Goal: Task Accomplishment & Management: Manage account settings

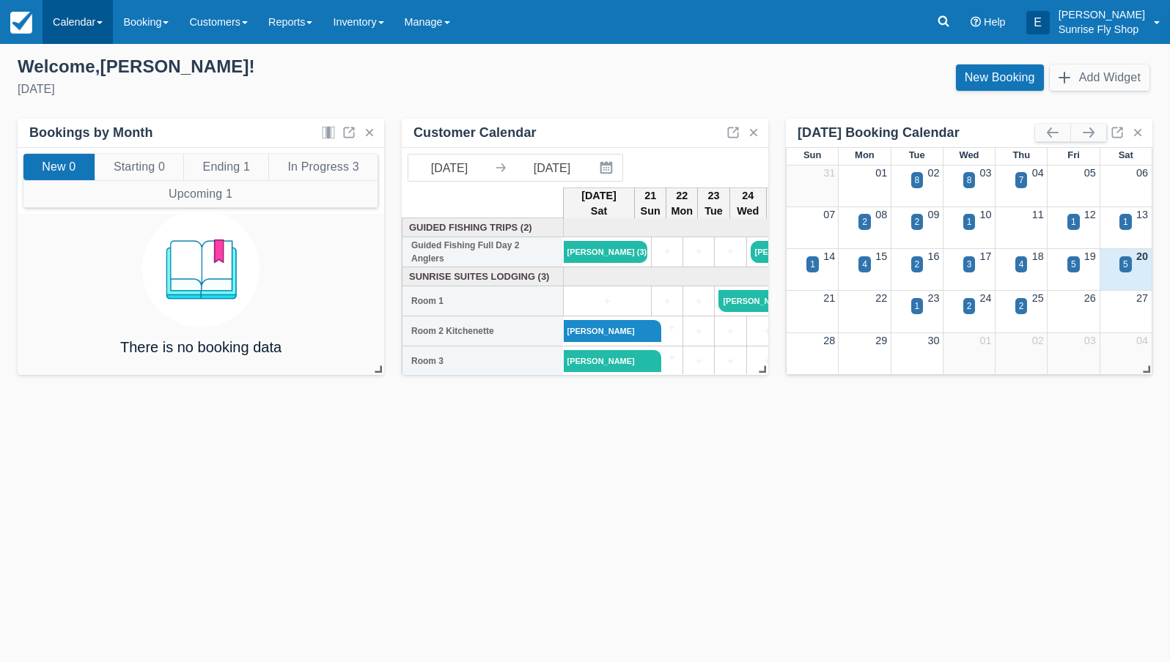
click at [75, 29] on link "Calendar" at bounding box center [78, 22] width 70 height 44
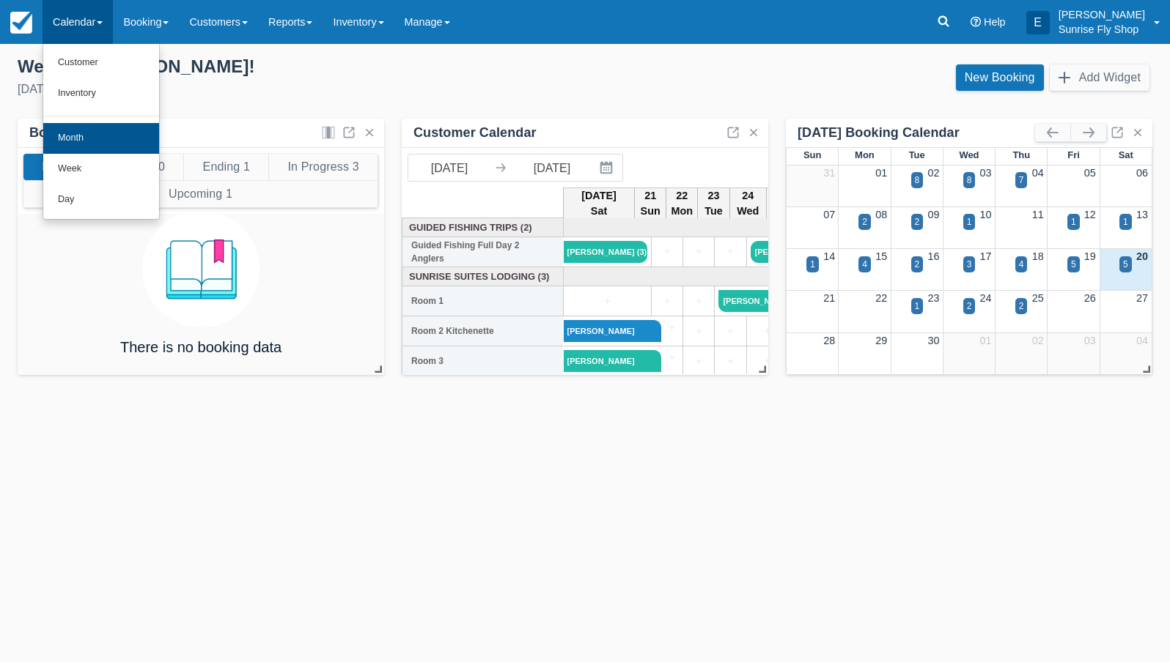
click at [83, 133] on link "Month" at bounding box center [101, 138] width 116 height 31
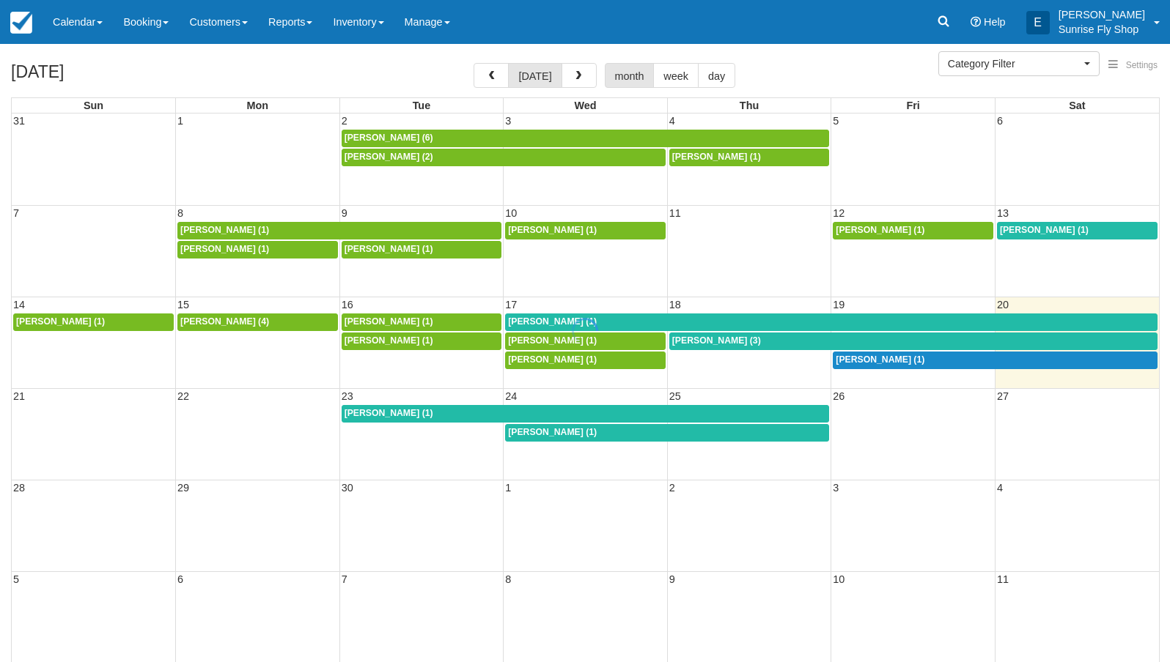
select select
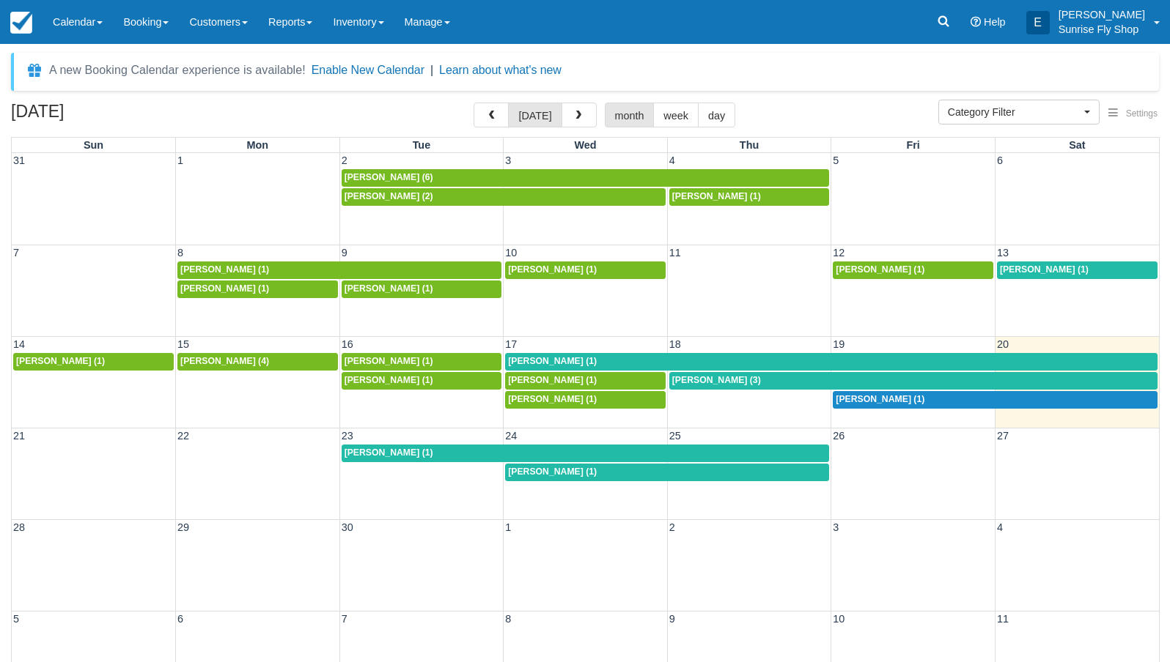
click at [542, 360] on span "Mike Burns (1)" at bounding box center [552, 361] width 89 height 10
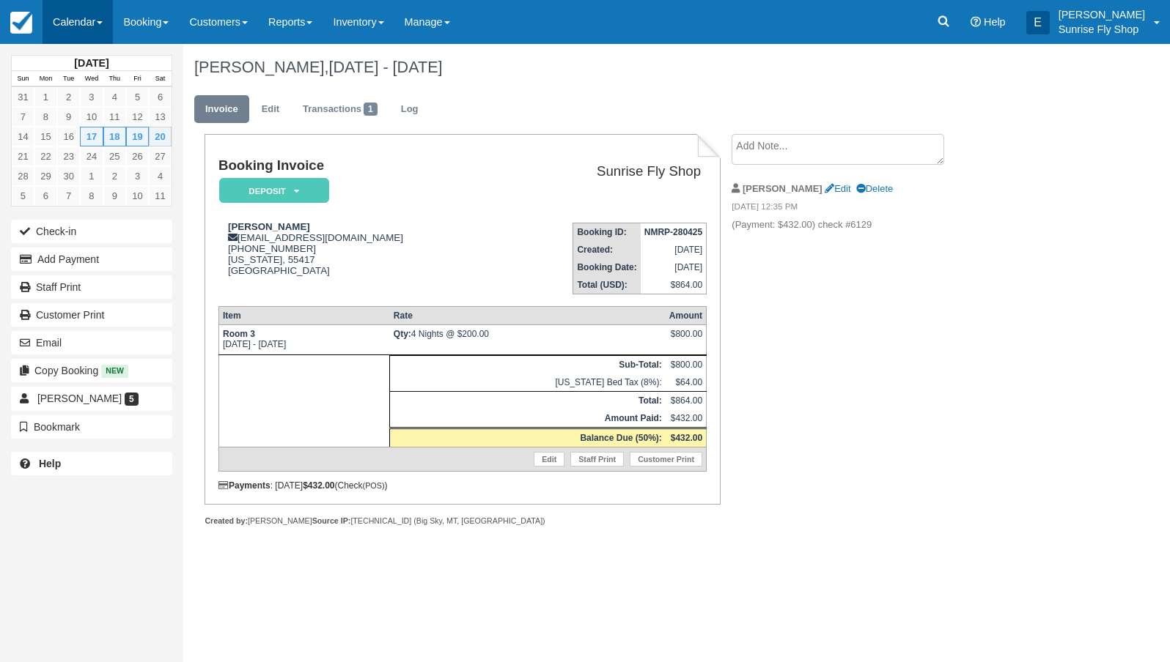
click at [74, 14] on link "Calendar" at bounding box center [78, 22] width 70 height 44
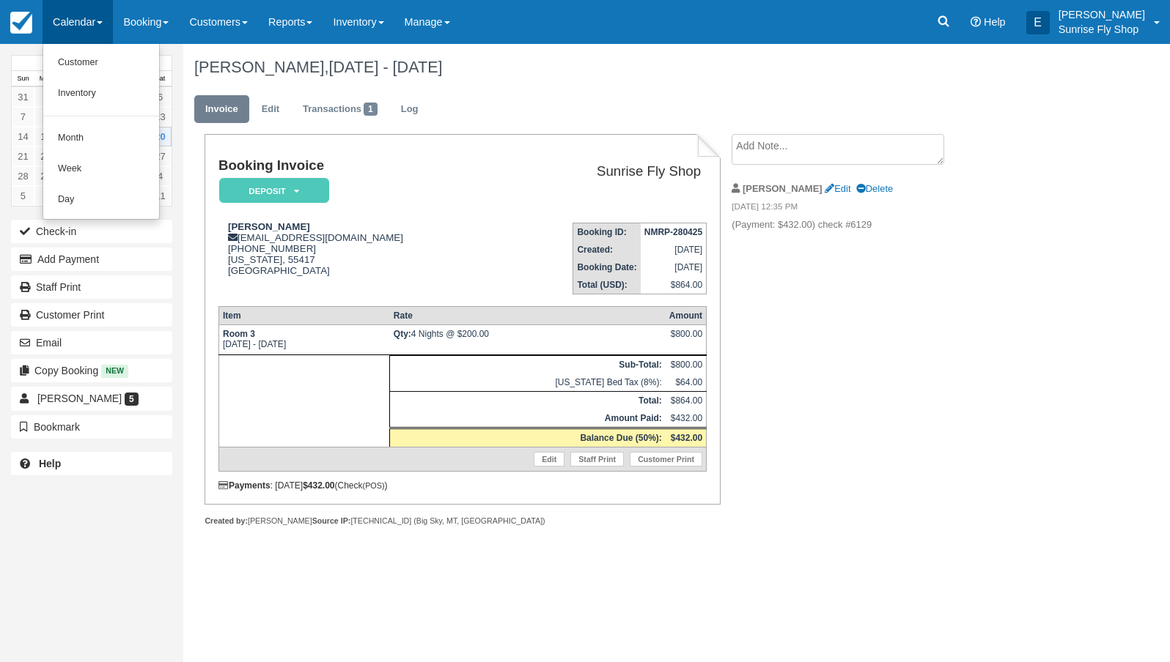
click at [92, 136] on link "Month" at bounding box center [101, 138] width 116 height 31
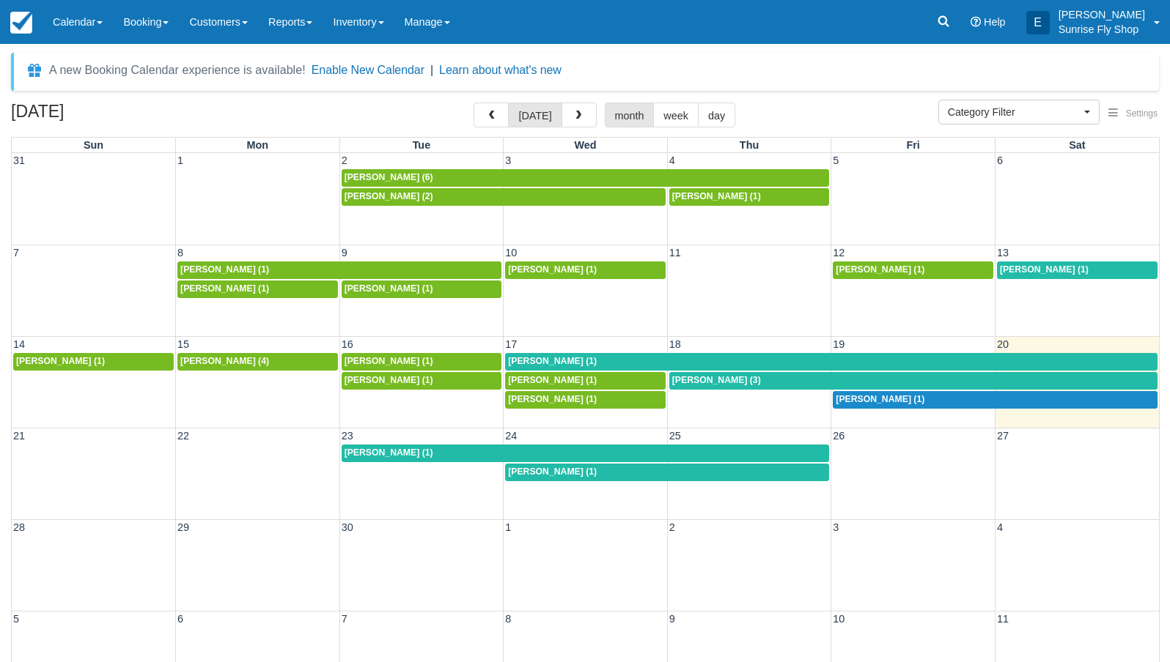
select select
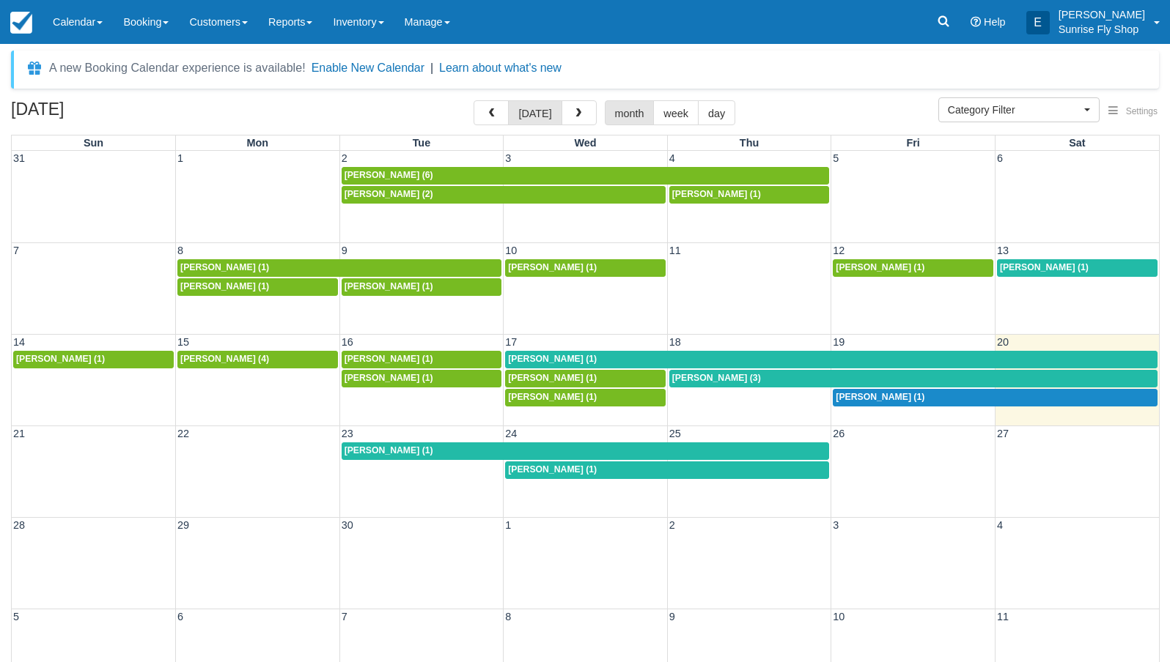
click at [684, 376] on span "[PERSON_NAME] (3)" at bounding box center [716, 378] width 89 height 10
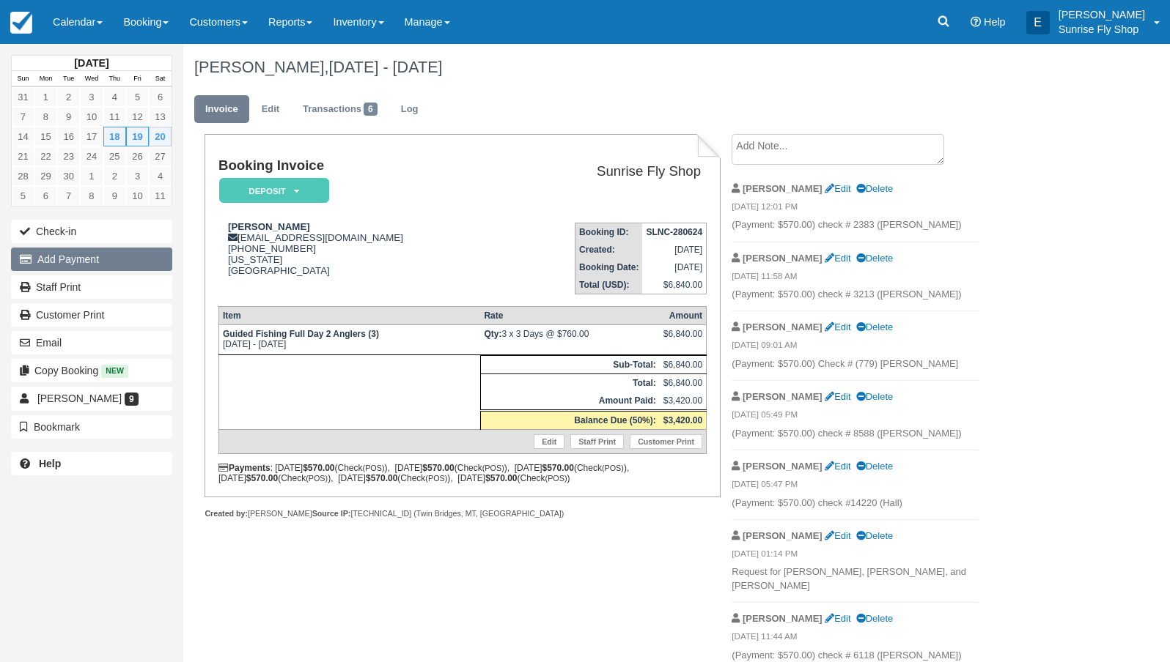
click at [67, 260] on button "Add Payment" at bounding box center [91, 259] width 161 height 23
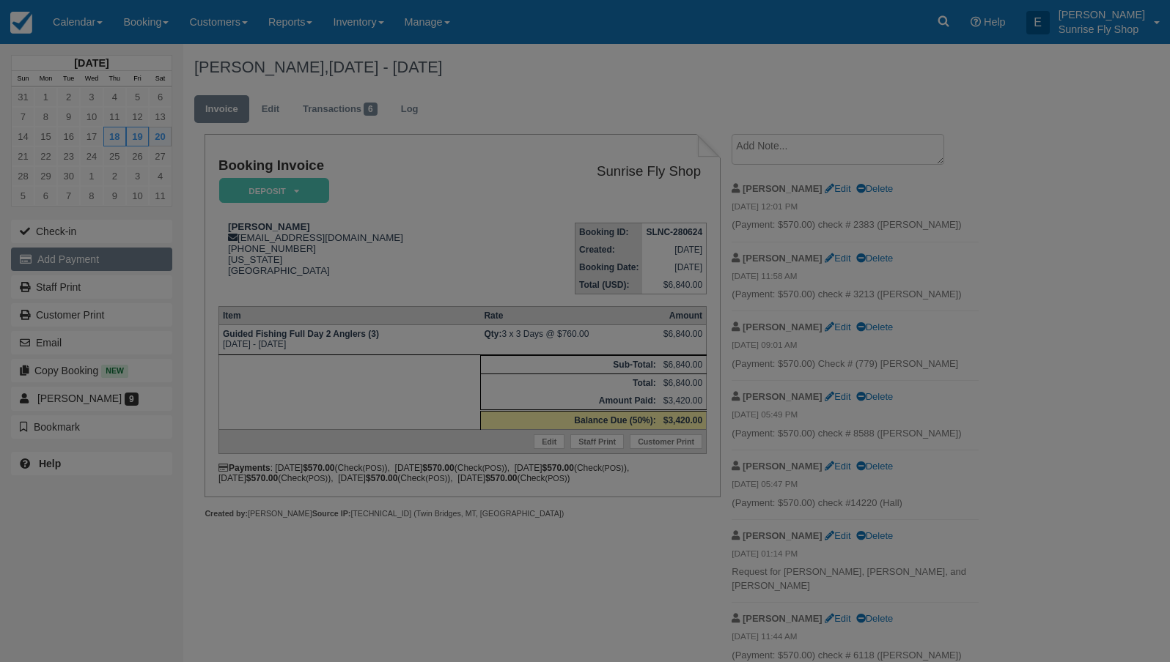
type input "[DATE]"
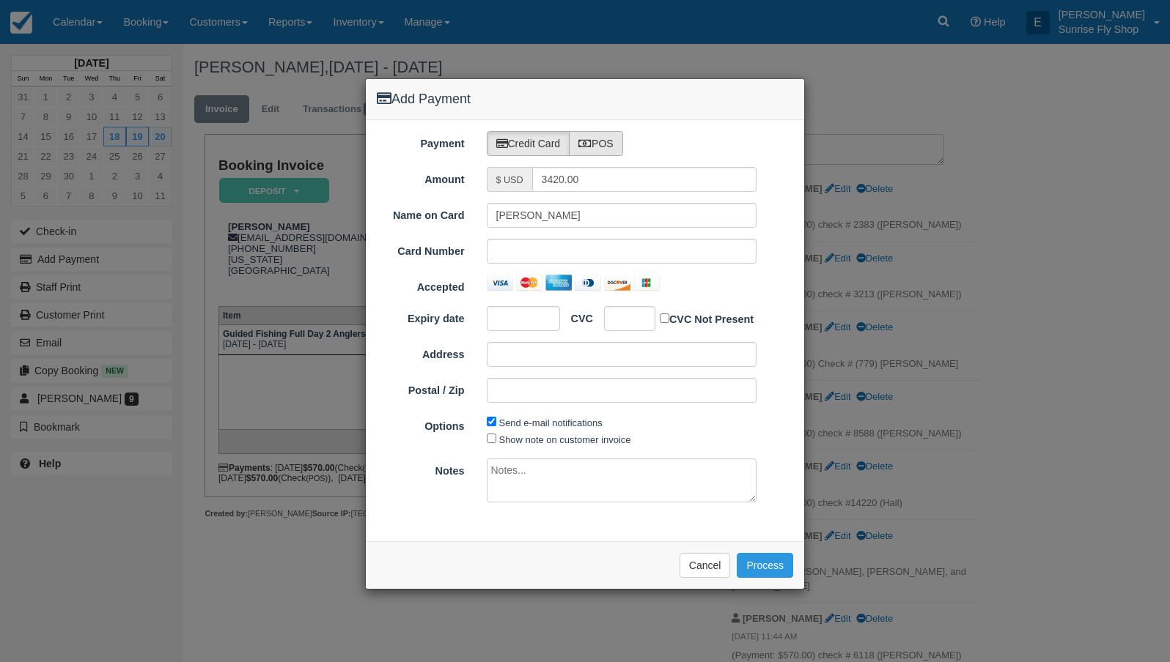
click at [596, 151] on label "POS" at bounding box center [596, 143] width 54 height 25
radio input "true"
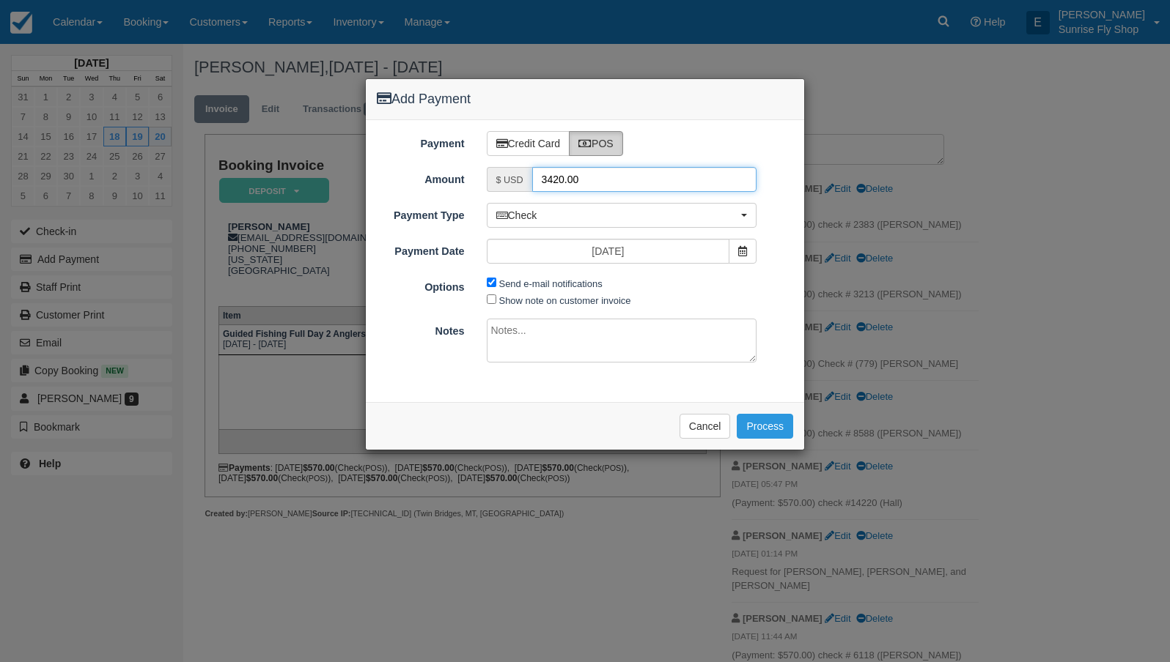
click at [573, 184] on input "3420.00" at bounding box center [644, 179] width 225 height 25
click at [702, 424] on button "Cancel" at bounding box center [704, 426] width 51 height 25
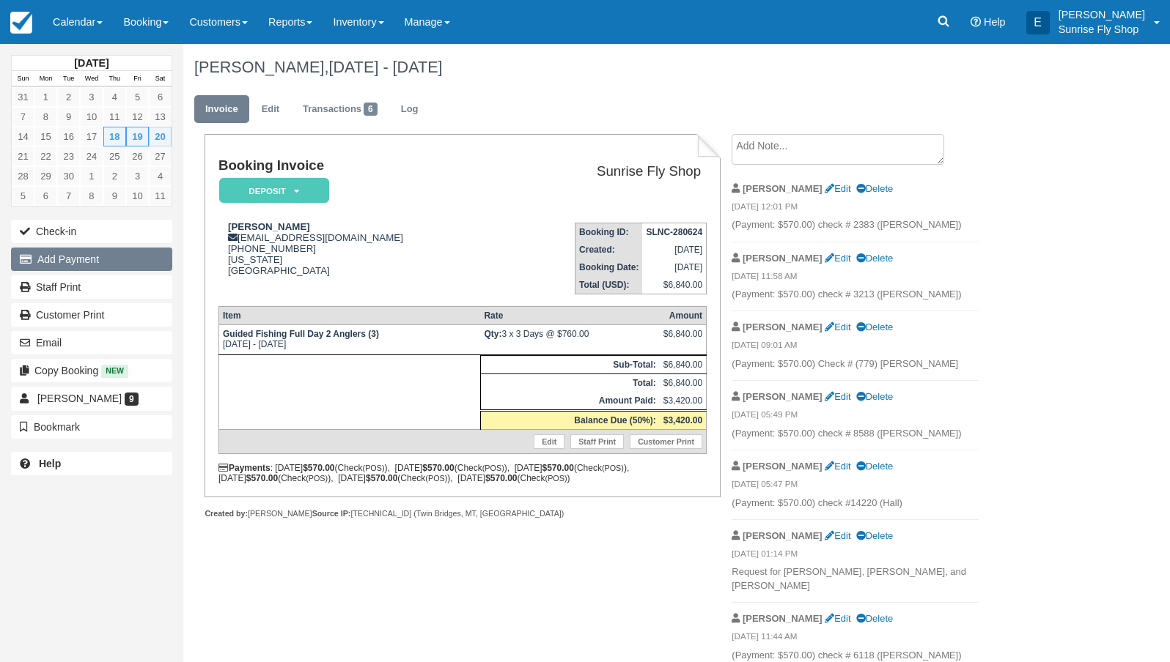
drag, startPoint x: 71, startPoint y: 259, endPoint x: 63, endPoint y: 259, distance: 8.1
click at [71, 259] on button "Add Payment" at bounding box center [91, 259] width 161 height 23
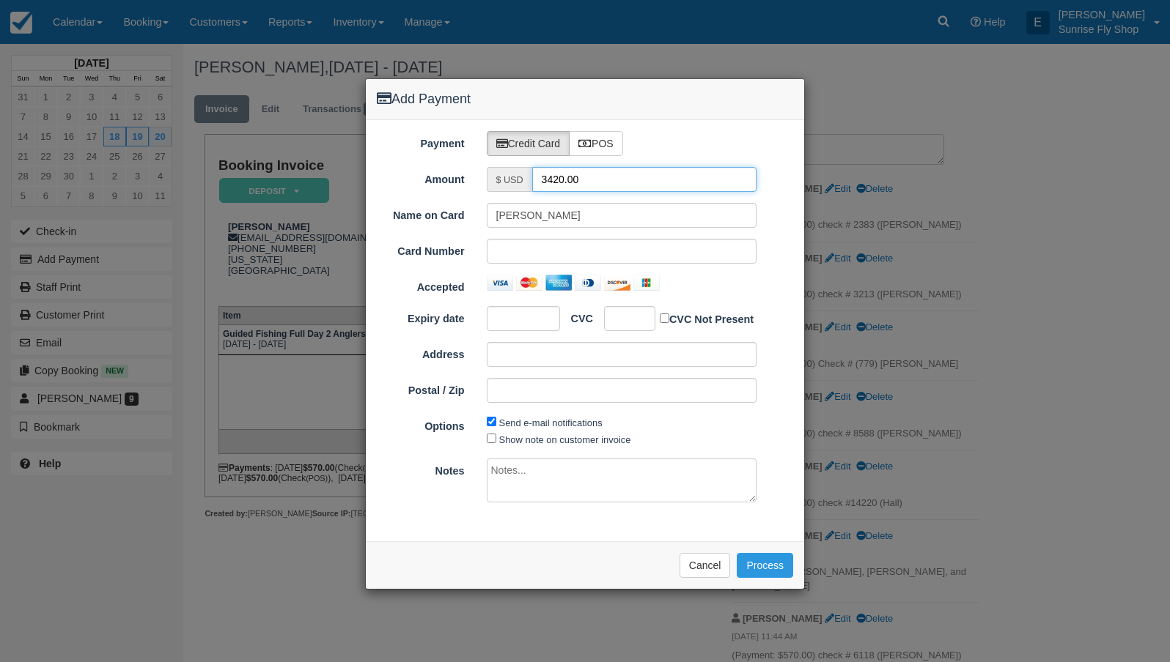
click at [570, 188] on input "3420.00" at bounding box center [644, 179] width 225 height 25
type input "570"
click at [610, 148] on label "POS" at bounding box center [596, 143] width 54 height 25
radio input "true"
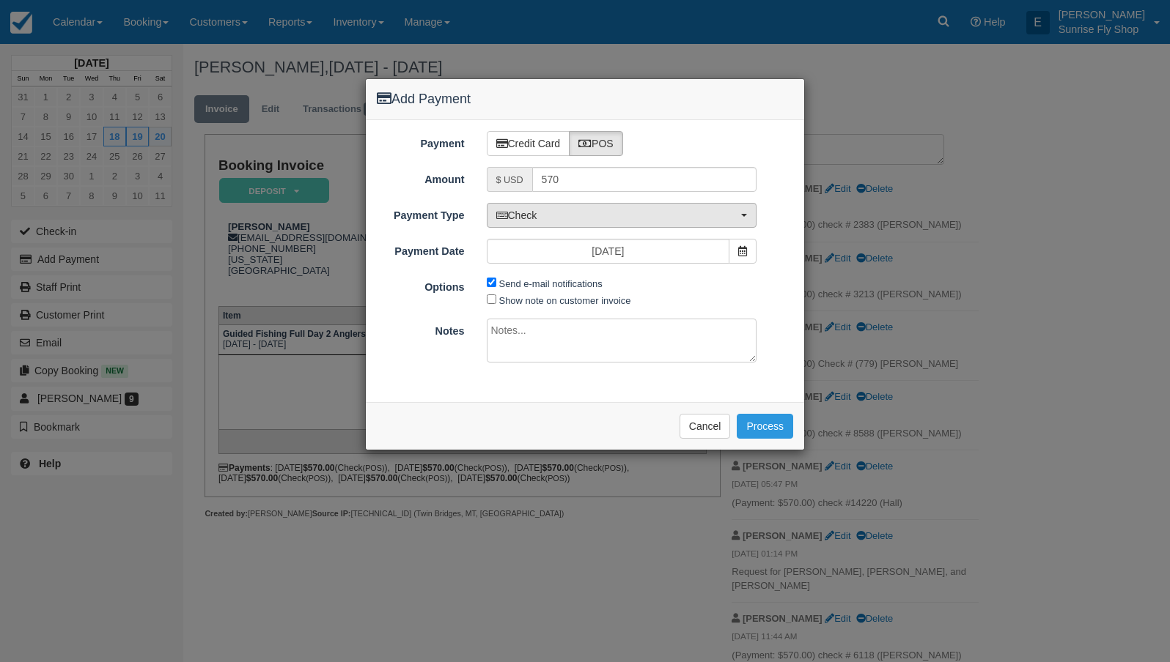
click at [575, 218] on span "Check" at bounding box center [617, 215] width 242 height 15
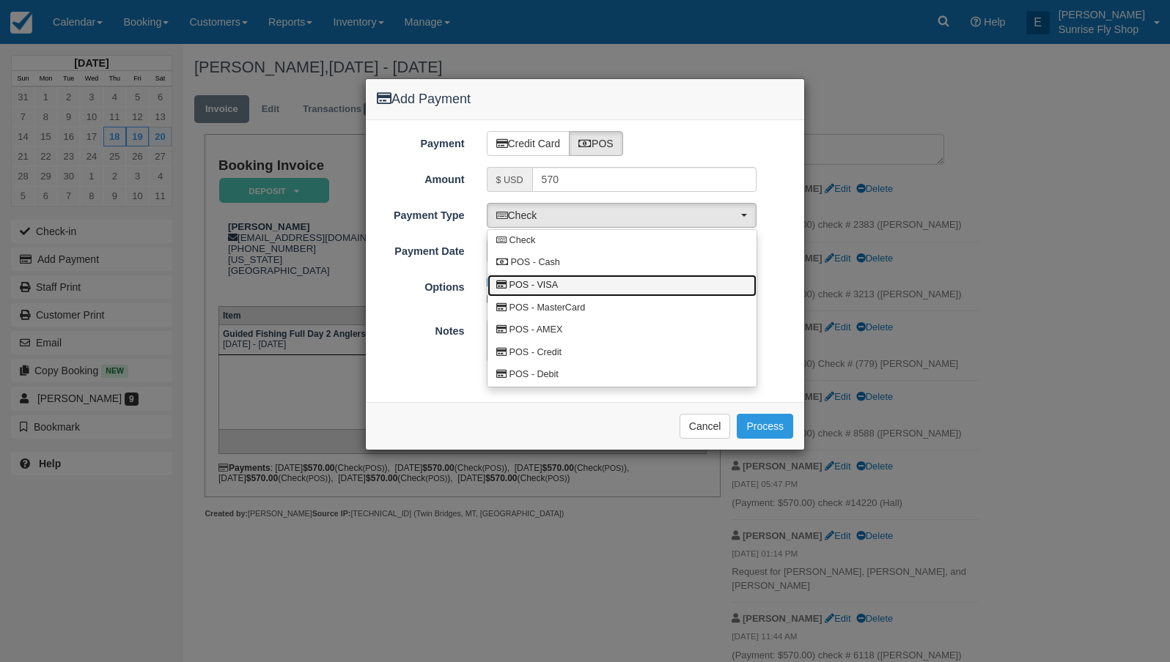
click at [568, 285] on link "POS - VISA" at bounding box center [621, 286] width 269 height 23
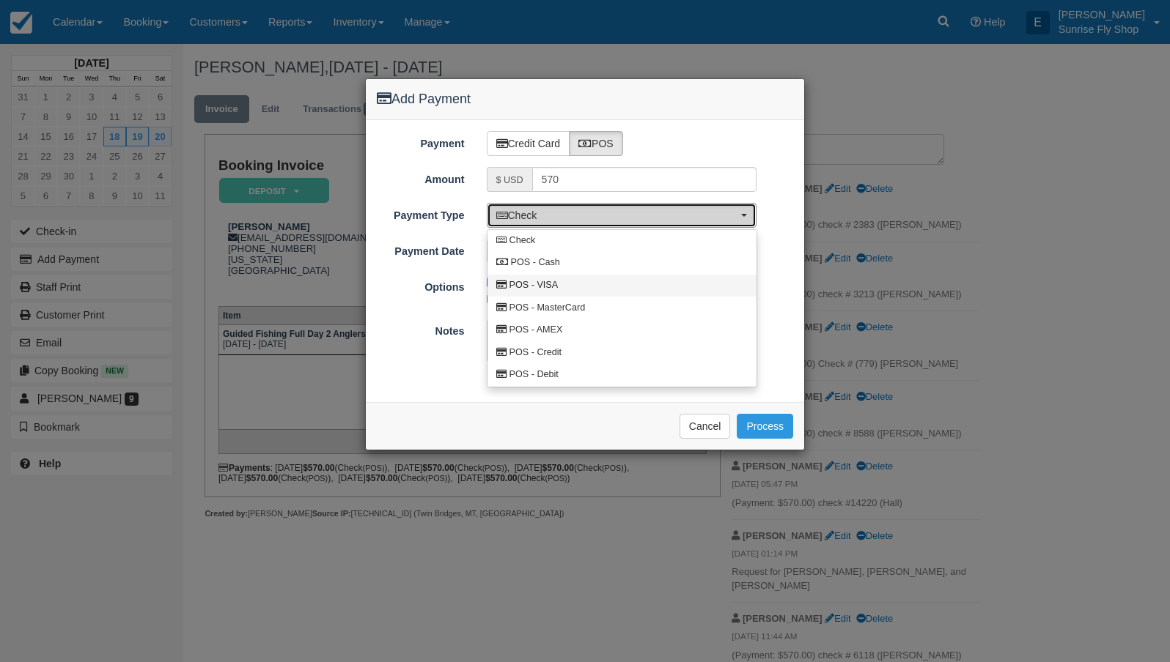
select select "VISA"
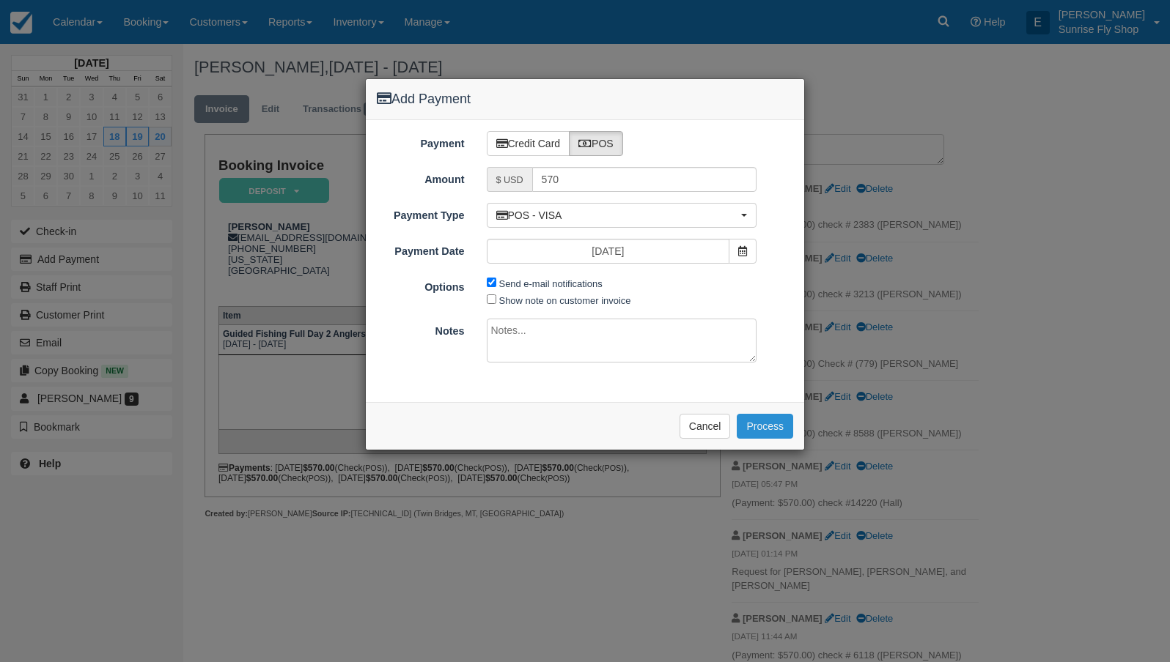
click at [761, 424] on button "Process" at bounding box center [764, 426] width 56 height 25
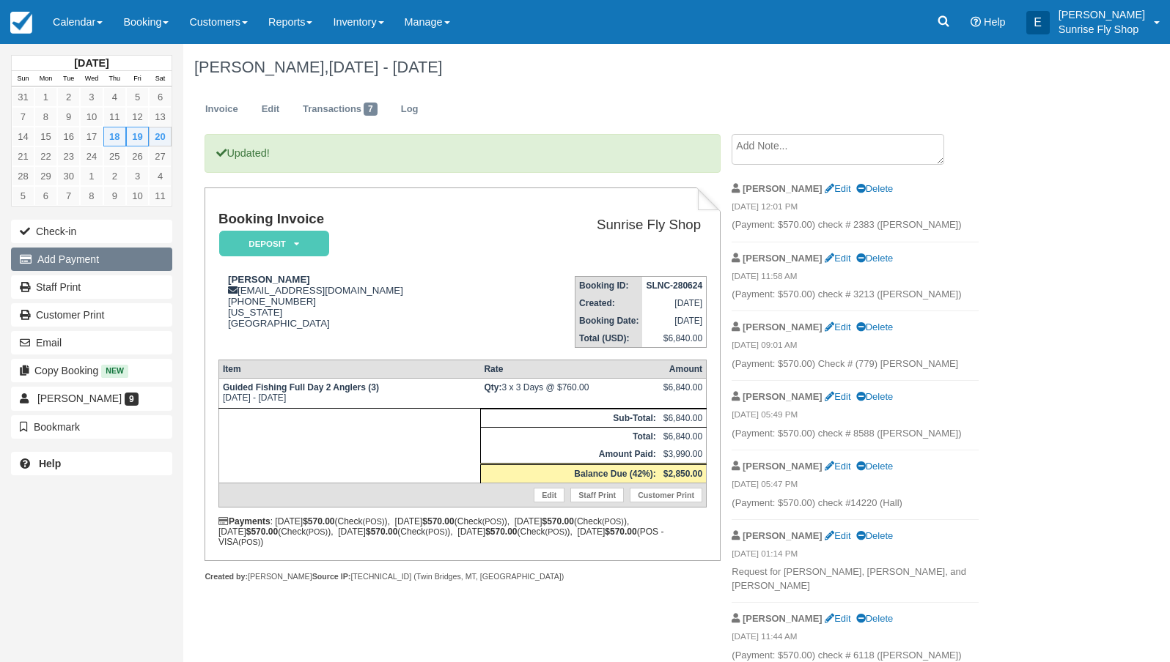
click at [92, 257] on button "Add Payment" at bounding box center [91, 259] width 161 height 23
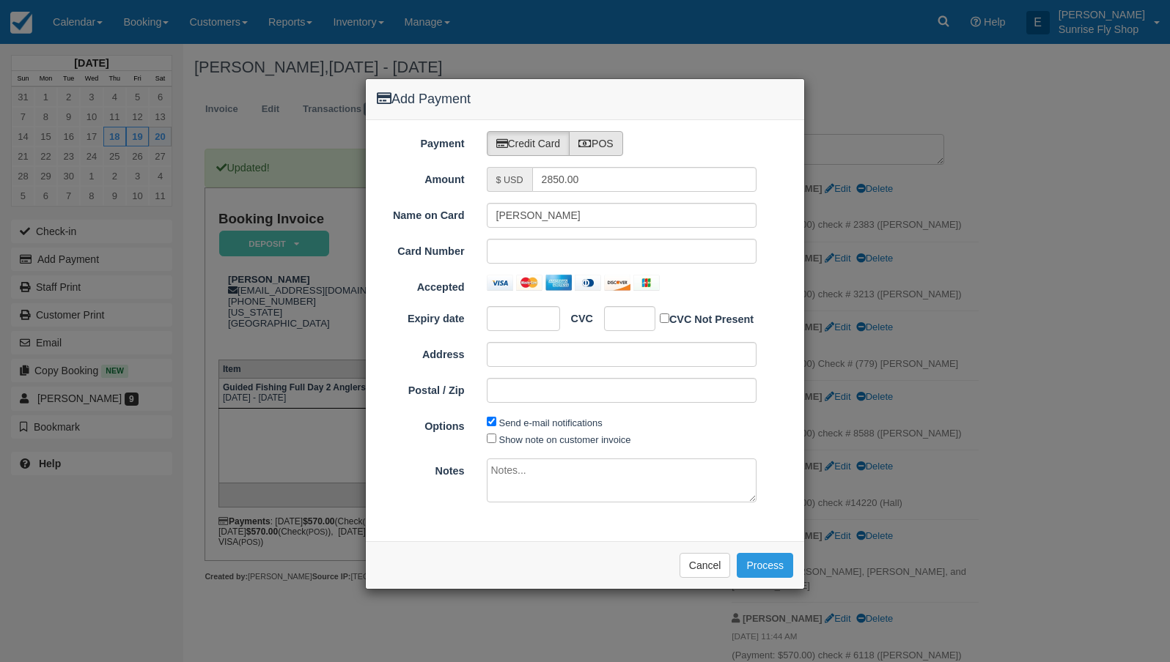
click at [618, 144] on label "POS" at bounding box center [596, 143] width 54 height 25
radio input "true"
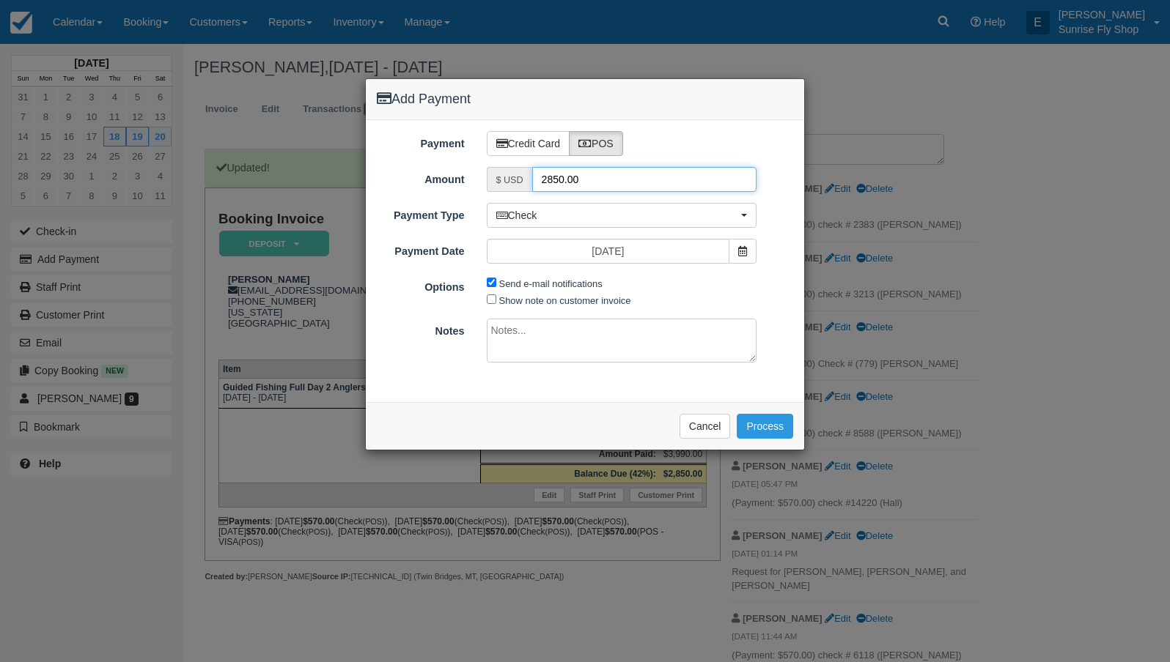
click at [591, 179] on input "2850.00" at bounding box center [644, 179] width 225 height 25
type input "570"
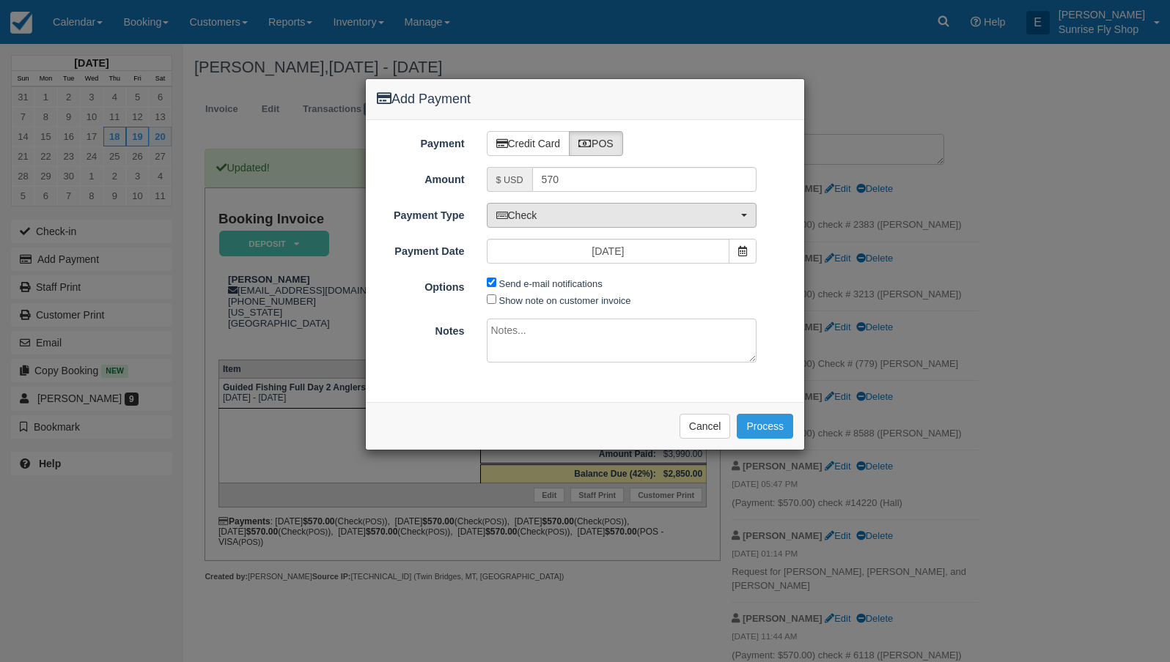
click at [587, 219] on span "Check" at bounding box center [617, 215] width 242 height 15
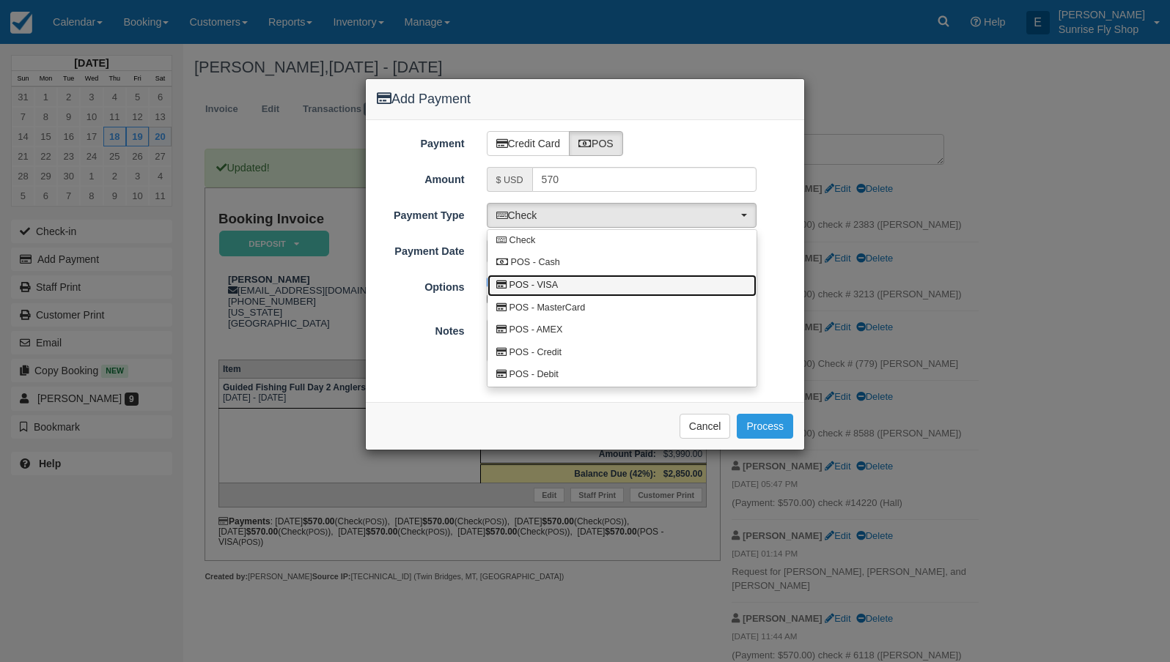
click at [568, 284] on link "POS - VISA" at bounding box center [621, 286] width 269 height 23
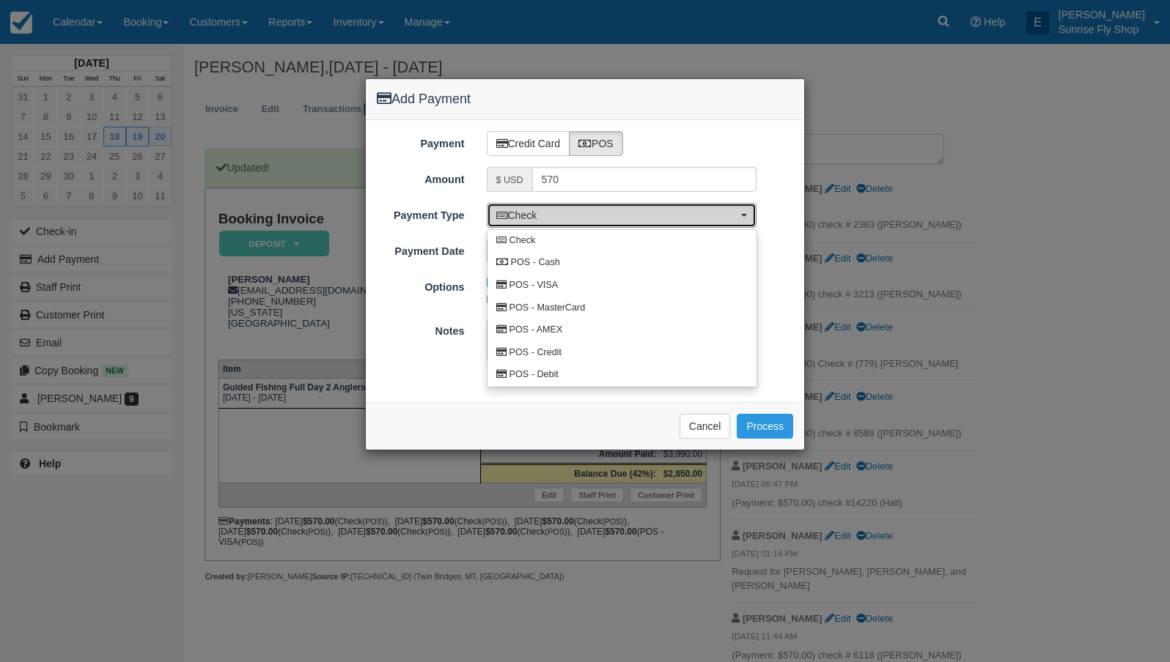
select select "VISA"
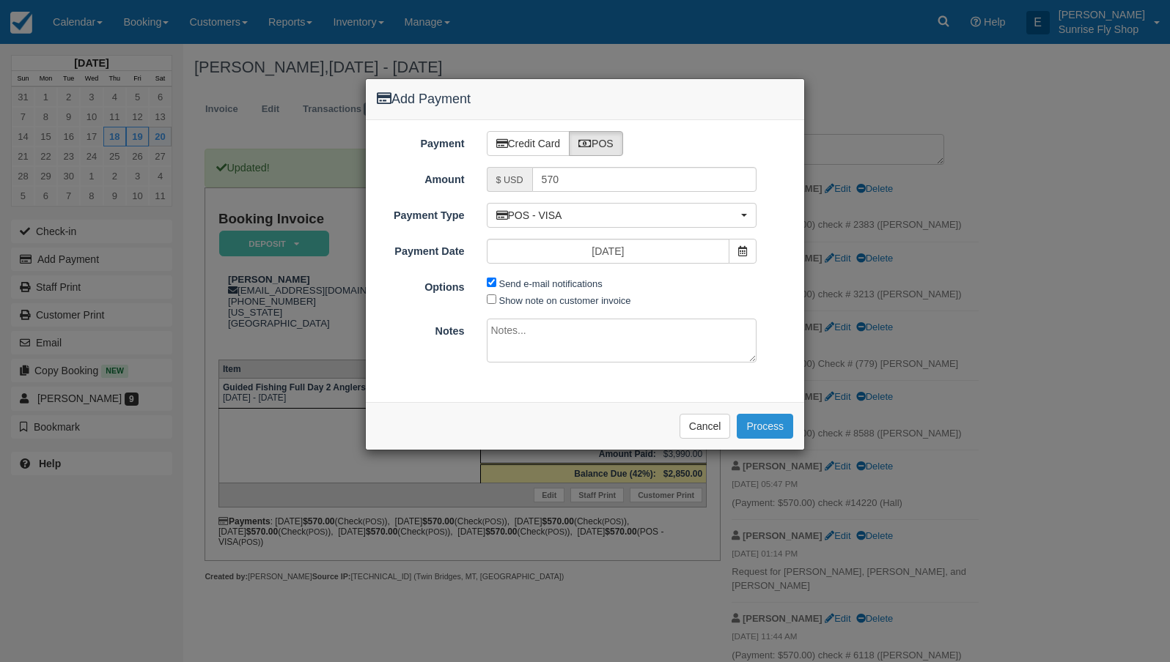
click at [764, 422] on button "Process" at bounding box center [764, 426] width 56 height 25
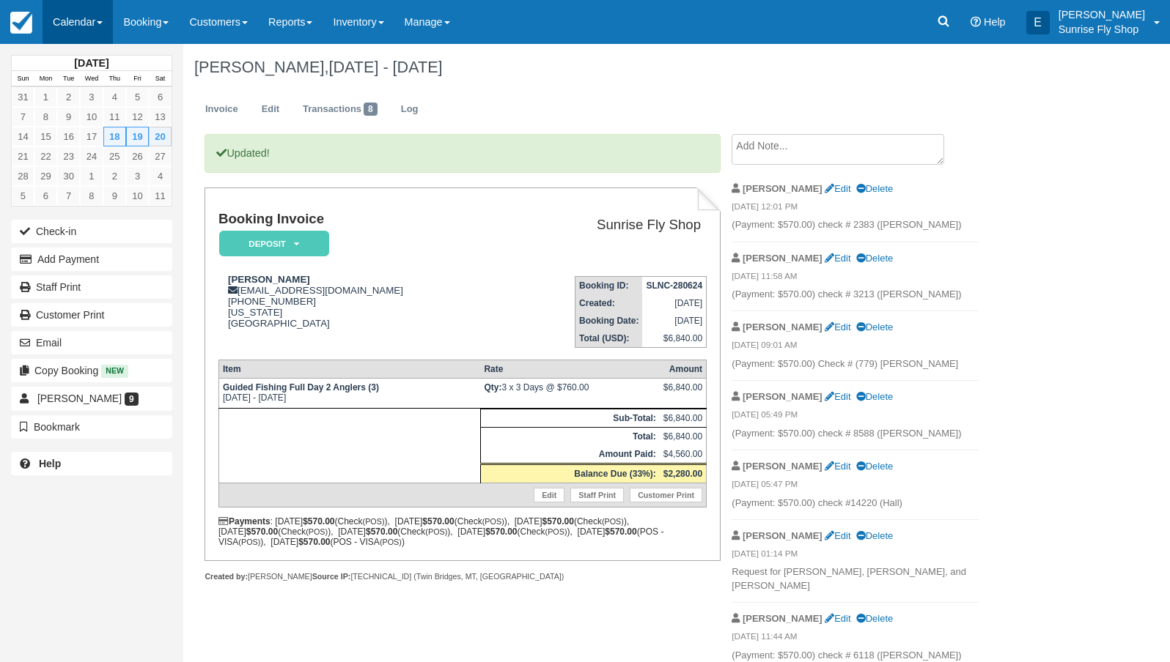
click at [67, 24] on link "Calendar" at bounding box center [78, 22] width 70 height 44
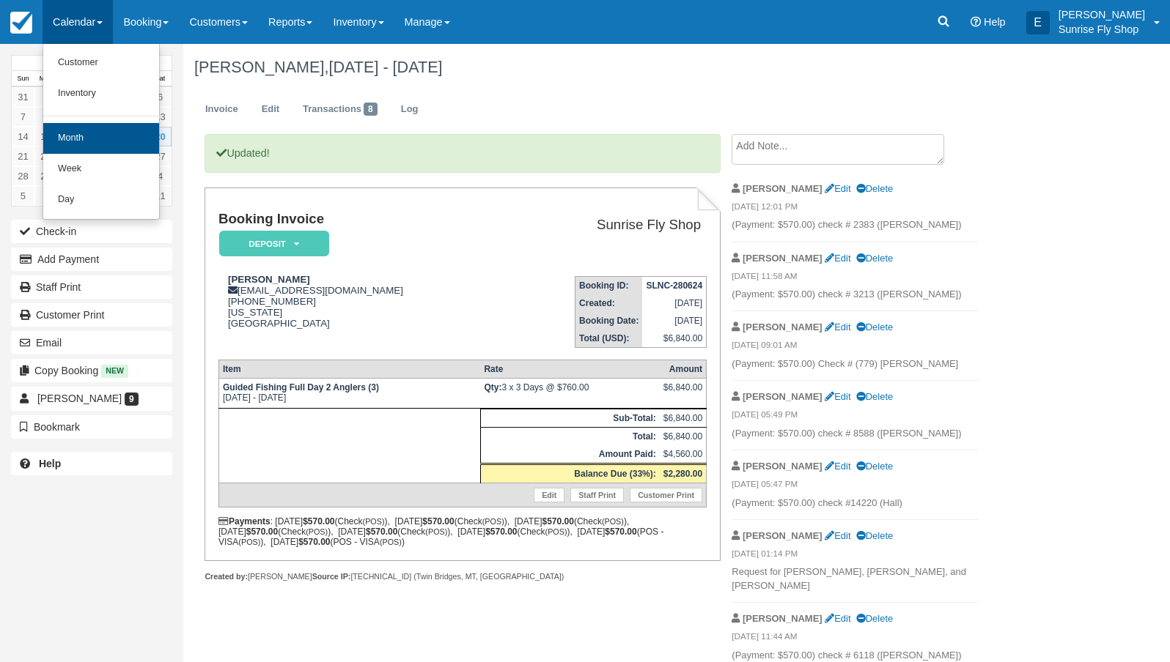
click at [80, 148] on link "Month" at bounding box center [101, 138] width 116 height 31
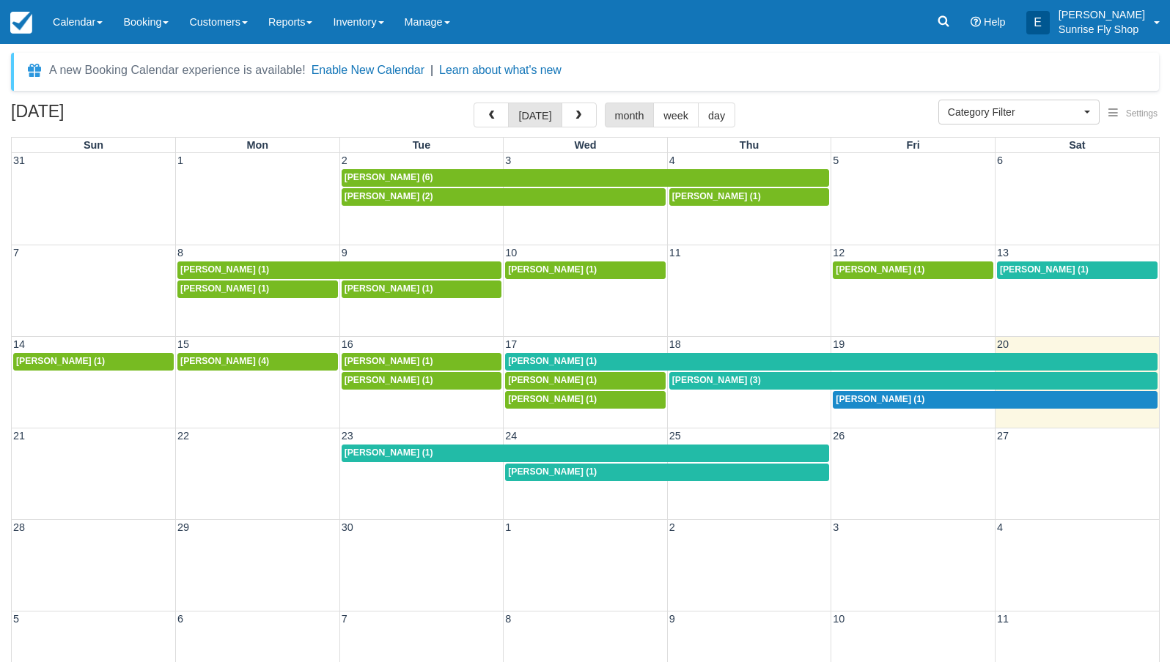
select select
click at [530, 361] on span "Mike Burns (1)" at bounding box center [552, 361] width 89 height 10
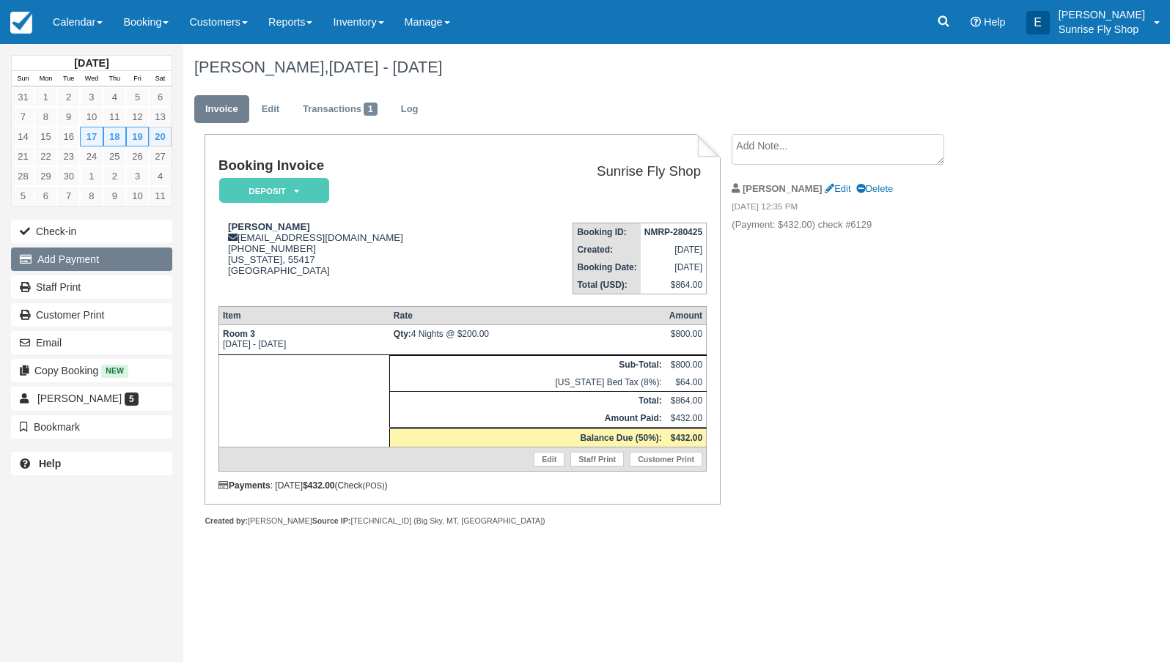
click at [110, 259] on button "Add Payment" at bounding box center [91, 259] width 161 height 23
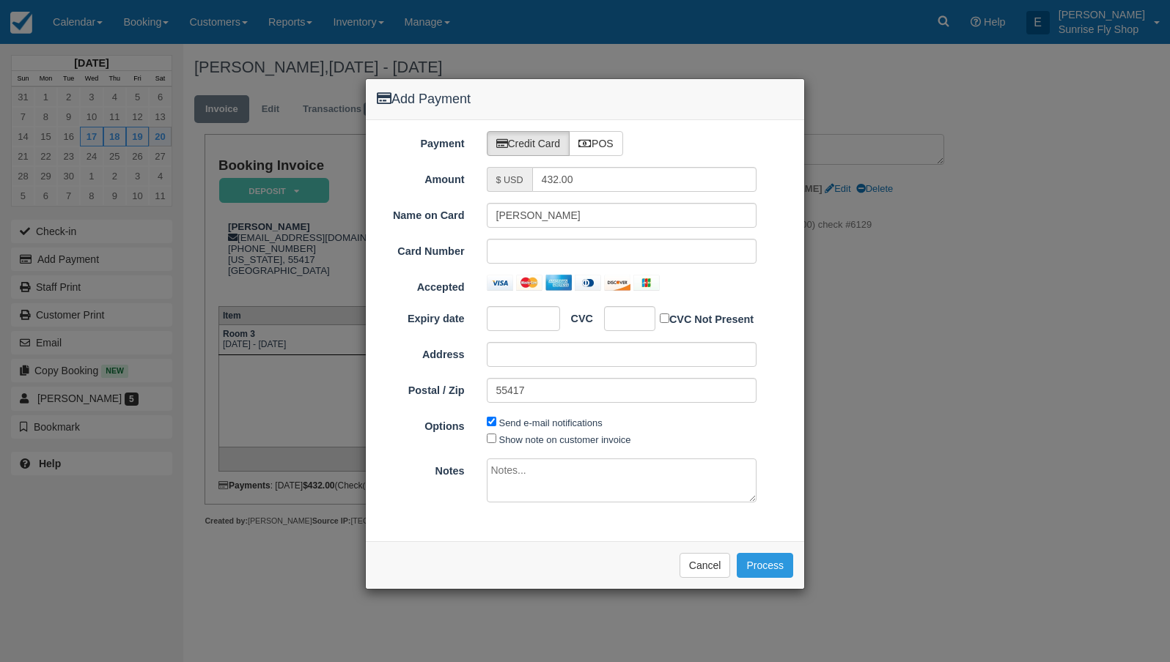
click at [702, 563] on button "Cancel" at bounding box center [704, 565] width 51 height 25
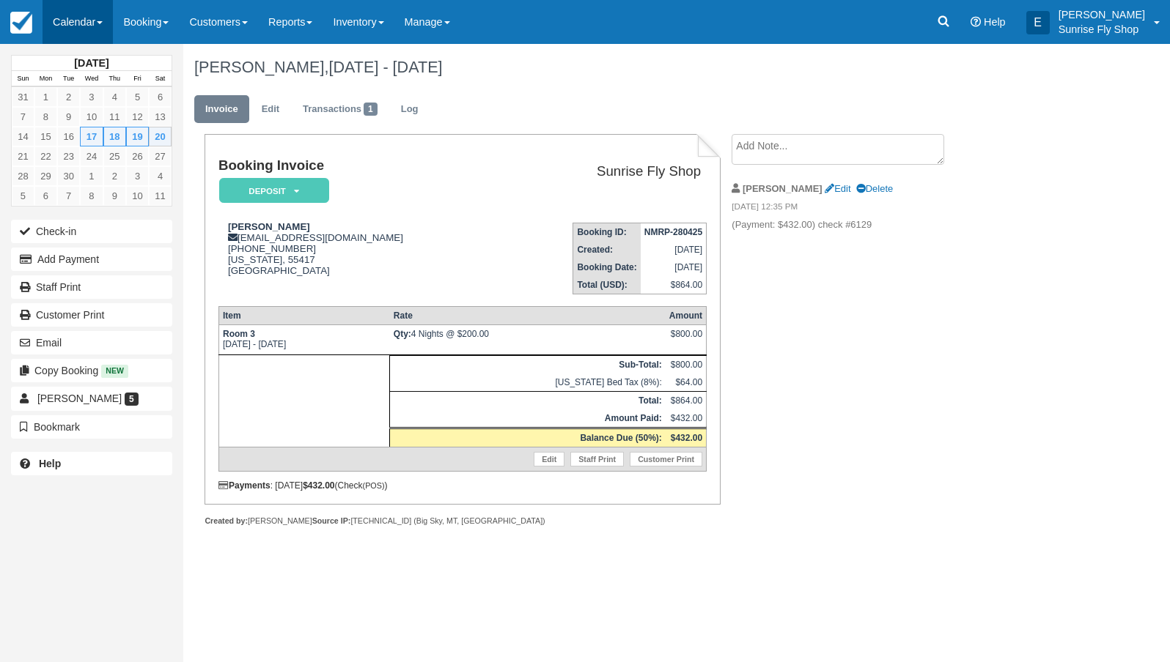
click at [75, 25] on link "Calendar" at bounding box center [78, 22] width 70 height 44
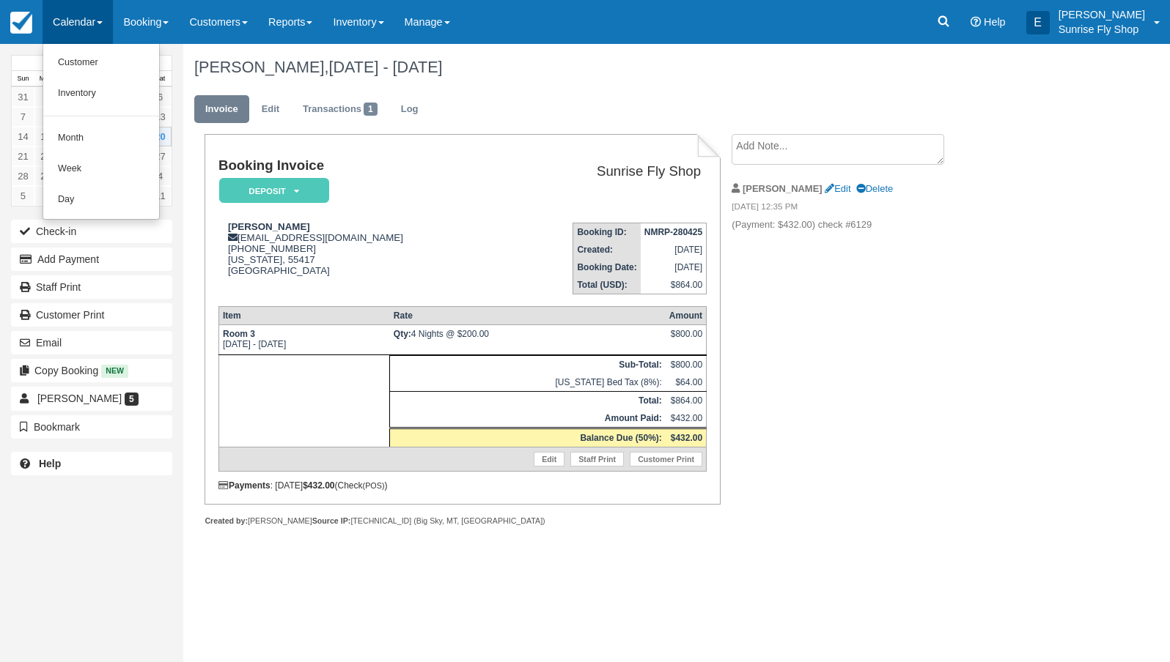
click at [78, 133] on link "Month" at bounding box center [101, 138] width 116 height 31
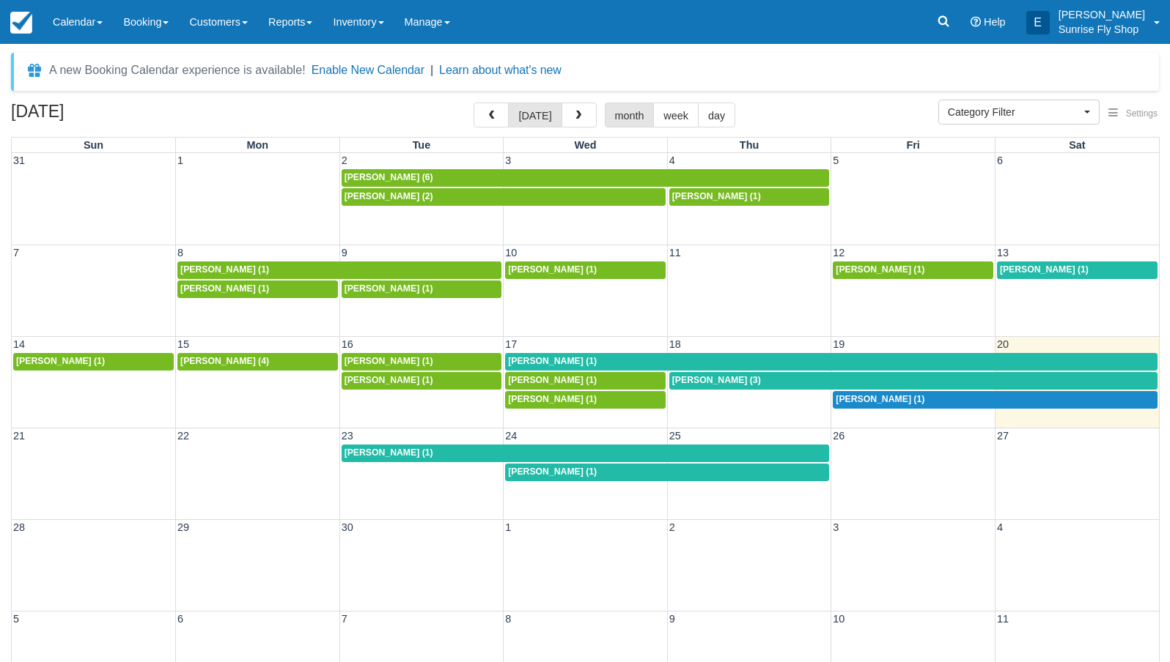
select select
click at [527, 359] on span "[PERSON_NAME] (1)" at bounding box center [552, 361] width 89 height 10
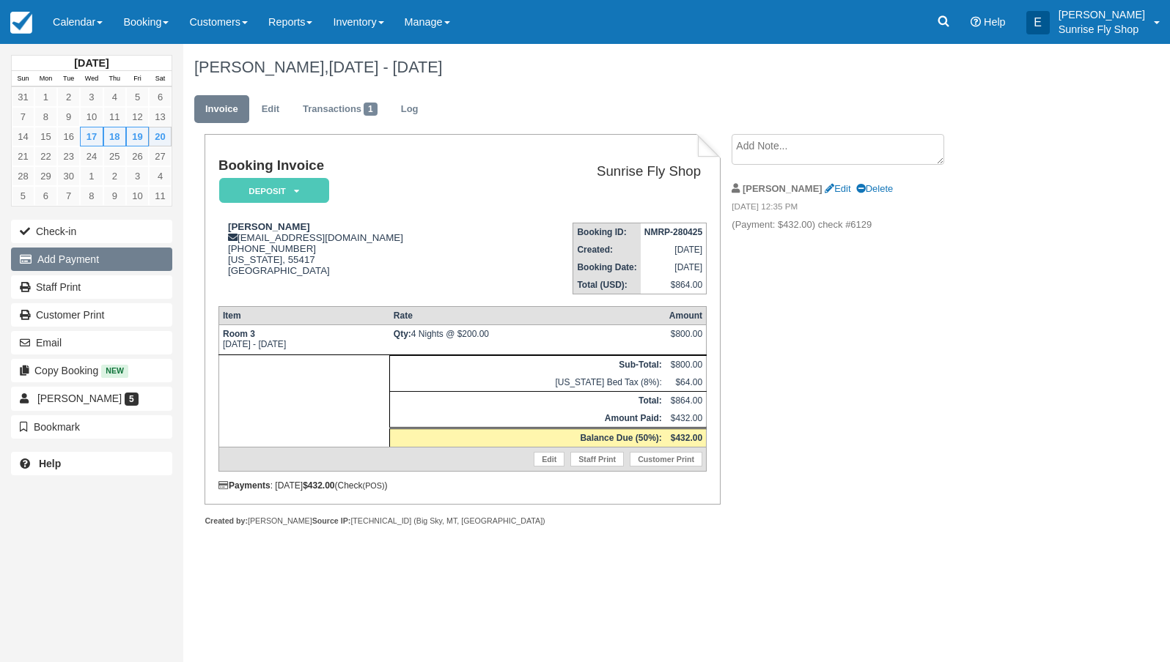
click at [96, 262] on button "Add Payment" at bounding box center [91, 259] width 161 height 23
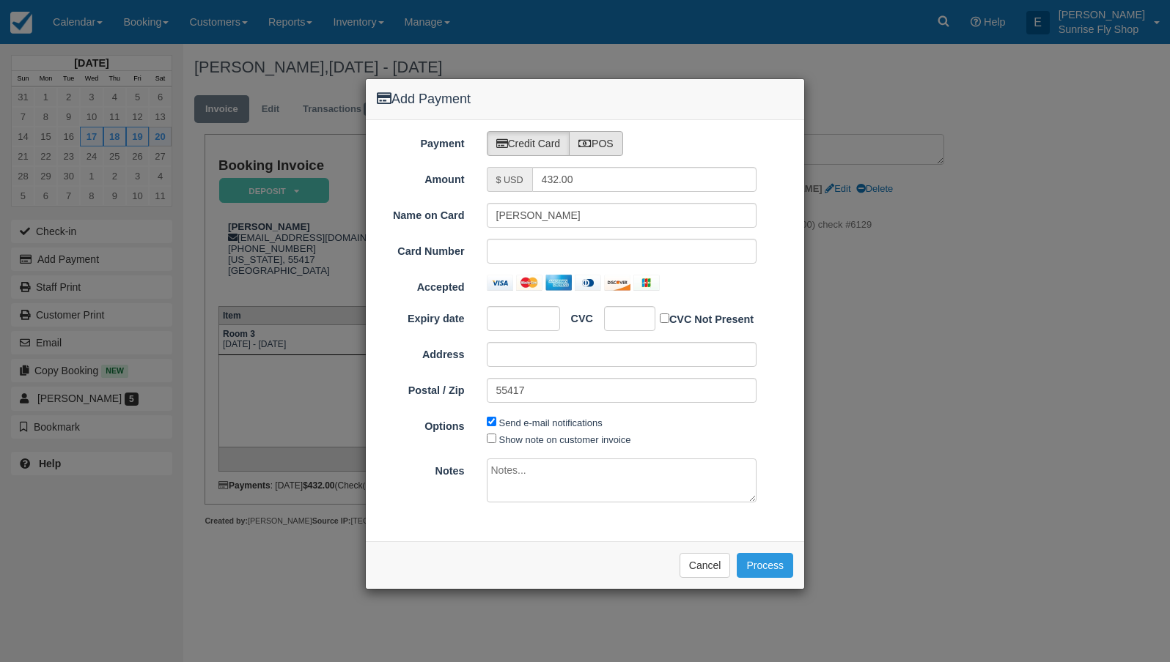
click at [606, 150] on label "POS" at bounding box center [596, 143] width 54 height 25
radio input "true"
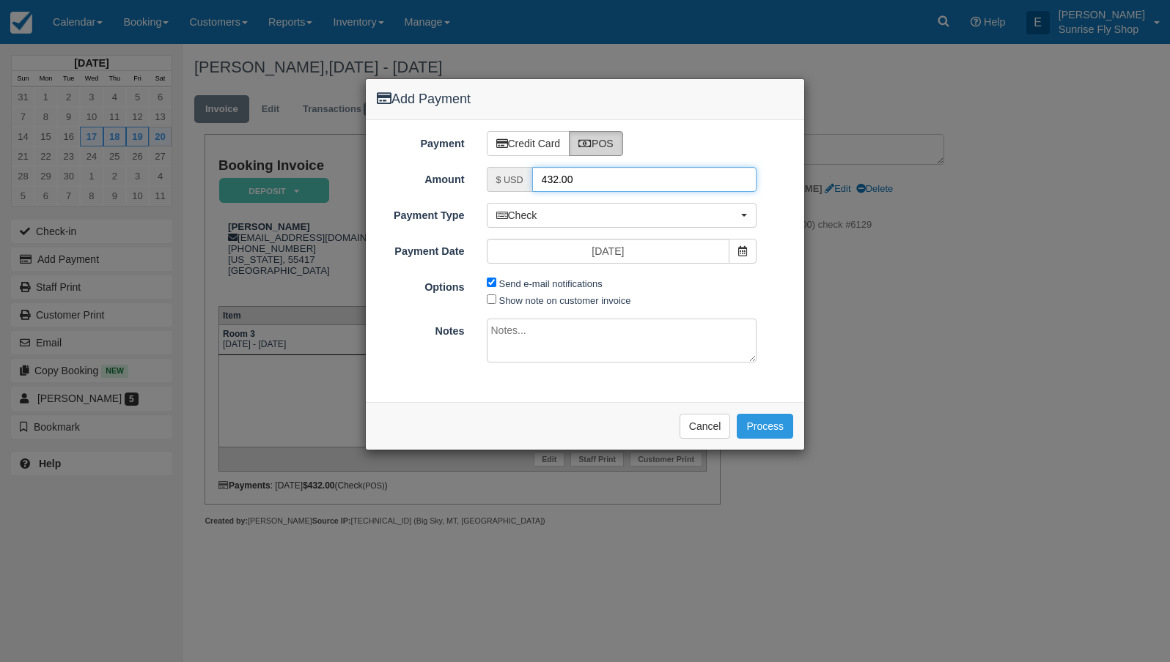
click at [601, 178] on input "432.00" at bounding box center [644, 179] width 225 height 25
type input "570"
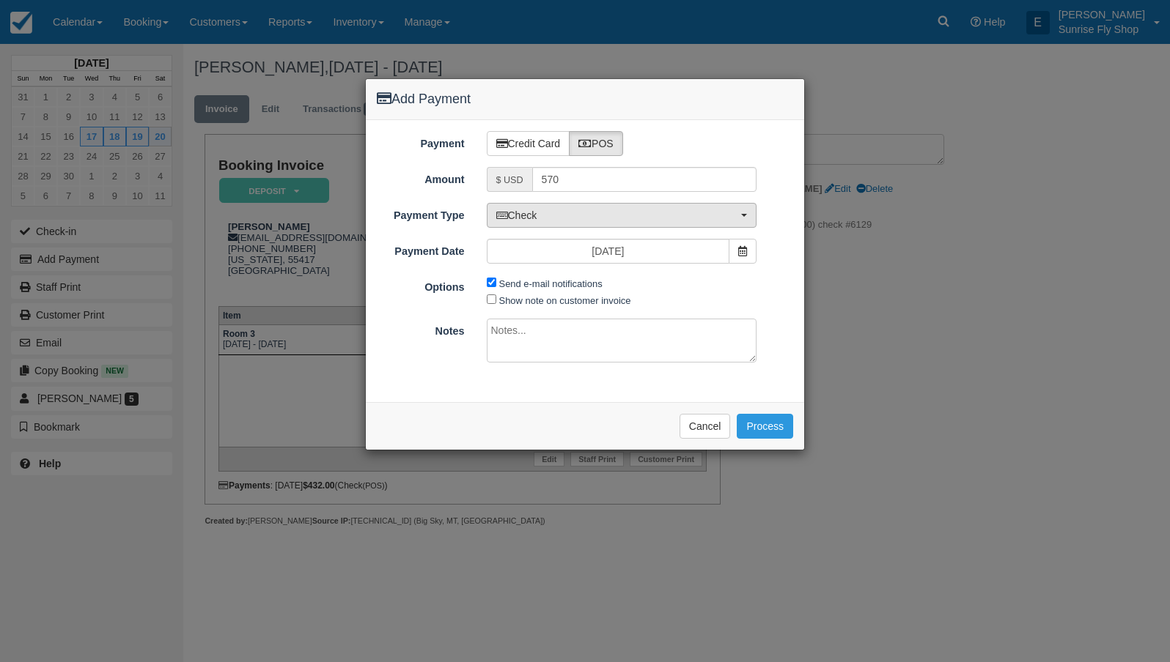
click at [575, 218] on span "Check" at bounding box center [617, 215] width 242 height 15
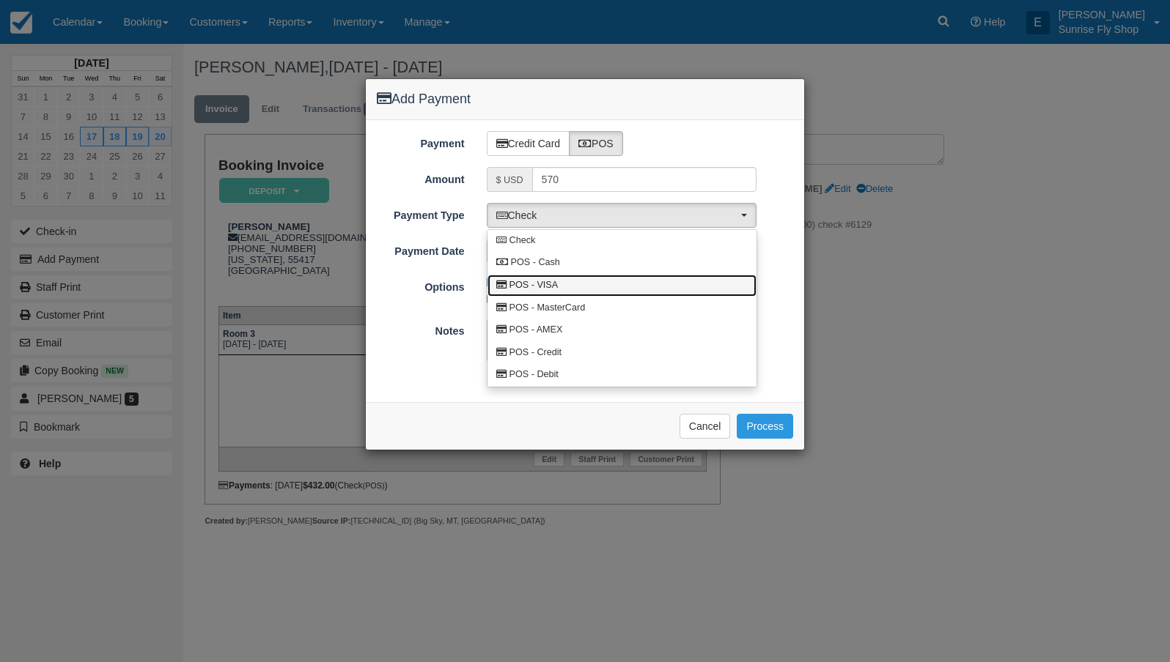
click at [570, 288] on link "POS - VISA" at bounding box center [621, 286] width 269 height 23
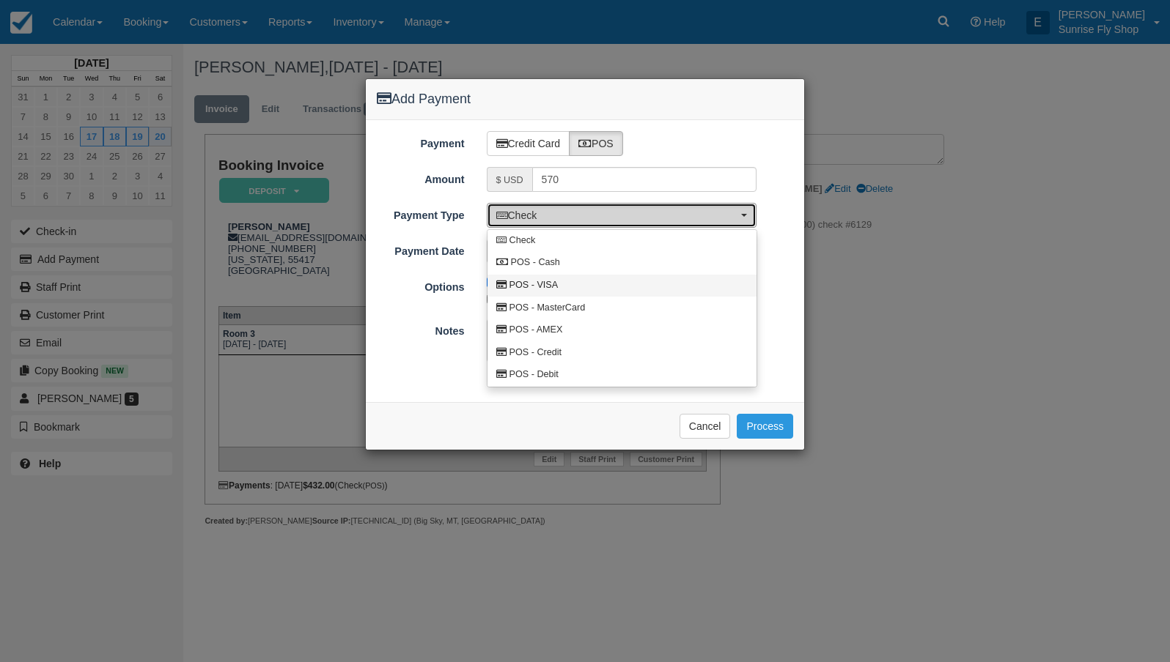
select select "VISA"
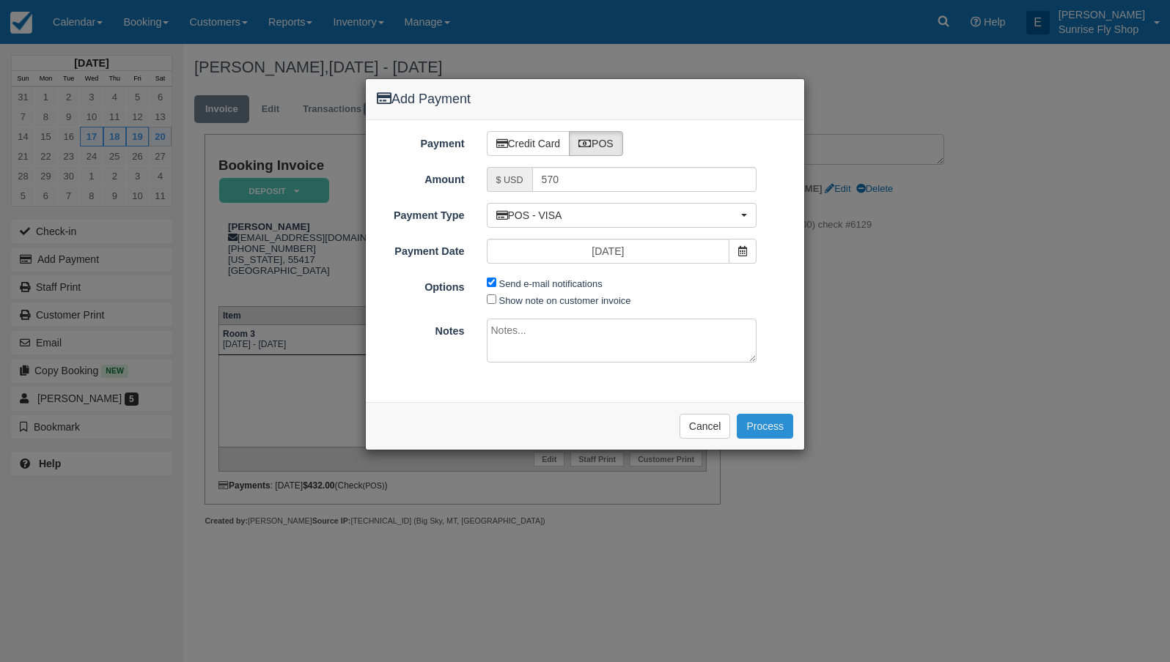
click at [756, 416] on button "Process" at bounding box center [764, 426] width 56 height 25
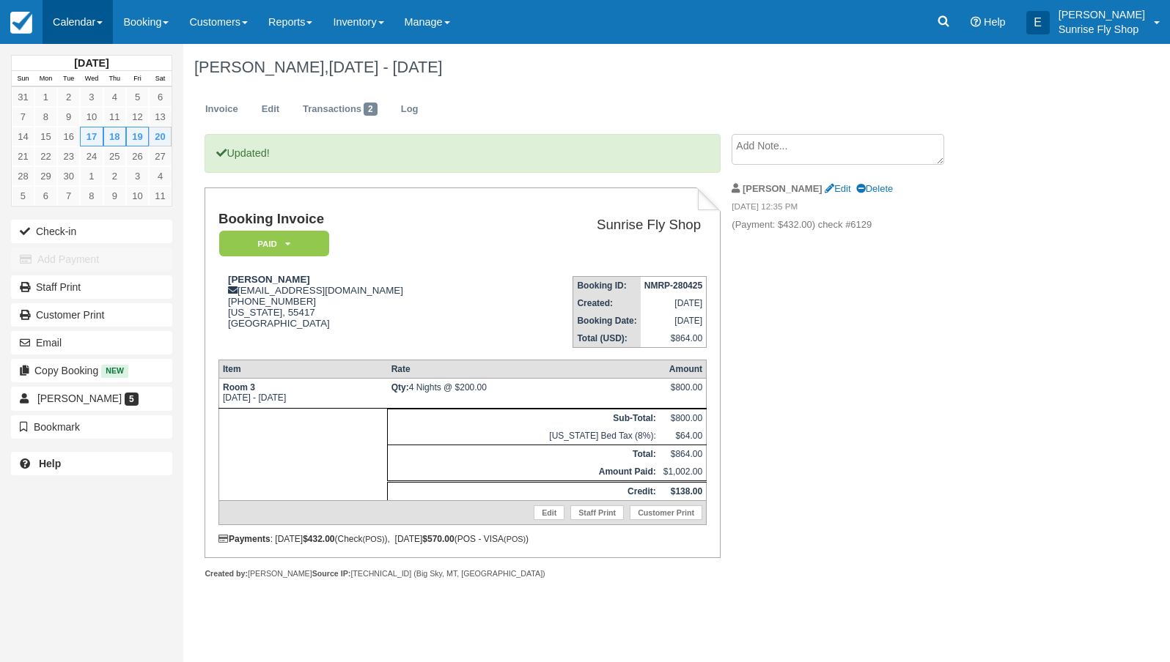
click at [69, 24] on link "Calendar" at bounding box center [78, 22] width 70 height 44
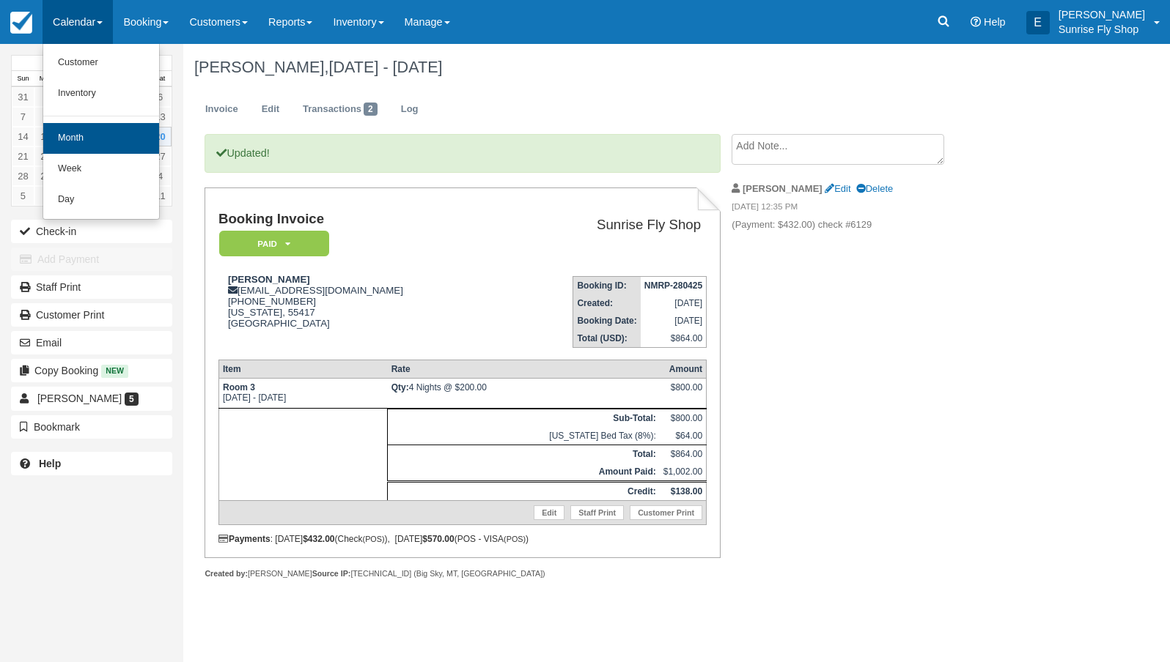
click at [75, 129] on link "Month" at bounding box center [101, 138] width 116 height 31
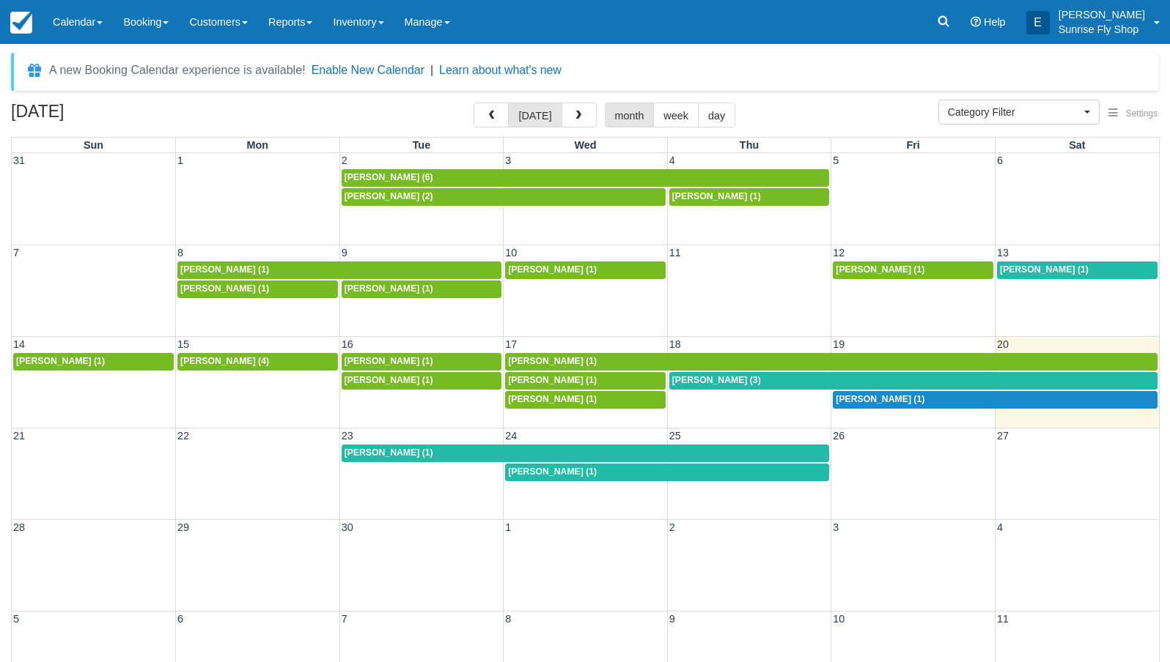
select select
click at [691, 380] on span "[PERSON_NAME] (3)" at bounding box center [716, 380] width 89 height 10
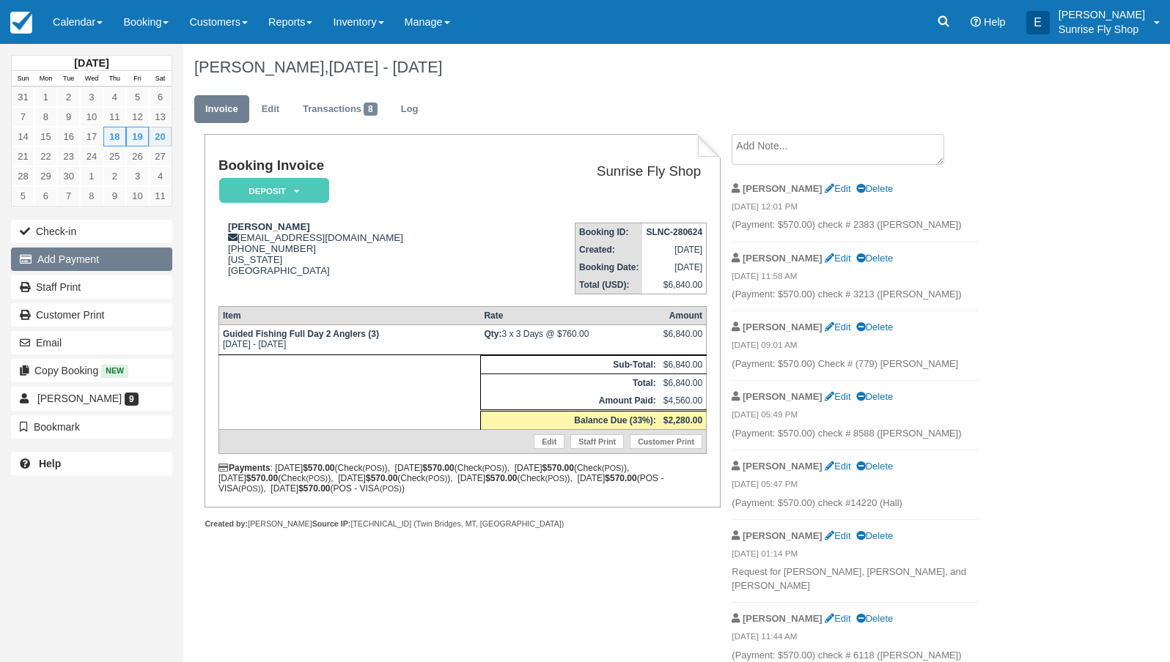
click at [68, 259] on button "Add Payment" at bounding box center [91, 259] width 161 height 23
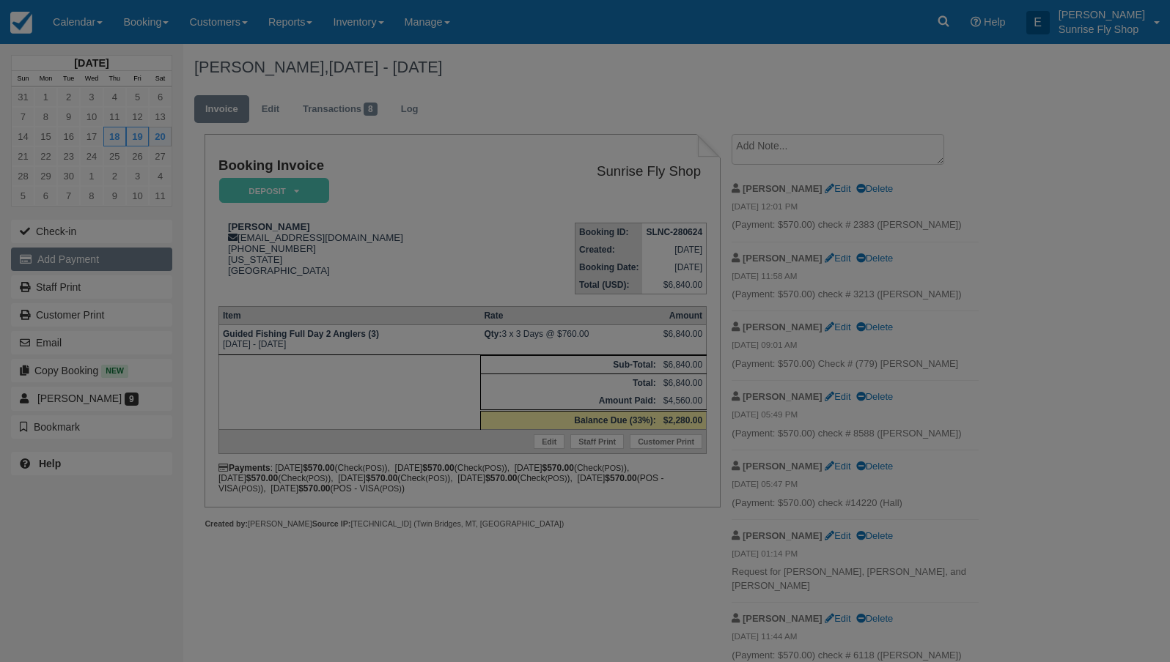
type input "09/20/25"
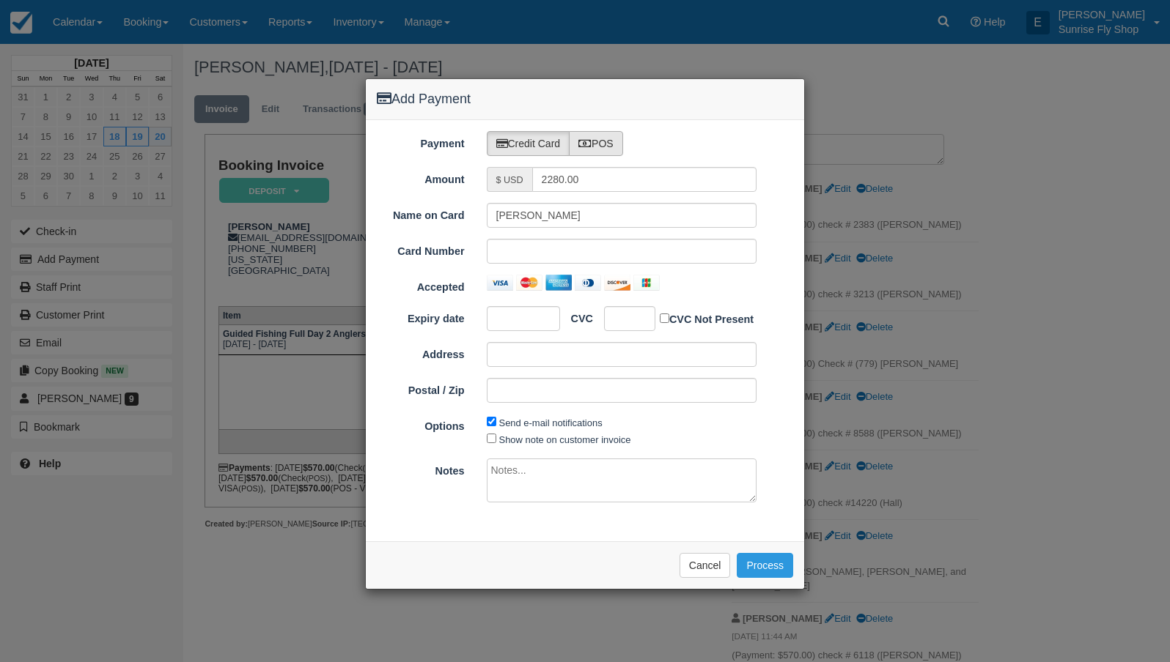
click at [610, 138] on label "POS" at bounding box center [596, 143] width 54 height 25
radio input "true"
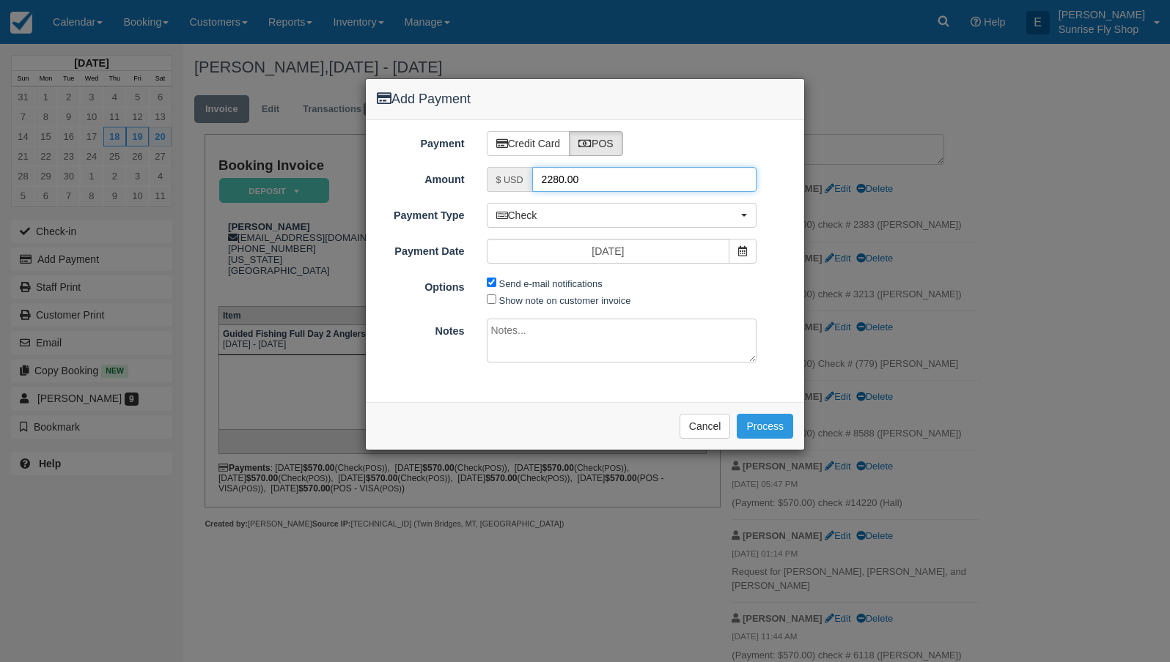
click at [598, 185] on input "2280.00" at bounding box center [644, 179] width 225 height 25
type input "570"
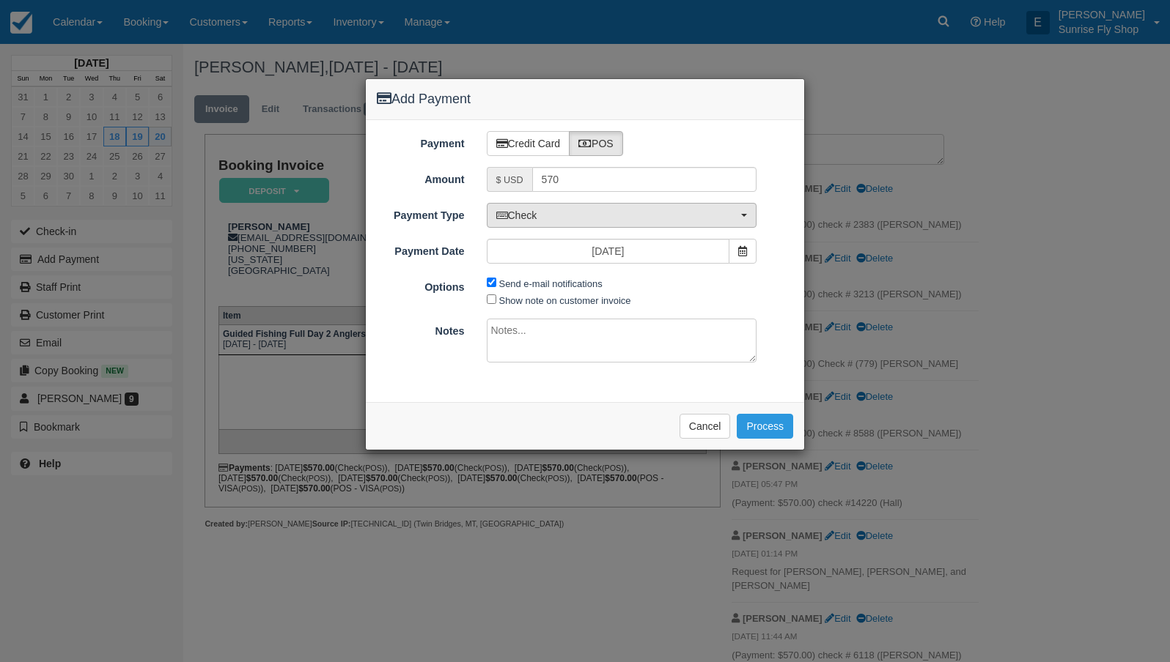
click at [586, 213] on span "Check" at bounding box center [617, 215] width 242 height 15
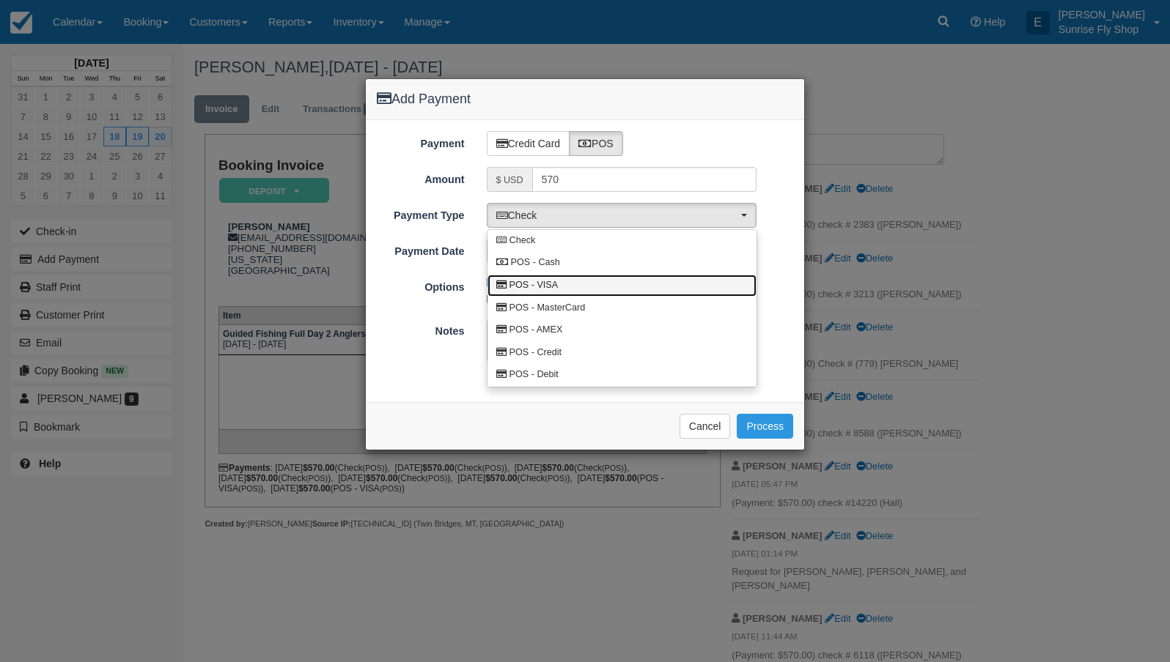
click at [586, 287] on link "POS - VISA" at bounding box center [621, 286] width 269 height 23
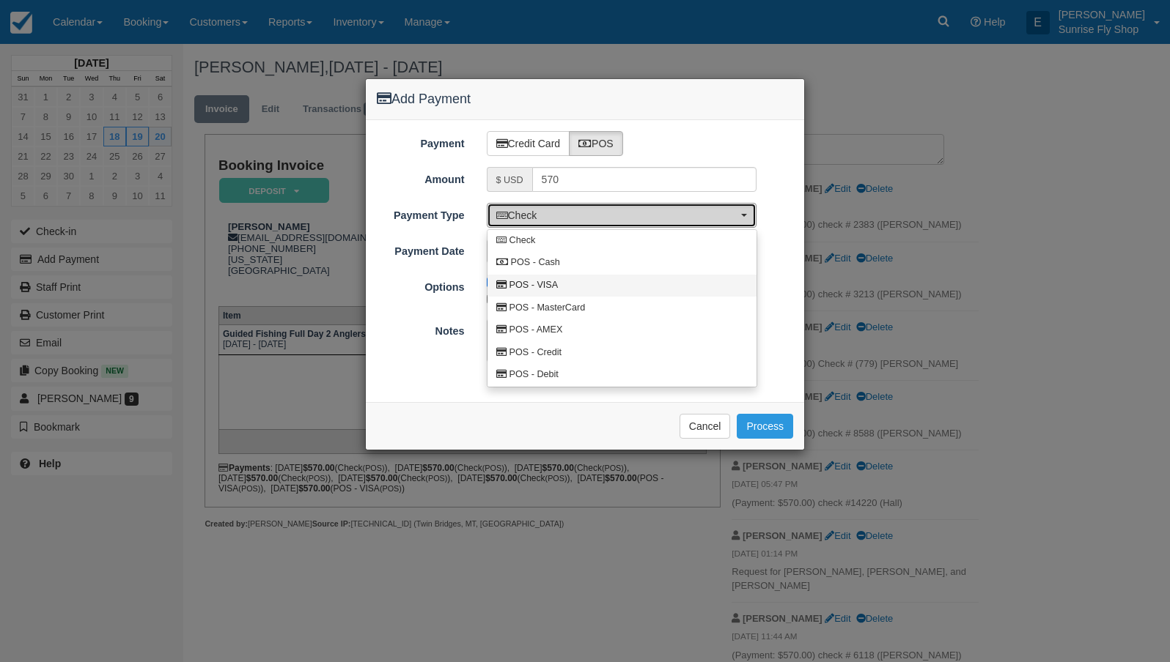
select select "VISA"
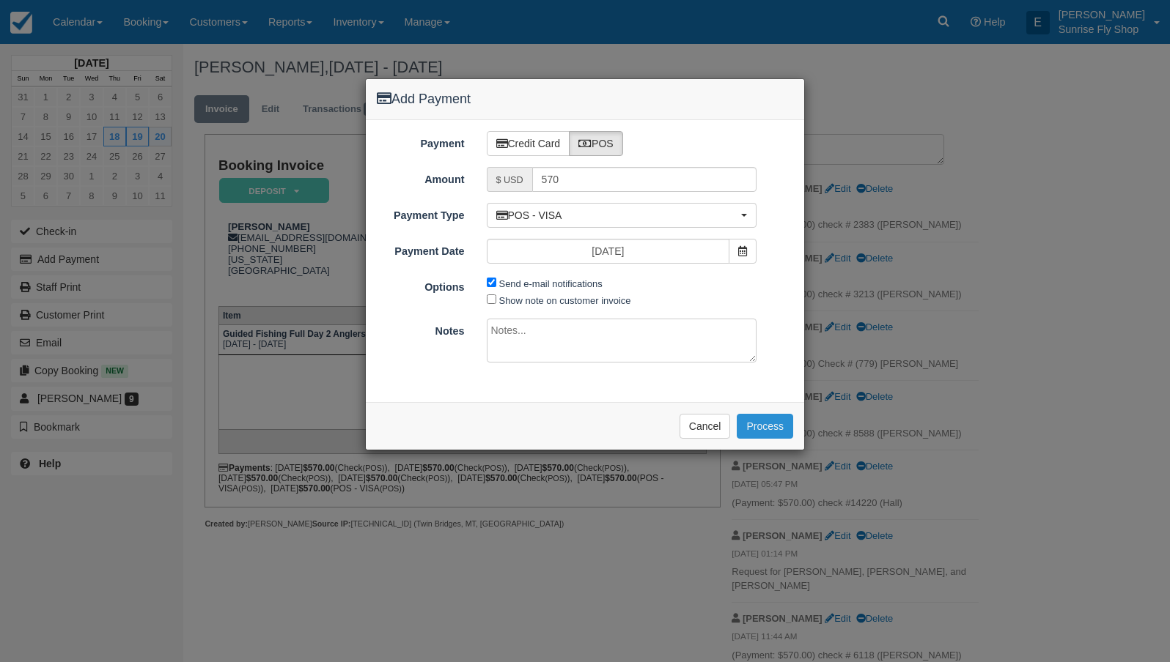
click at [777, 422] on button "Process" at bounding box center [764, 426] width 56 height 25
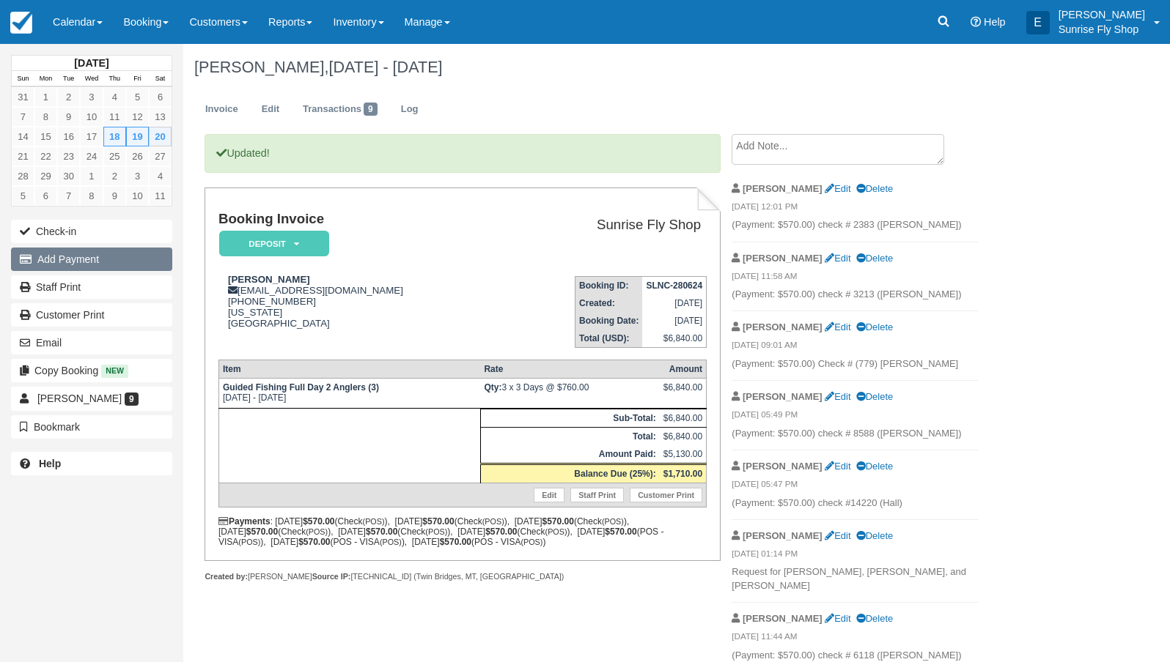
click at [97, 262] on button "Add Payment" at bounding box center [91, 259] width 161 height 23
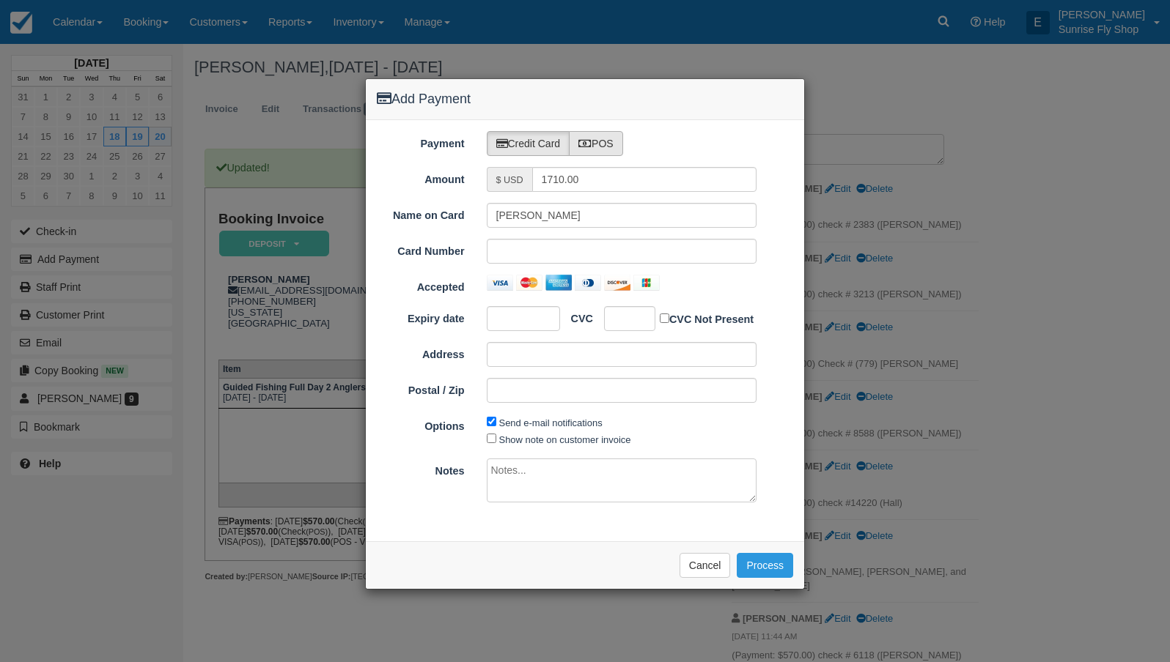
click at [623, 133] on label "POS" at bounding box center [596, 143] width 54 height 25
radio input "true"
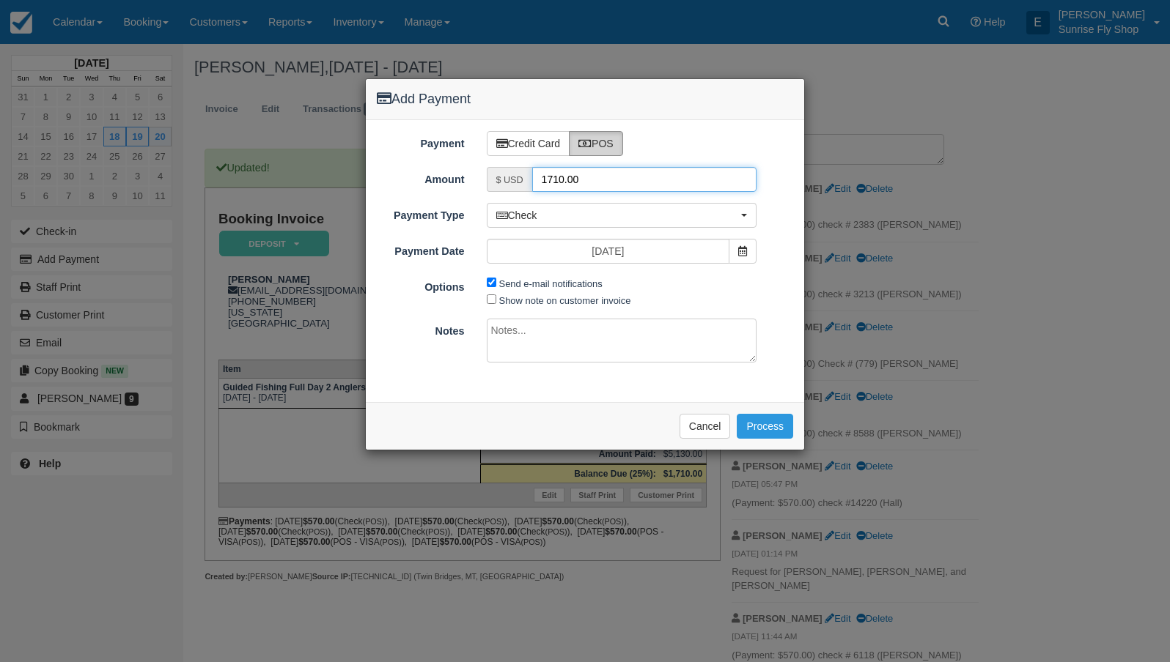
click at [603, 170] on input "1710.00" at bounding box center [644, 179] width 225 height 25
type input "570"
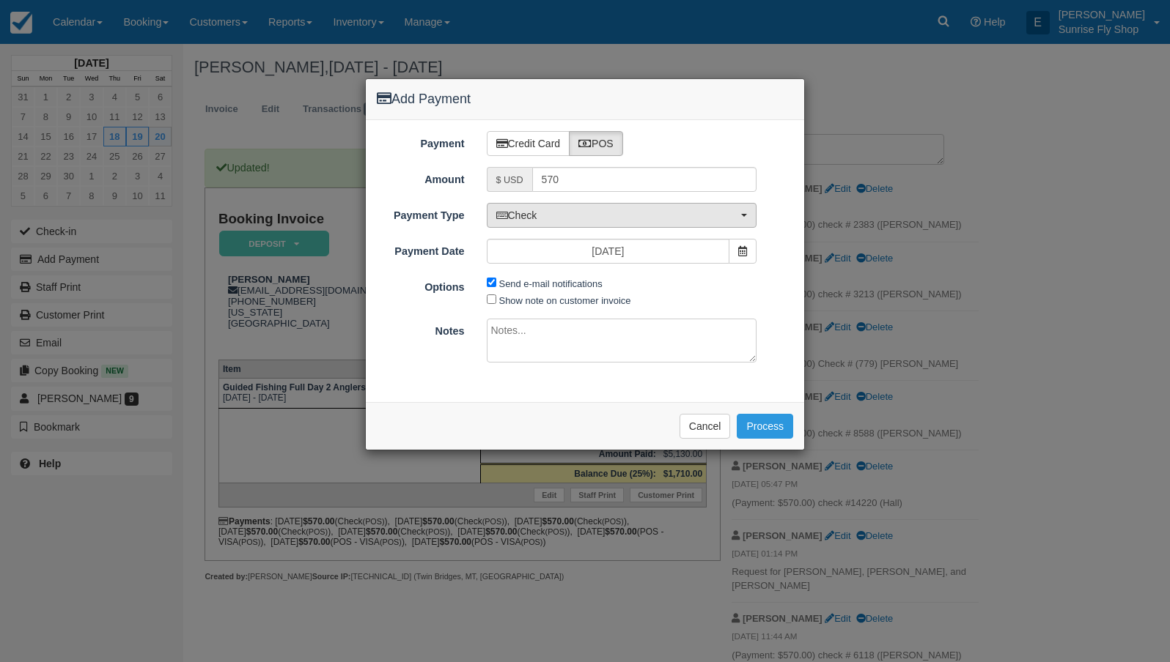
click at [591, 220] on span "Check" at bounding box center [617, 215] width 242 height 15
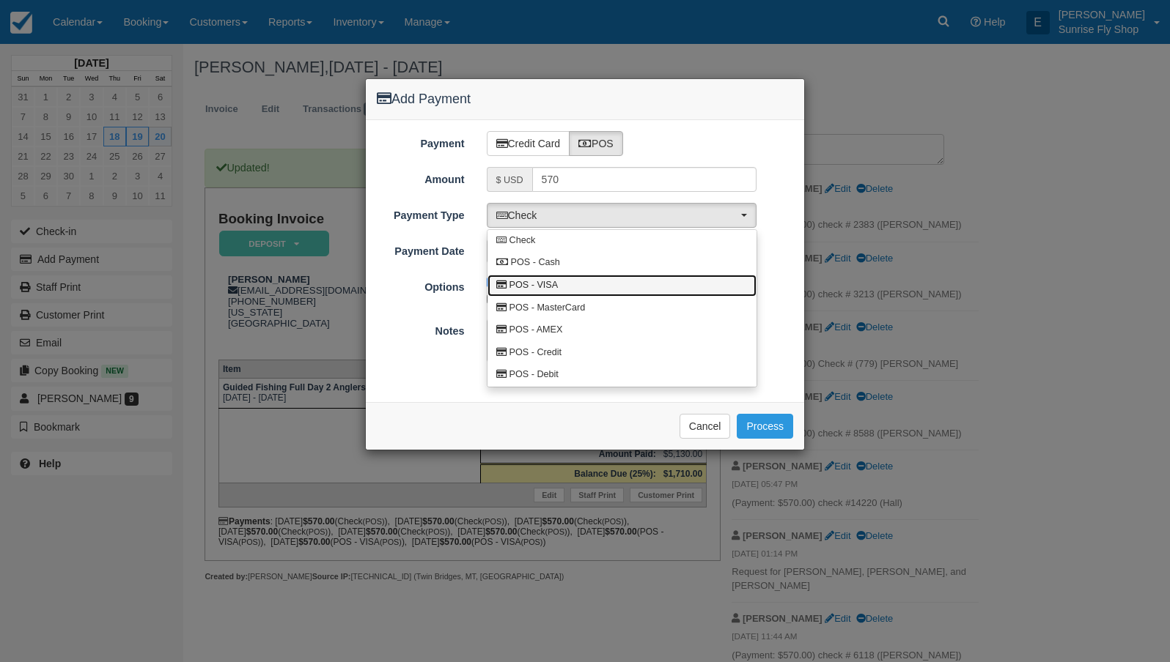
click at [576, 281] on link "POS - VISA" at bounding box center [621, 286] width 269 height 23
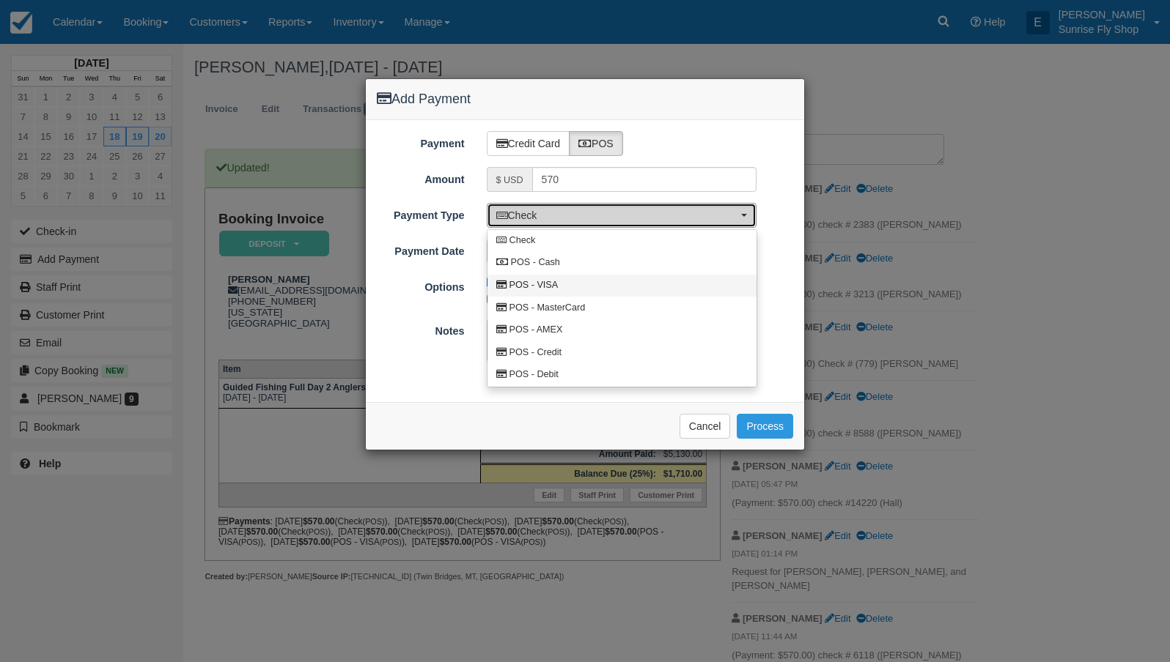
select select "VISA"
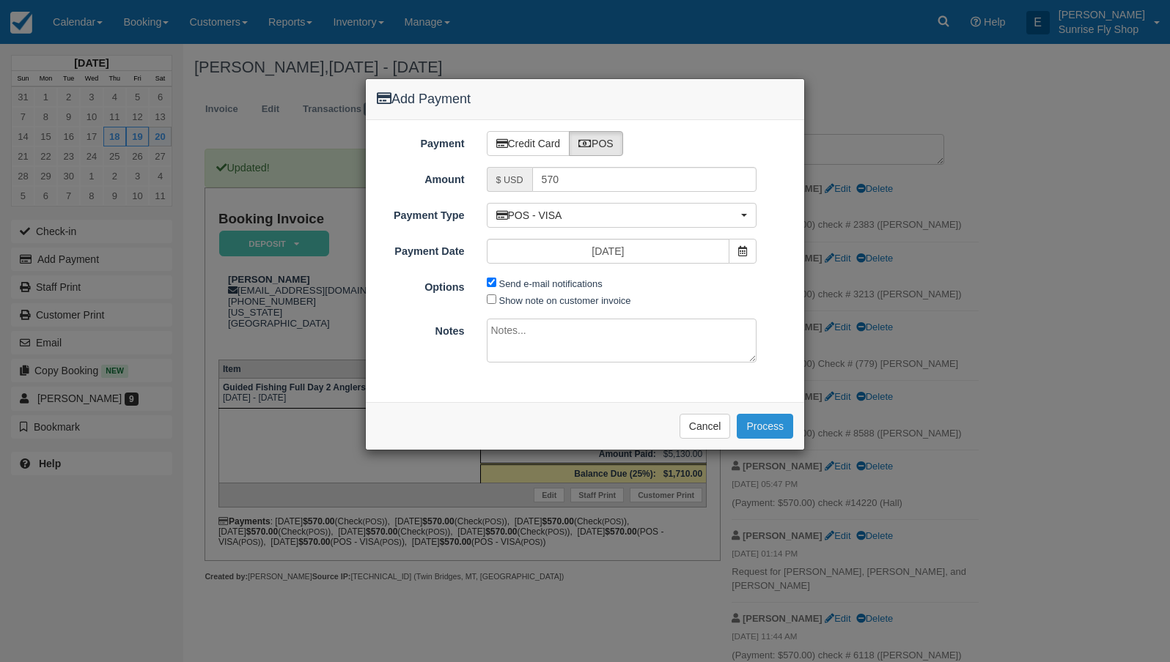
click at [770, 421] on button "Process" at bounding box center [764, 426] width 56 height 25
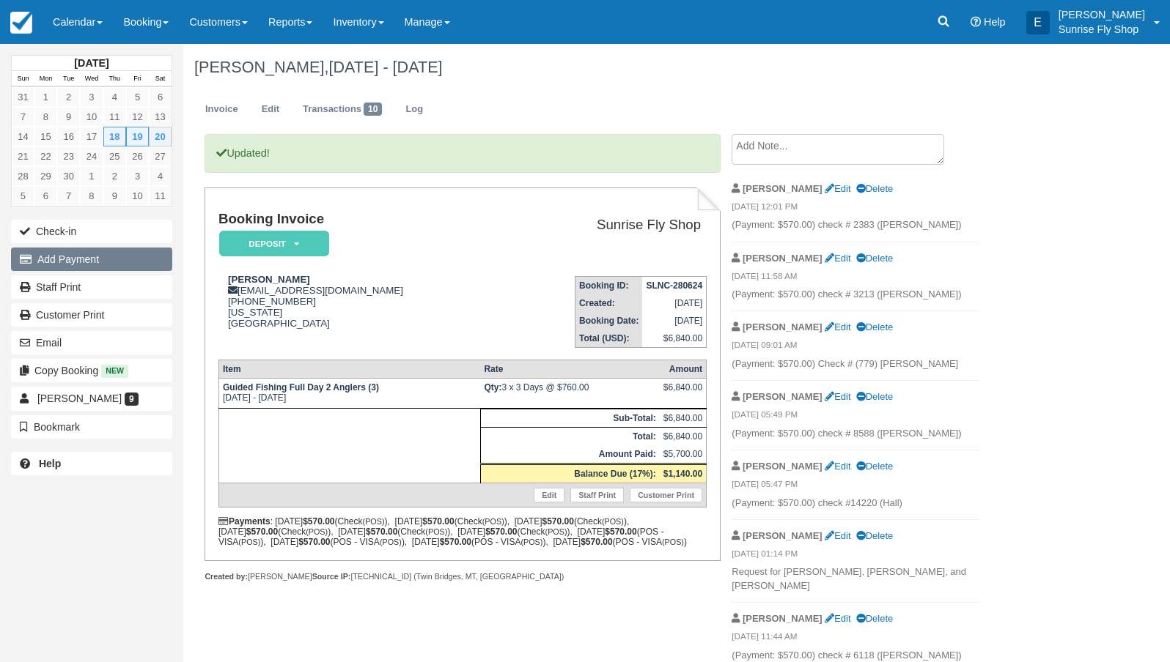
click at [89, 262] on button "Add Payment" at bounding box center [91, 259] width 161 height 23
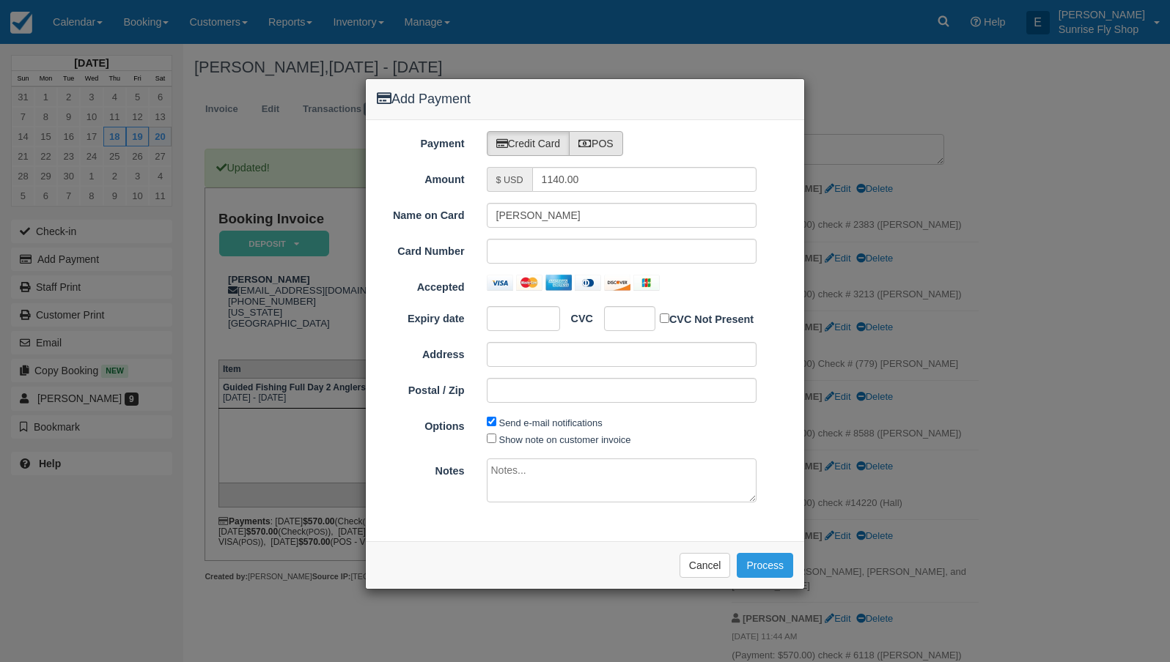
click at [608, 143] on label "POS" at bounding box center [596, 143] width 54 height 25
radio input "true"
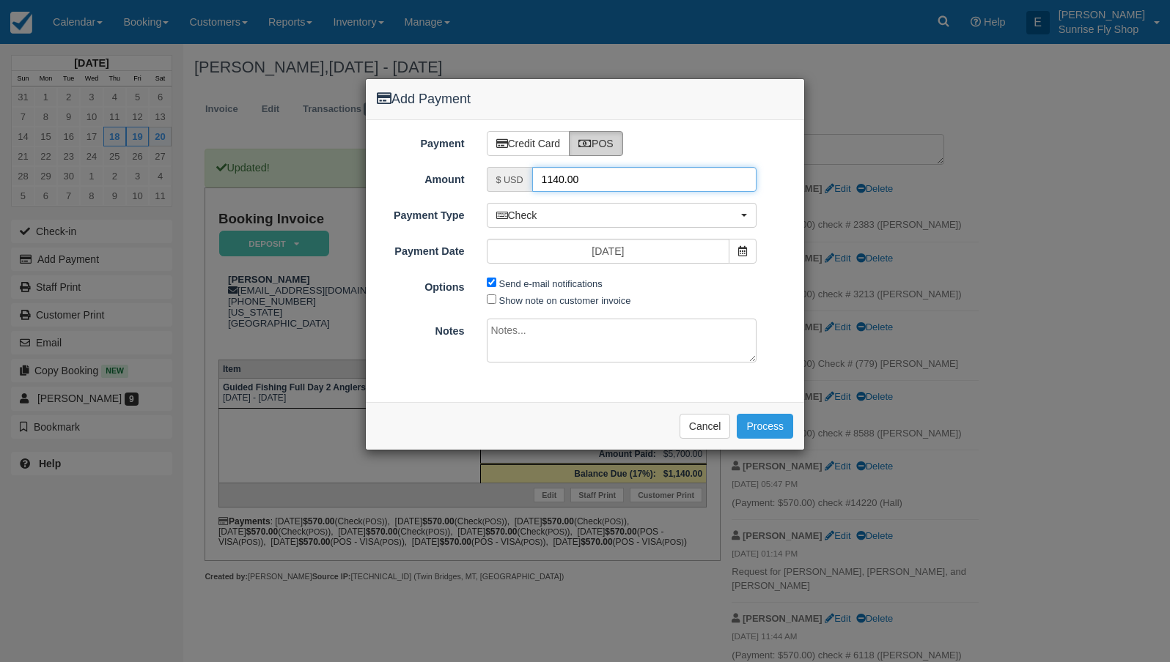
click at [587, 191] on input "1140.00" at bounding box center [644, 179] width 225 height 25
type input "570"
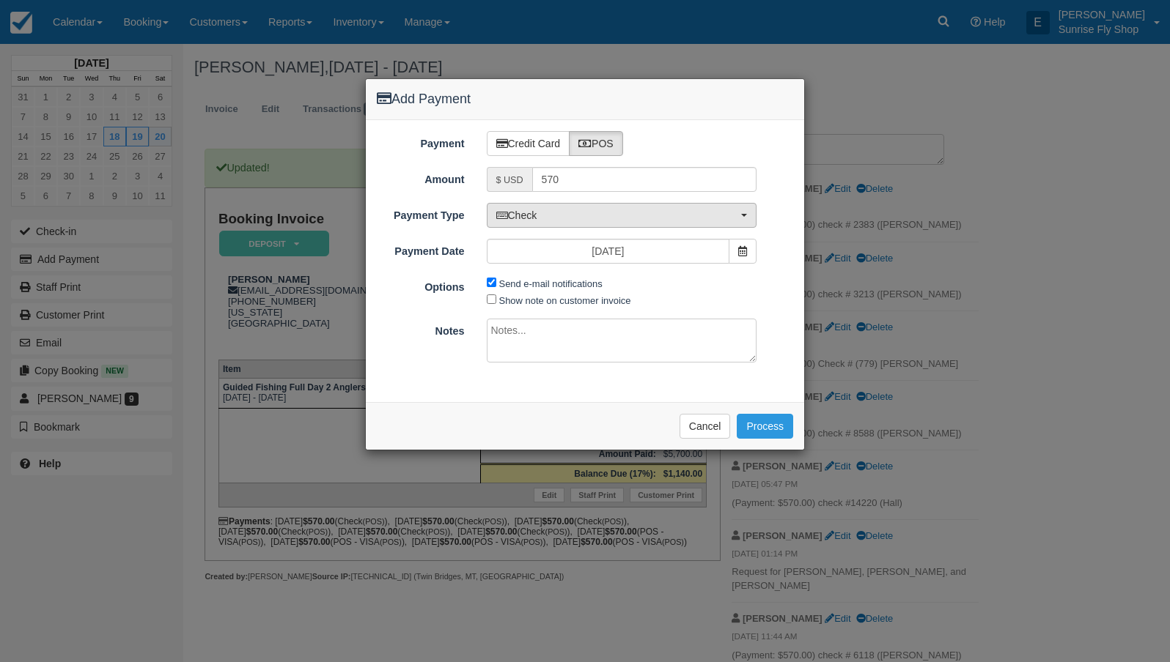
click at [571, 223] on button "Check" at bounding box center [622, 215] width 270 height 25
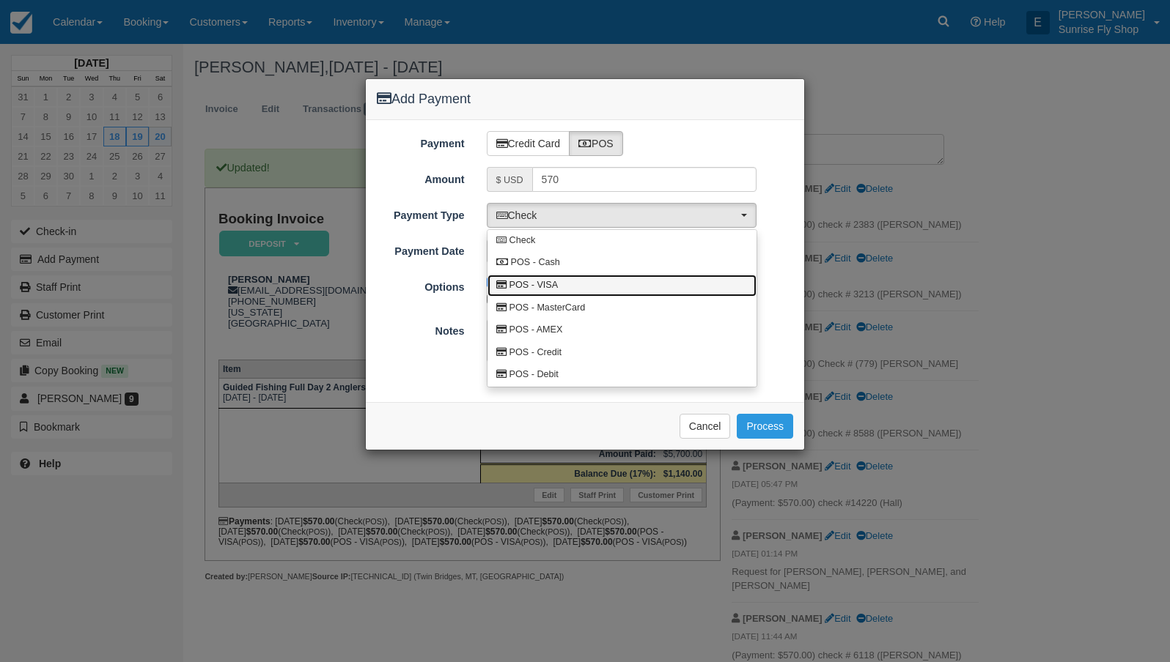
click at [565, 284] on link "POS - VISA" at bounding box center [621, 286] width 269 height 23
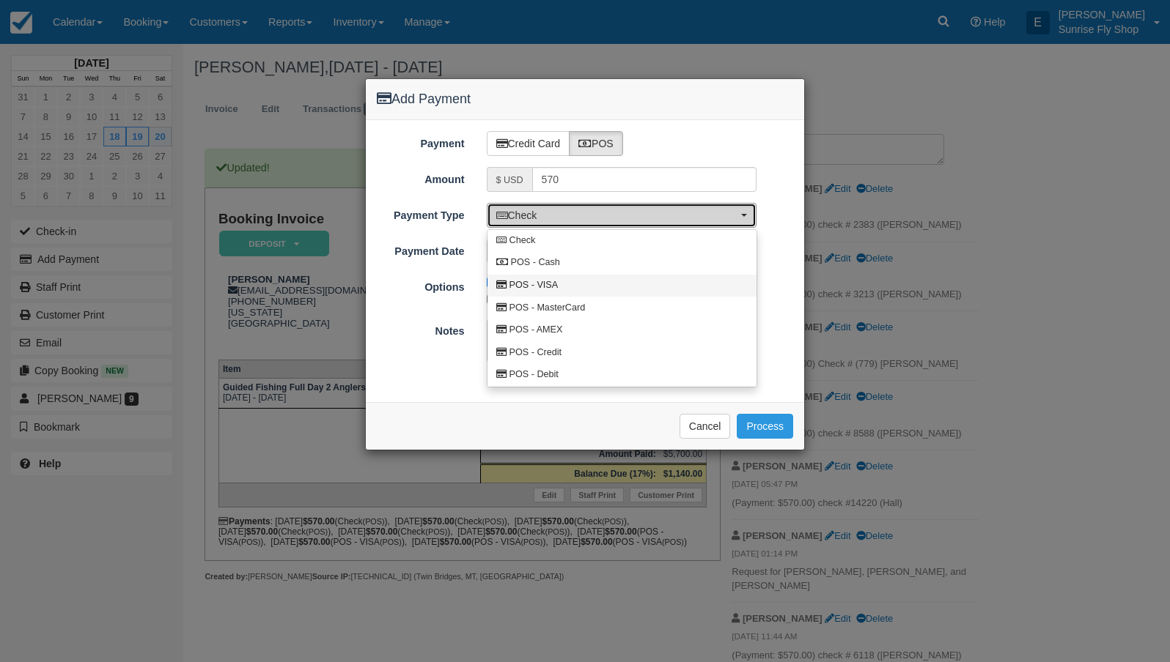
select select "VISA"
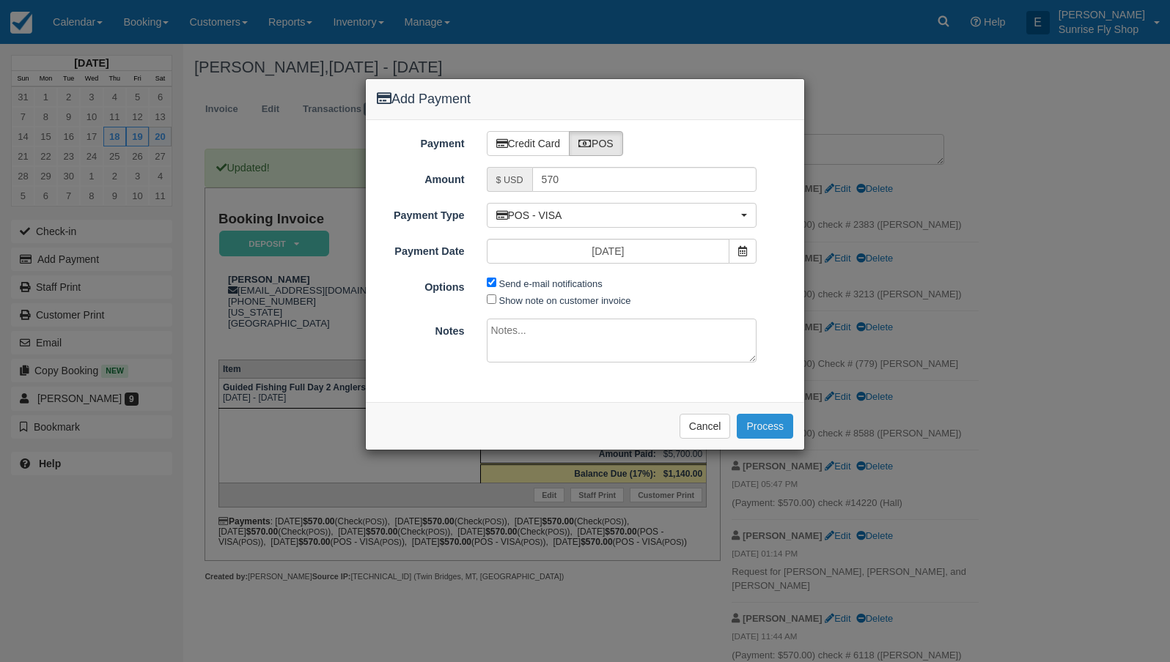
click at [766, 424] on button "Process" at bounding box center [764, 426] width 56 height 25
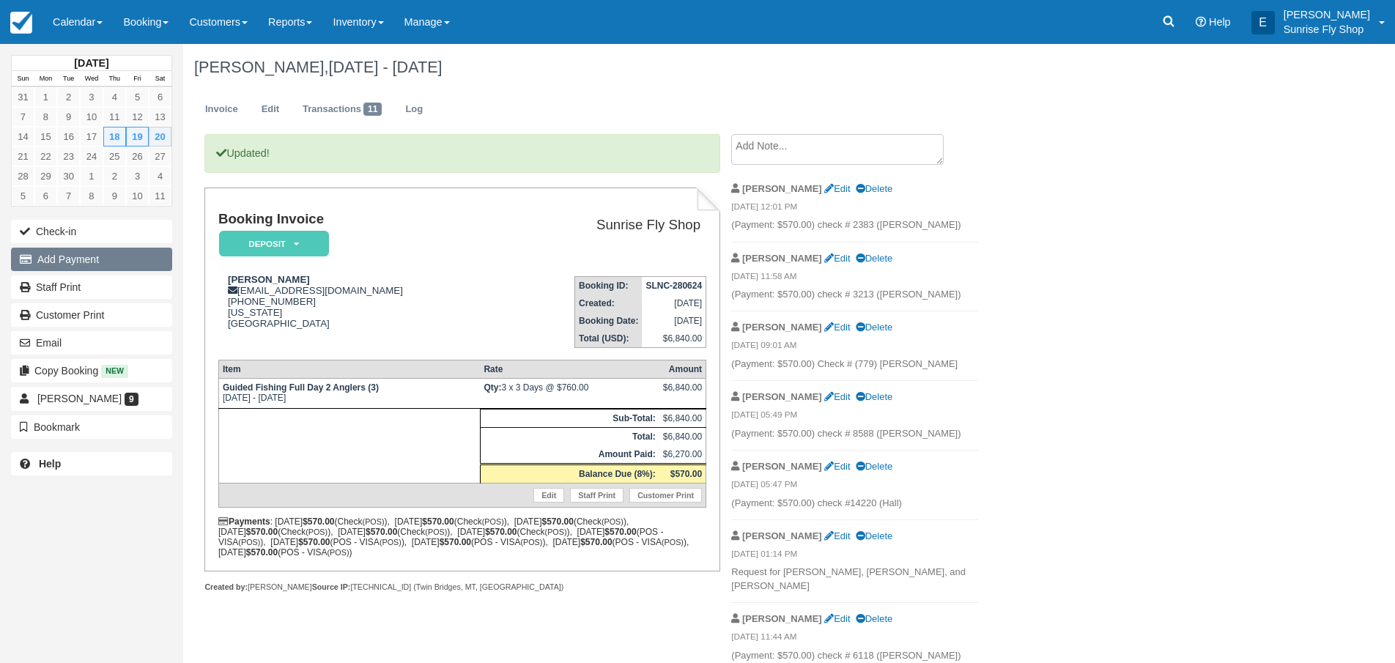
click at [110, 265] on button "Add Payment" at bounding box center [91, 259] width 161 height 23
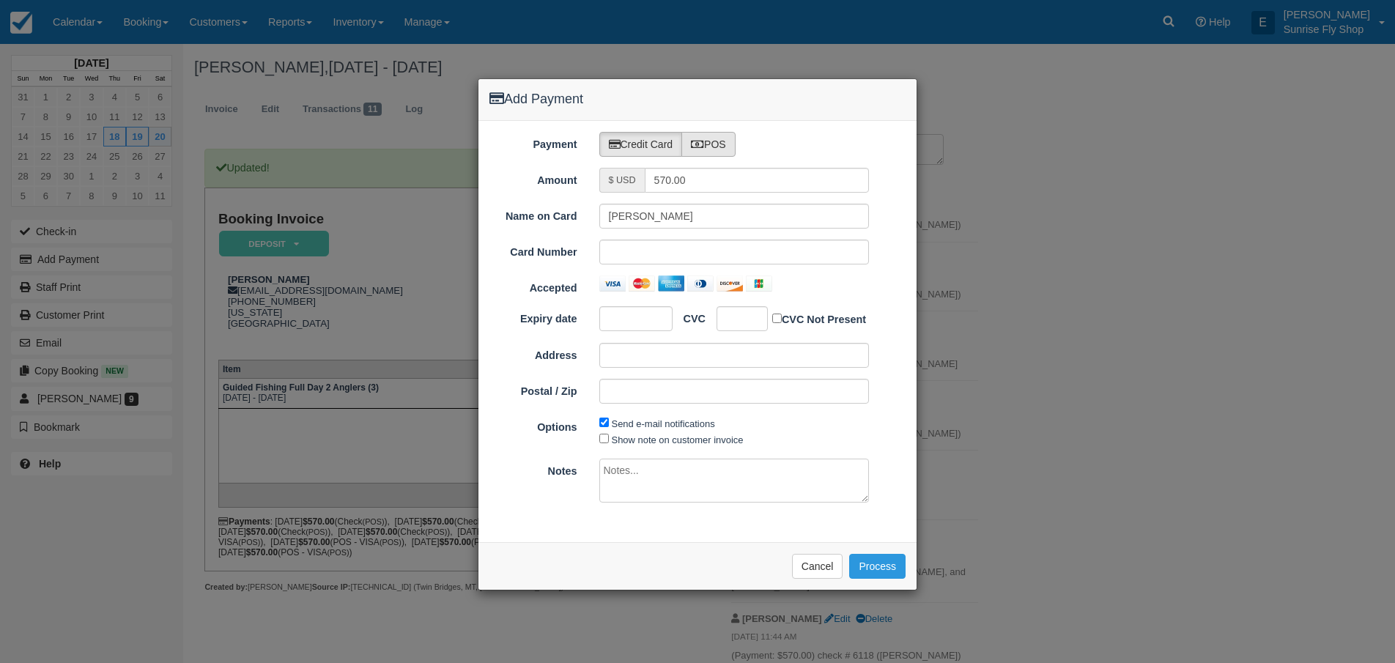
click at [731, 138] on label "POS" at bounding box center [709, 144] width 54 height 25
radio input "true"
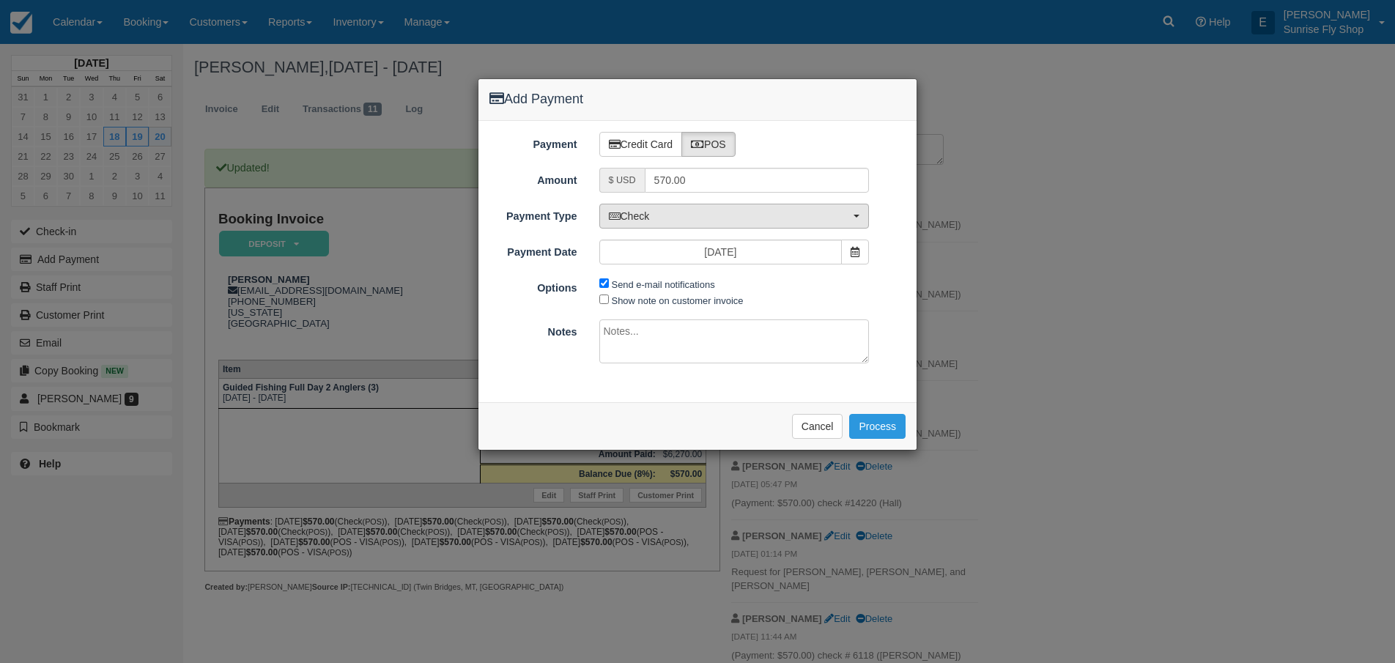
click at [696, 213] on span "Check" at bounding box center [730, 216] width 242 height 15
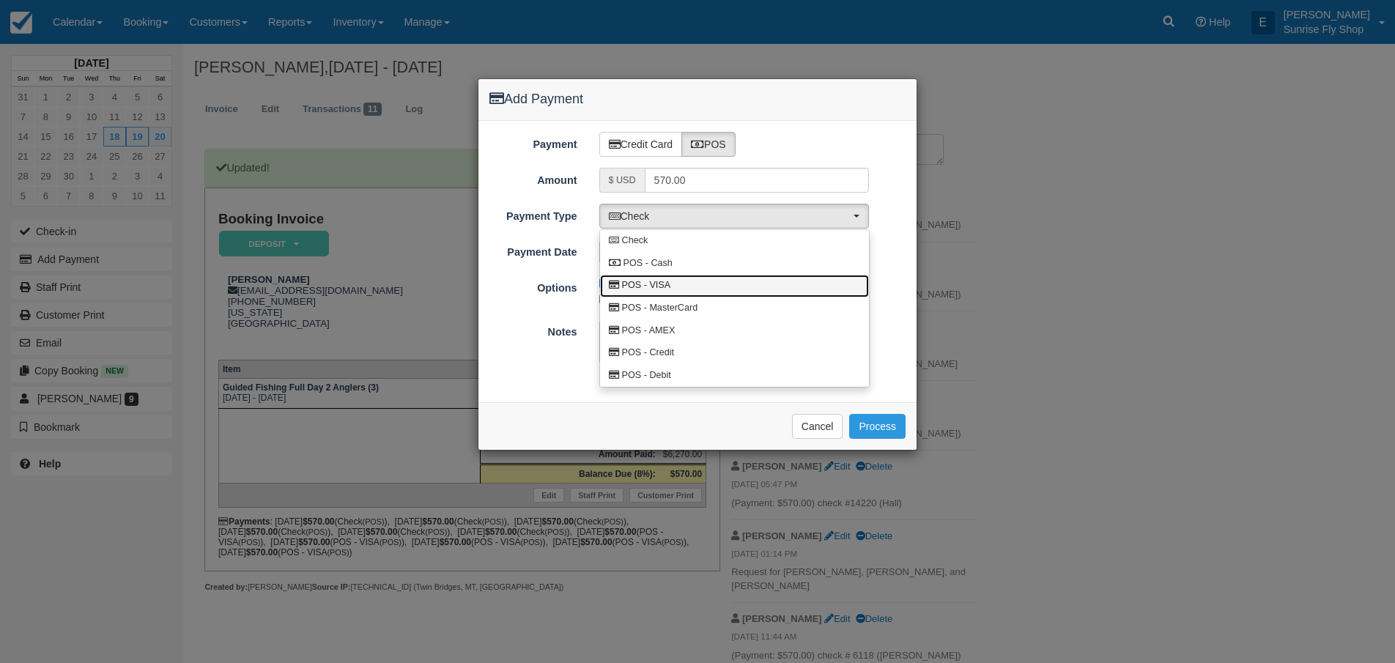
click at [682, 287] on link "POS - VISA" at bounding box center [734, 286] width 269 height 23
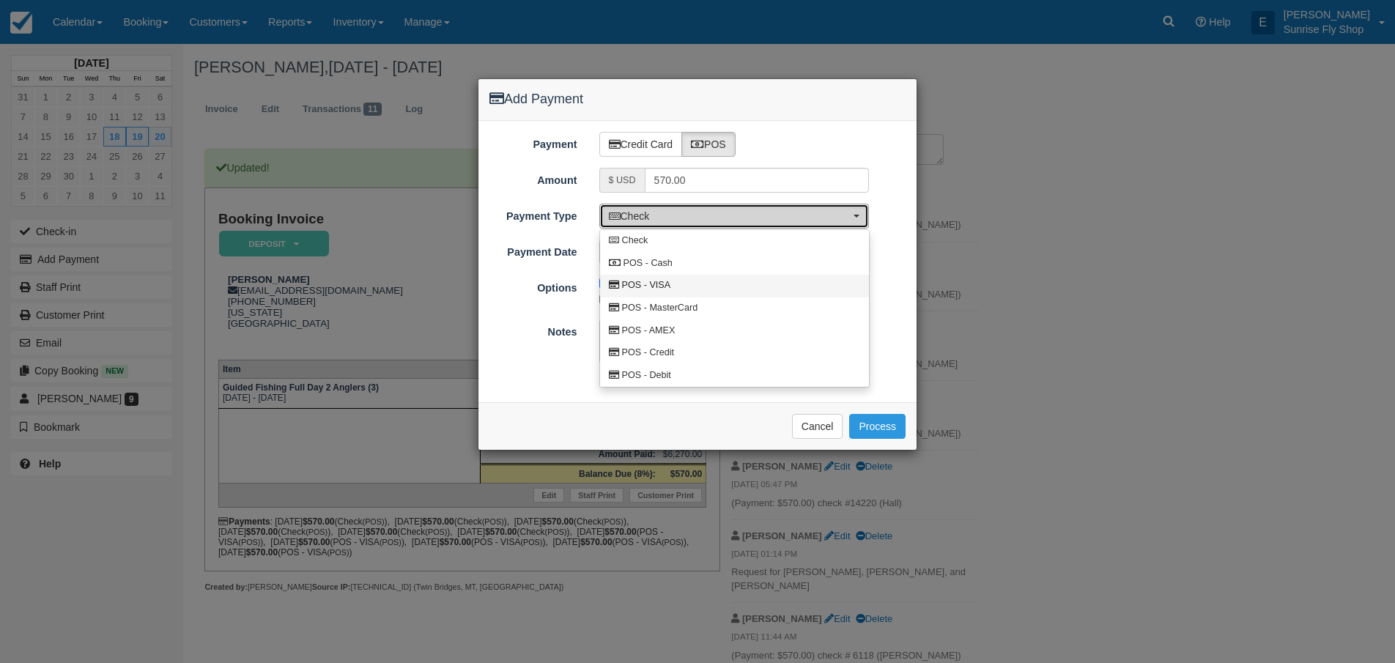
select select "VISA"
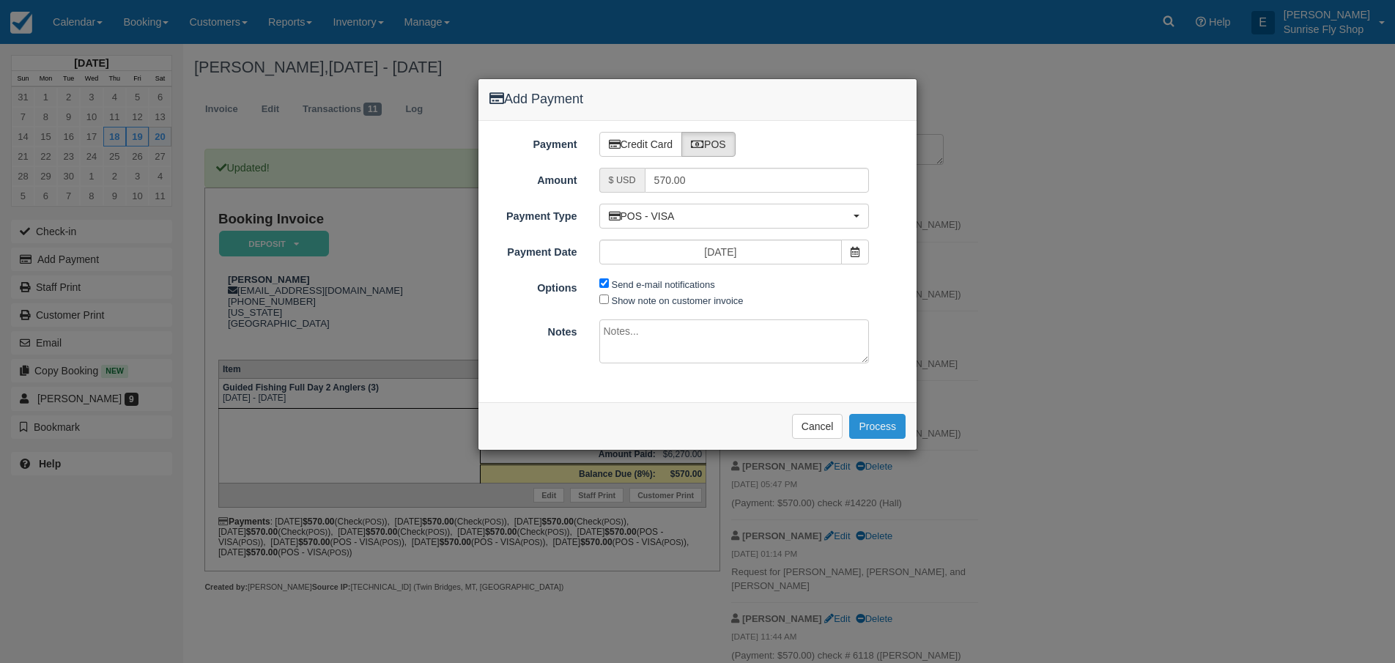
click at [869, 425] on button "Process" at bounding box center [877, 426] width 56 height 25
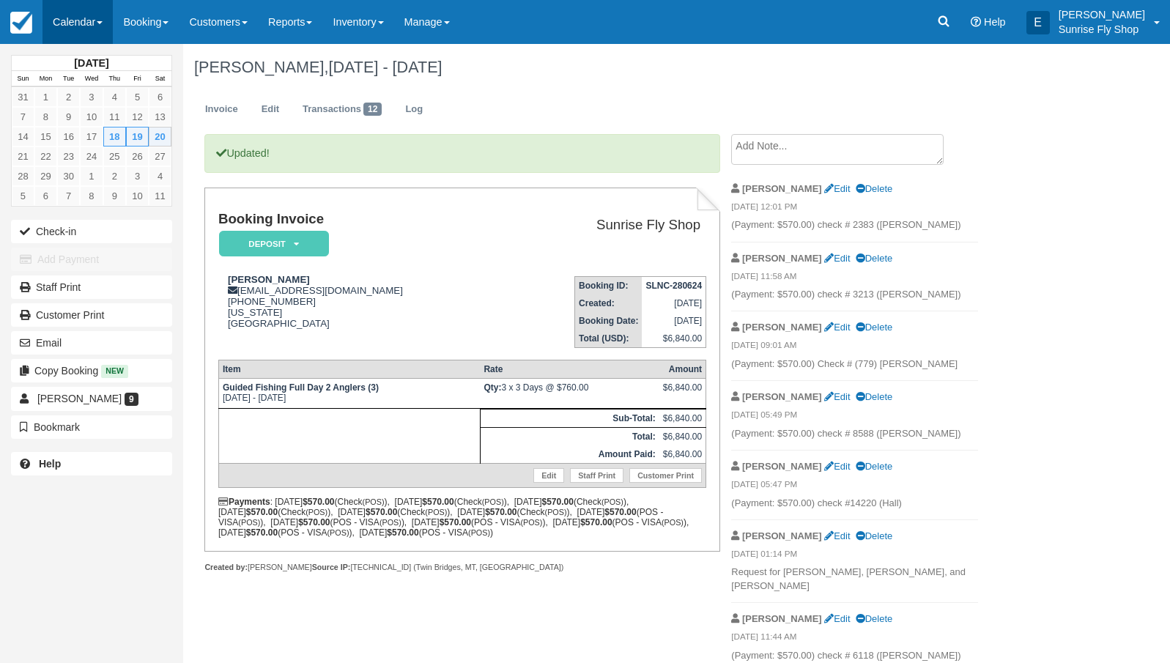
click at [84, 15] on link "Calendar" at bounding box center [78, 22] width 70 height 44
click at [106, 140] on link "Month" at bounding box center [101, 138] width 116 height 31
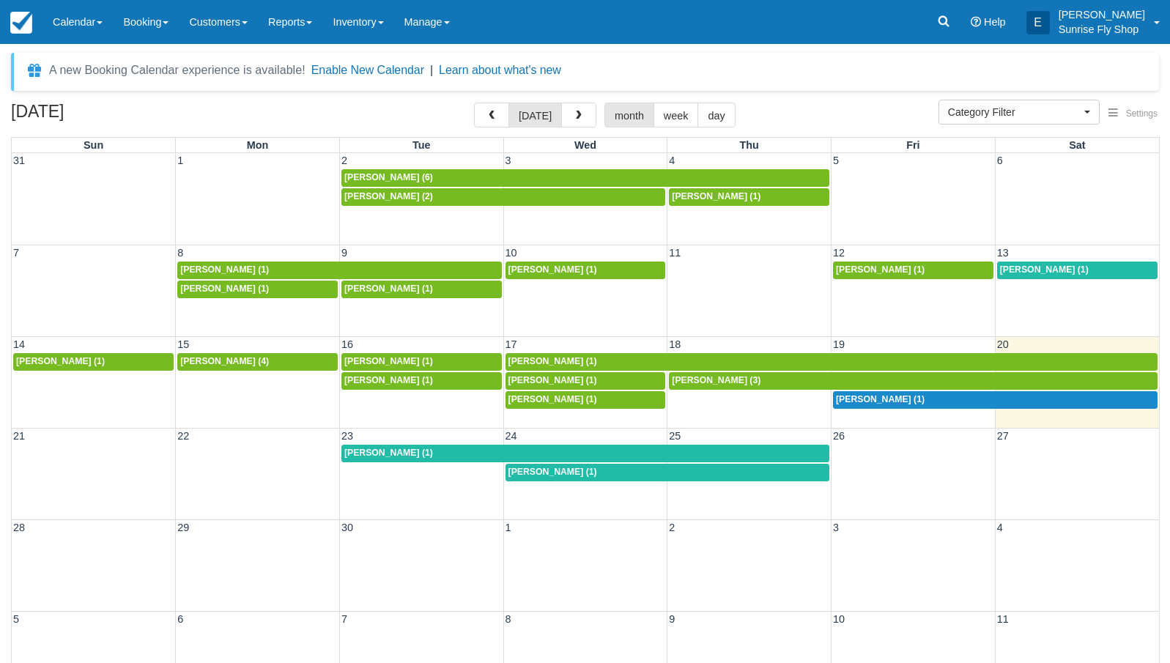
select select
click at [534, 361] on span "[PERSON_NAME] (1)" at bounding box center [553, 361] width 89 height 10
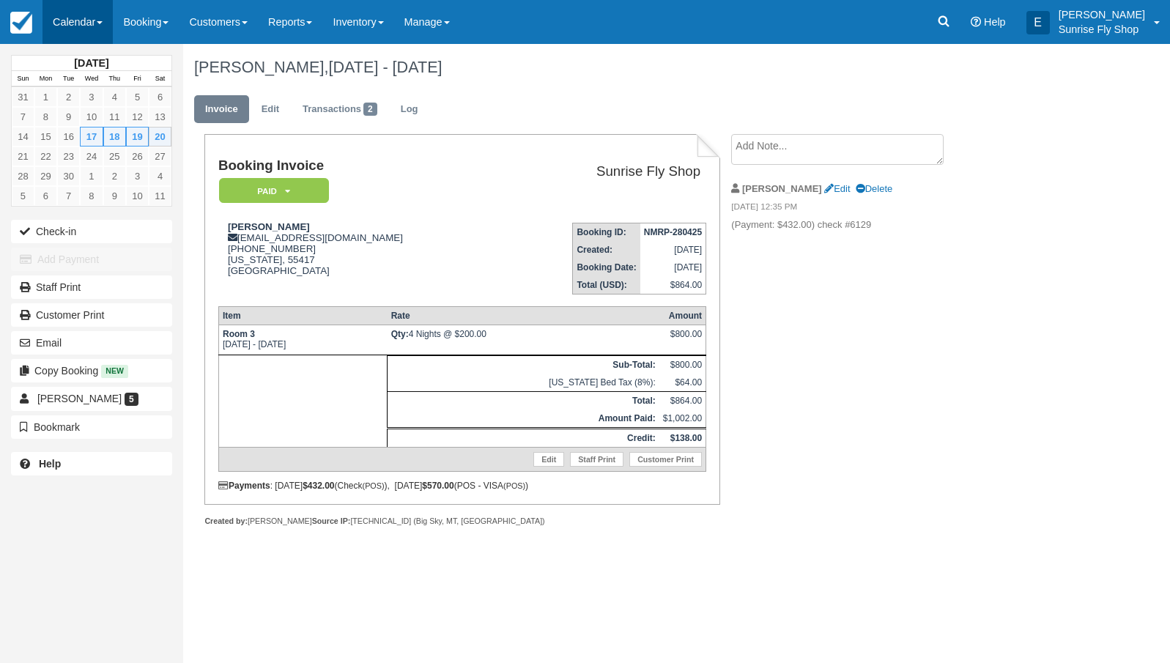
click at [56, 26] on link "Calendar" at bounding box center [78, 22] width 70 height 44
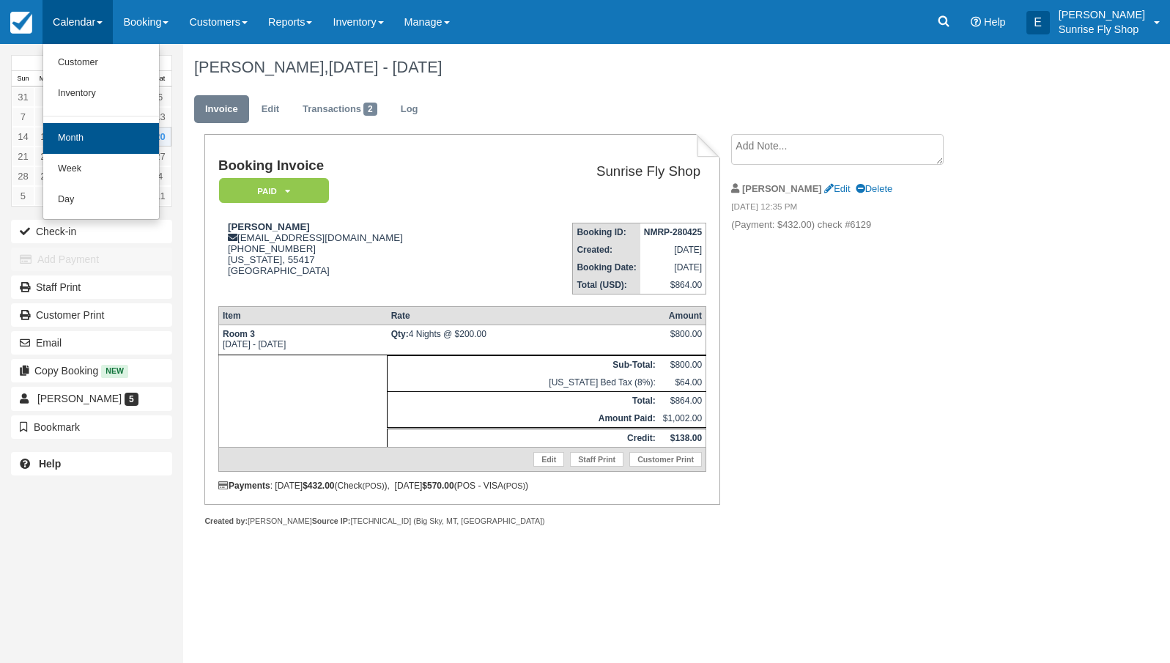
click at [56, 136] on link "Month" at bounding box center [101, 138] width 116 height 31
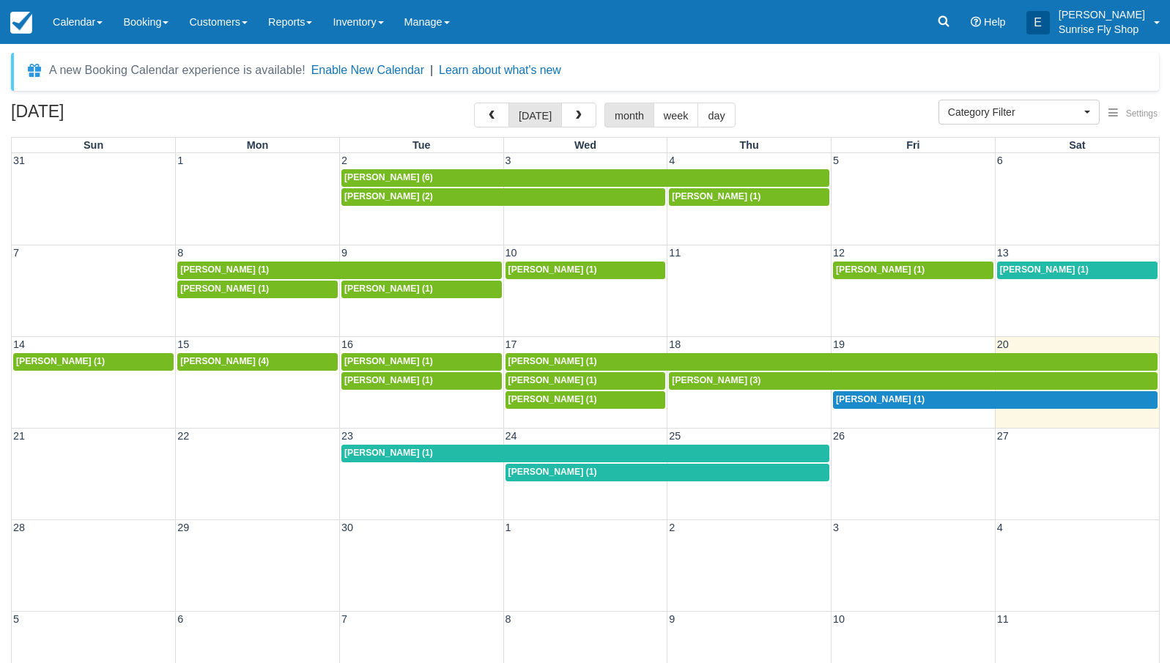
select select
click at [566, 364] on span "[PERSON_NAME] (1)" at bounding box center [553, 361] width 89 height 10
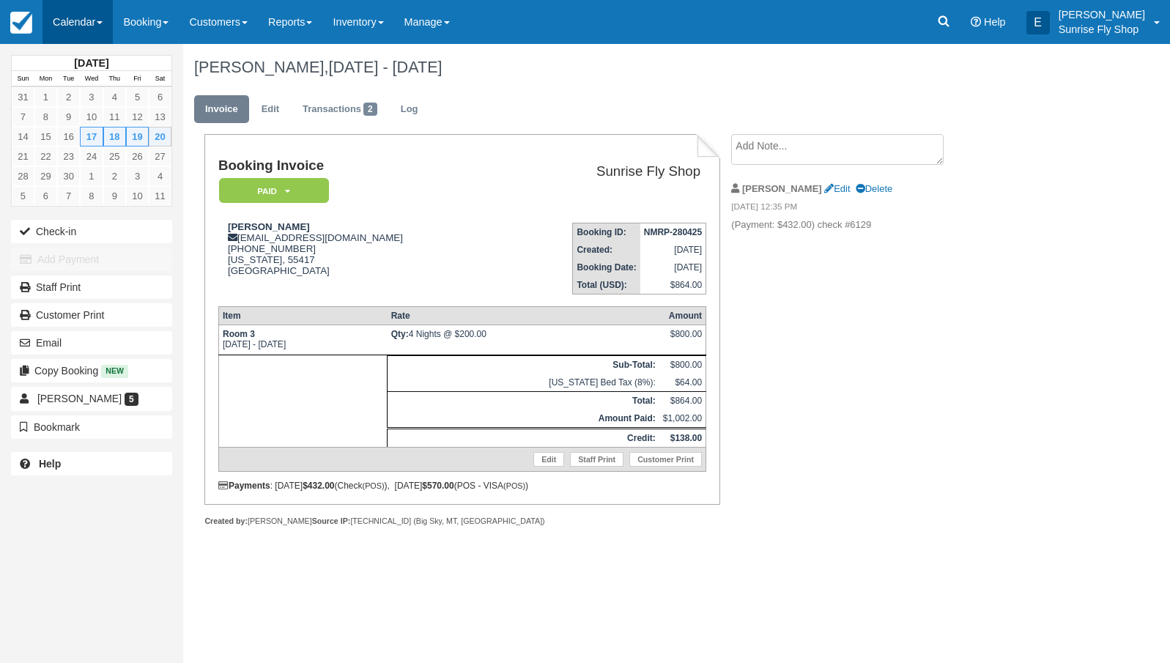
click at [88, 31] on link "Calendar" at bounding box center [78, 22] width 70 height 44
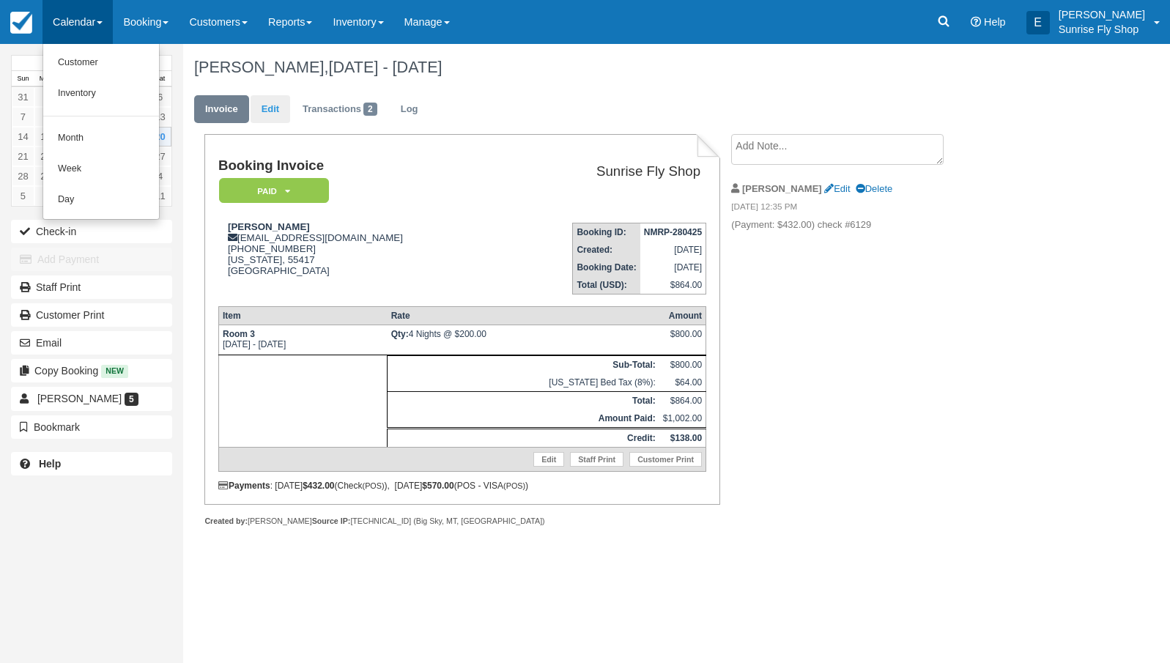
click at [276, 110] on link "Edit" at bounding box center [271, 109] width 40 height 29
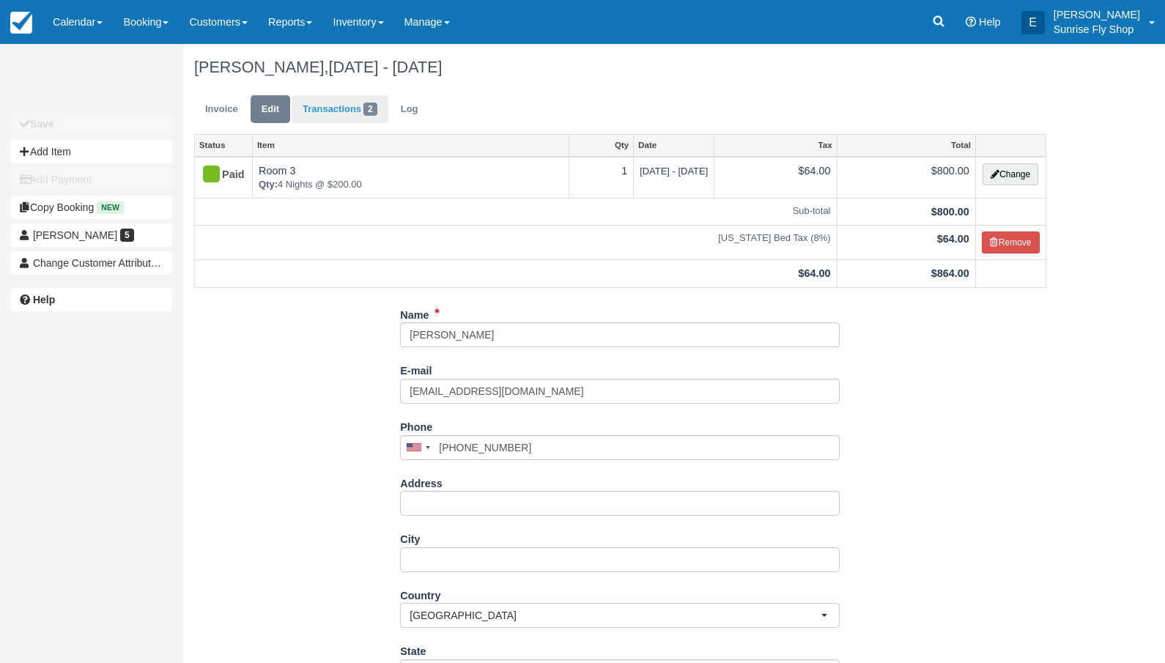
click at [319, 114] on link "Transactions 2" at bounding box center [340, 109] width 97 height 29
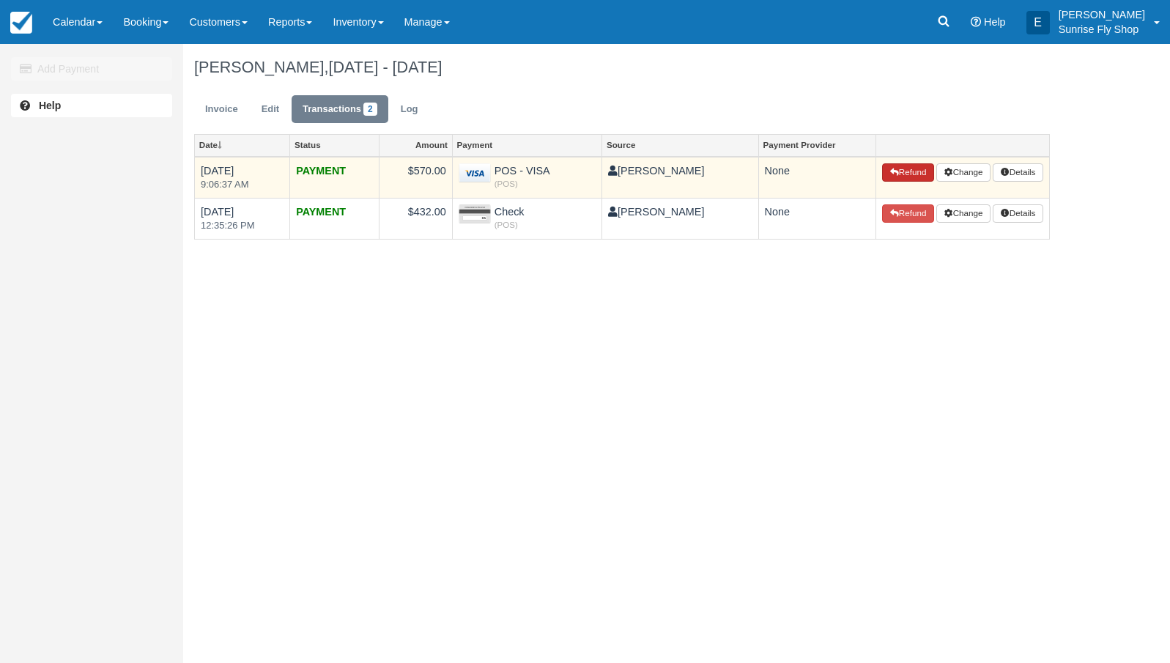
click at [901, 174] on button "Refund" at bounding box center [907, 172] width 51 height 19
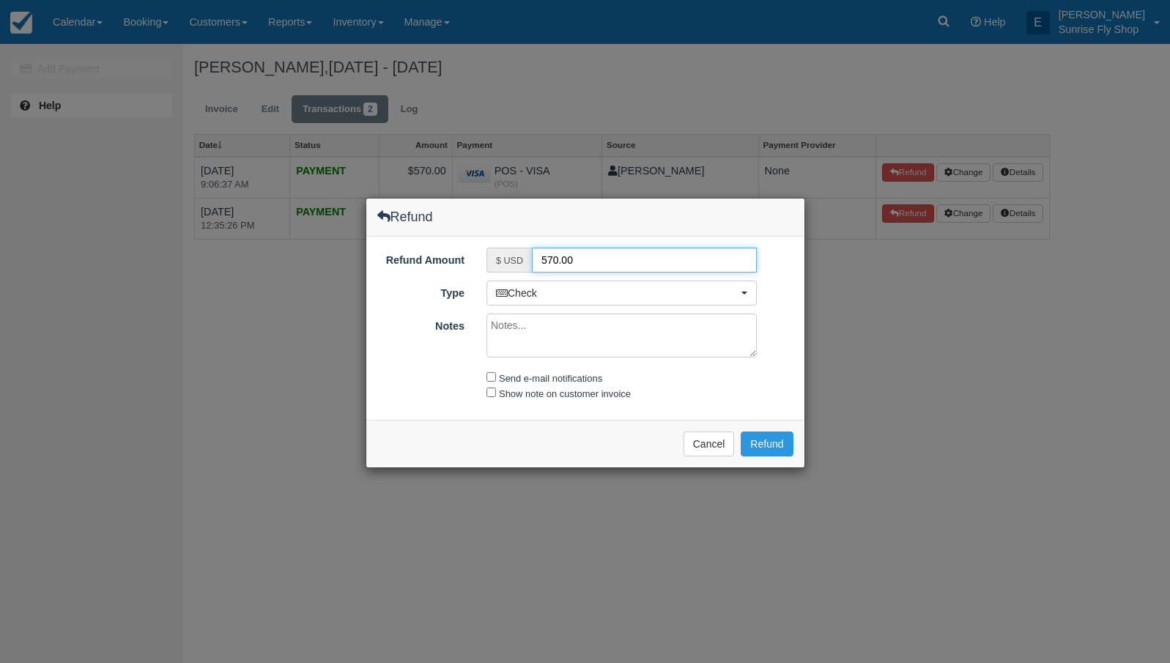
click at [595, 260] on input "570.00" at bounding box center [644, 260] width 225 height 25
type input "132"
click at [551, 295] on span "Check" at bounding box center [617, 293] width 242 height 15
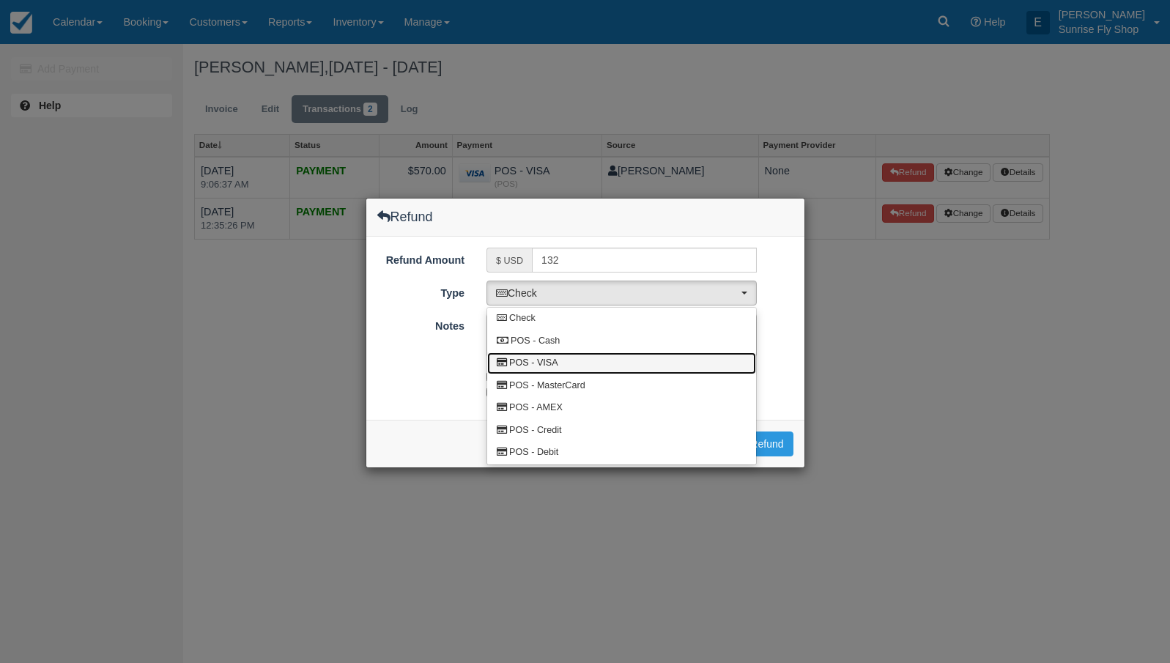
click at [564, 366] on link "POS - VISA" at bounding box center [621, 363] width 269 height 23
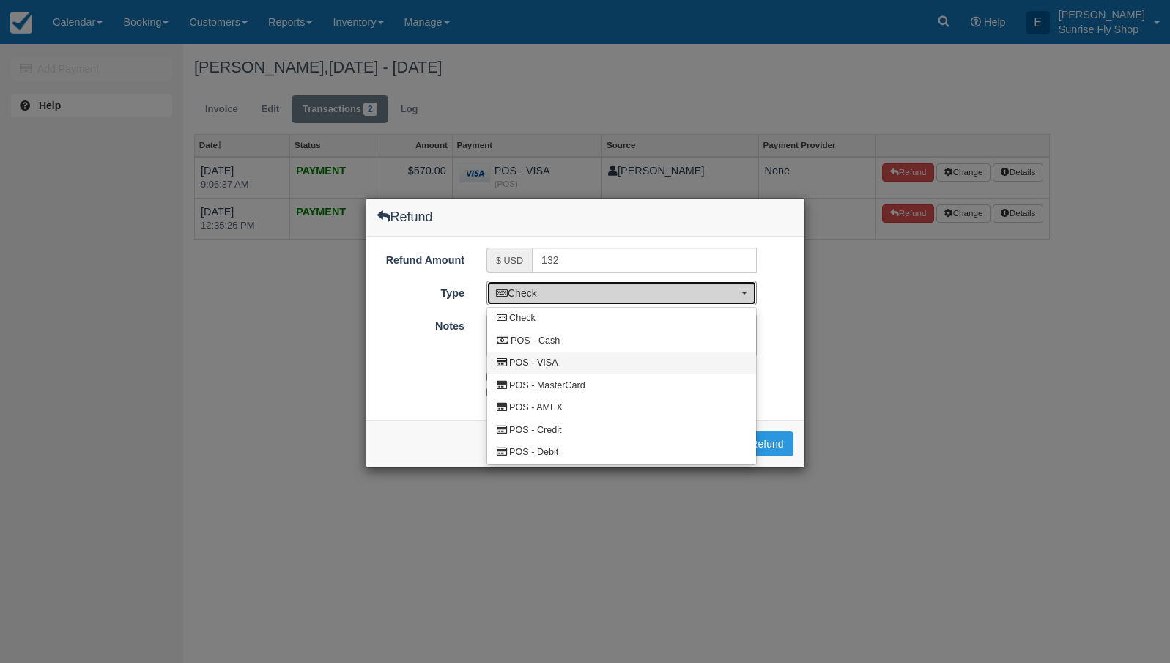
select select "VISA"
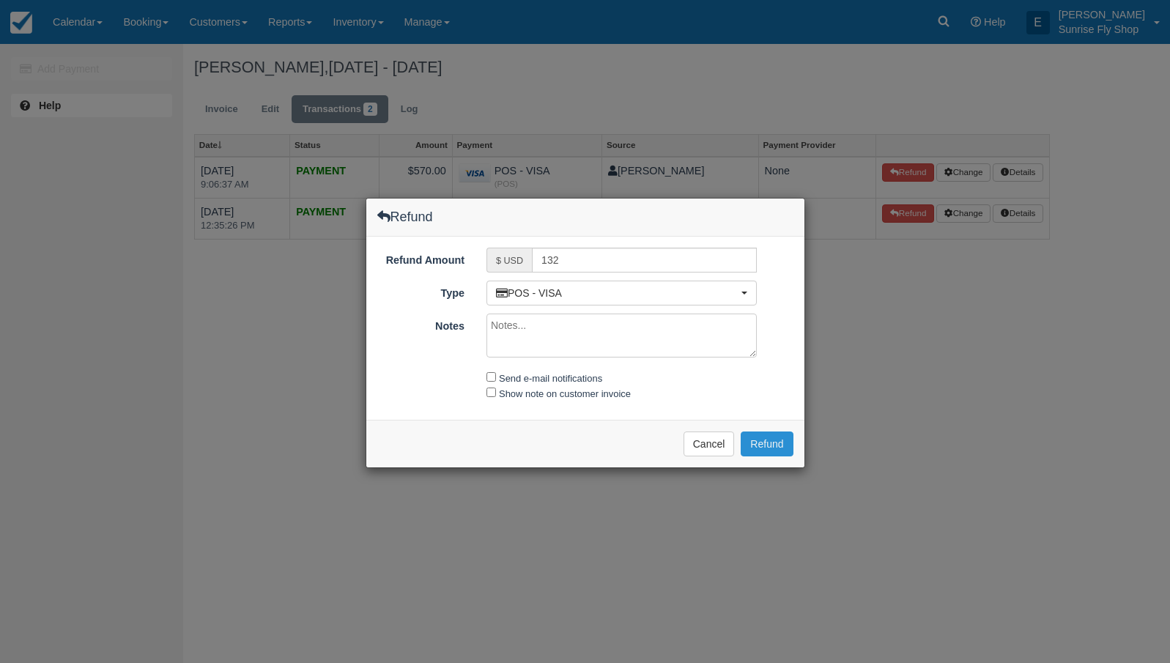
click at [766, 439] on button "Refund" at bounding box center [767, 444] width 52 height 25
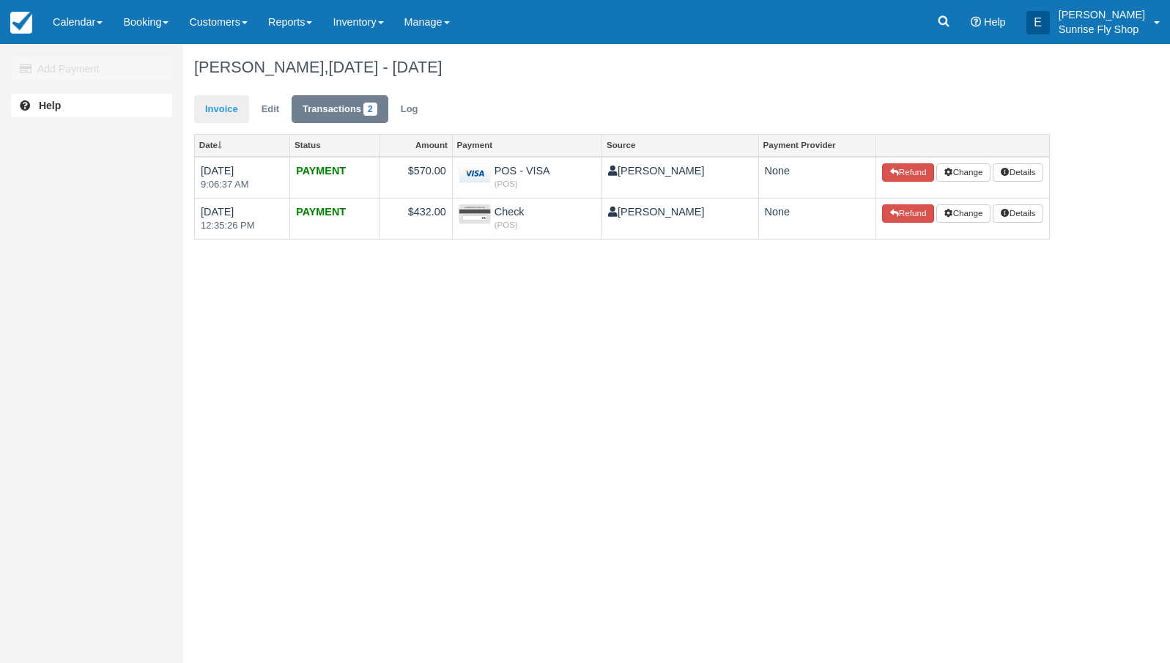
click at [206, 117] on link "Invoice" at bounding box center [221, 109] width 55 height 29
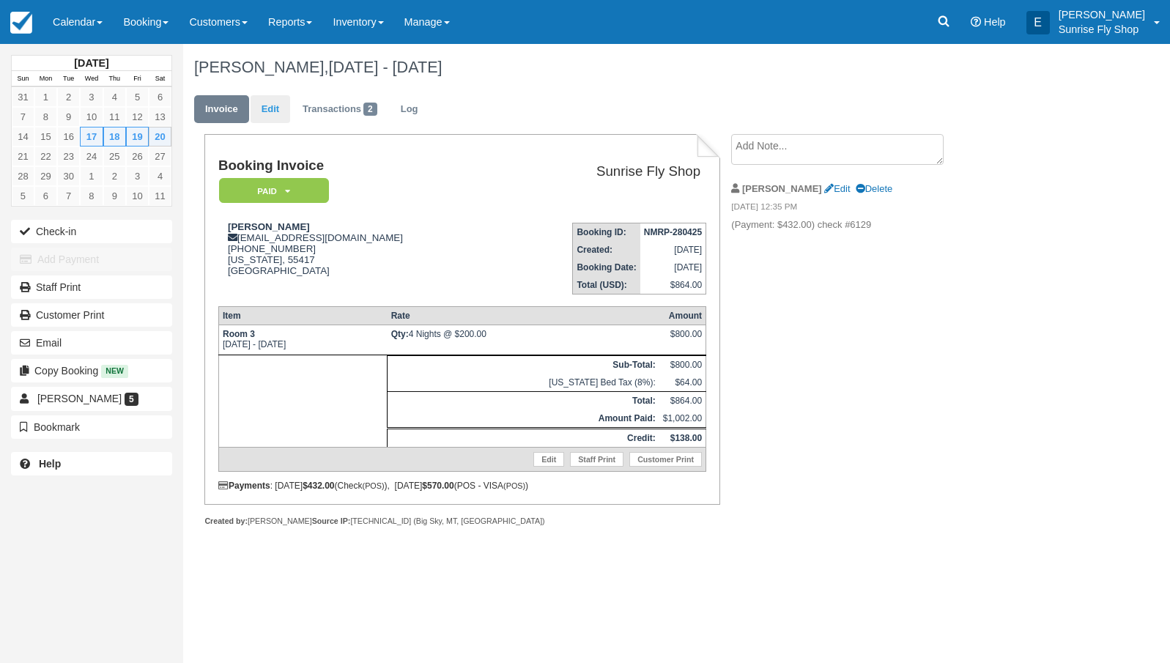
click at [264, 111] on link "Edit" at bounding box center [271, 109] width 40 height 29
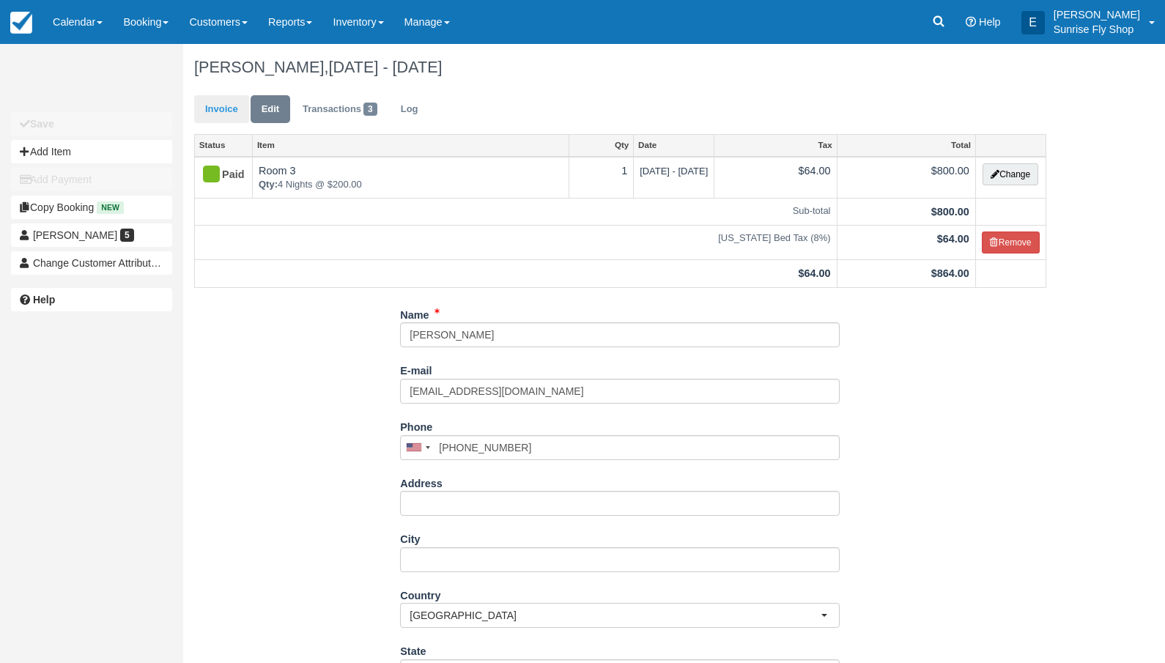
click at [215, 103] on link "Invoice" at bounding box center [221, 109] width 55 height 29
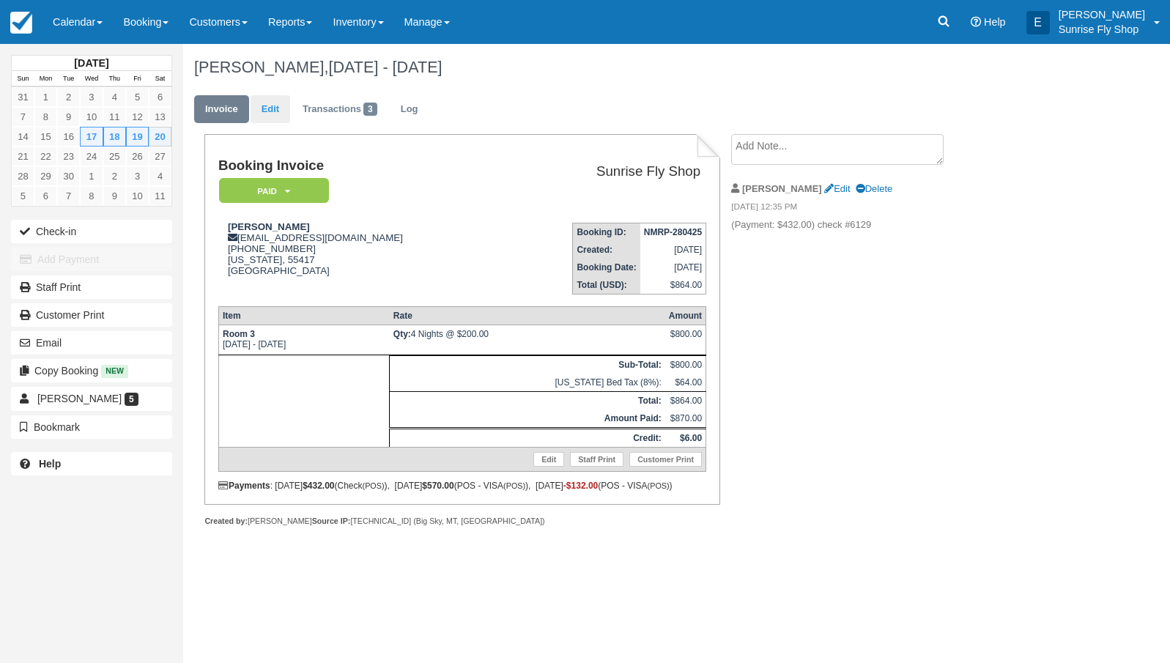
click at [273, 111] on link "Edit" at bounding box center [271, 109] width 40 height 29
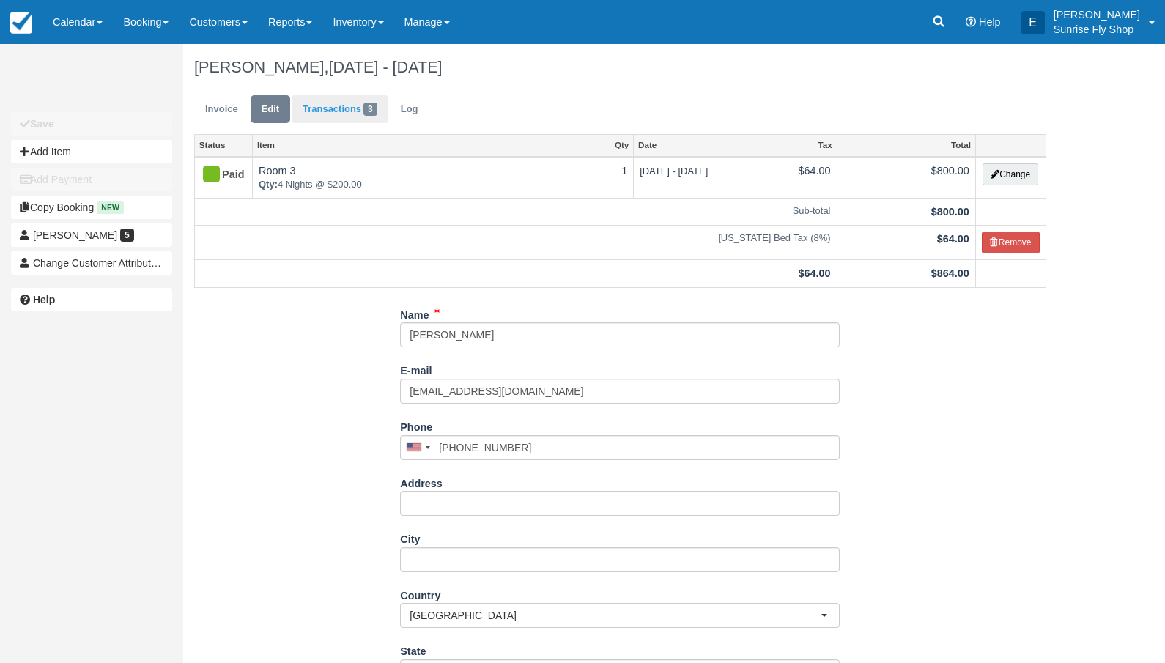
click at [355, 112] on link "Transactions 3" at bounding box center [340, 109] width 97 height 29
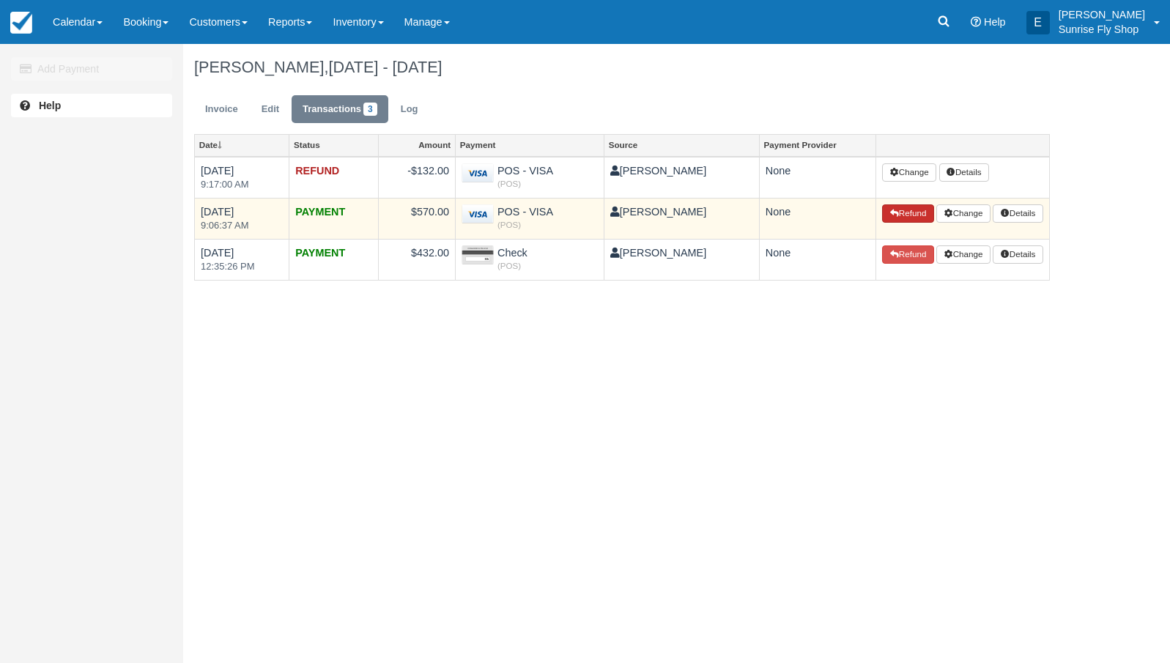
click at [893, 213] on button "Refund" at bounding box center [907, 213] width 51 height 19
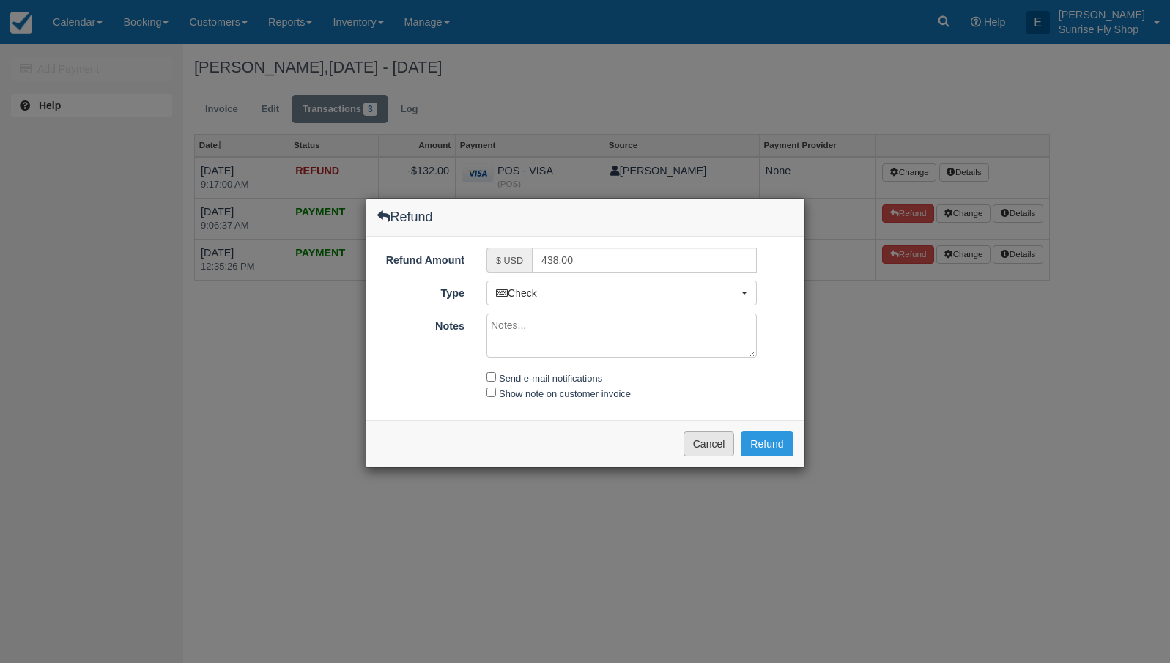
click at [695, 442] on button "Cancel" at bounding box center [709, 444] width 51 height 25
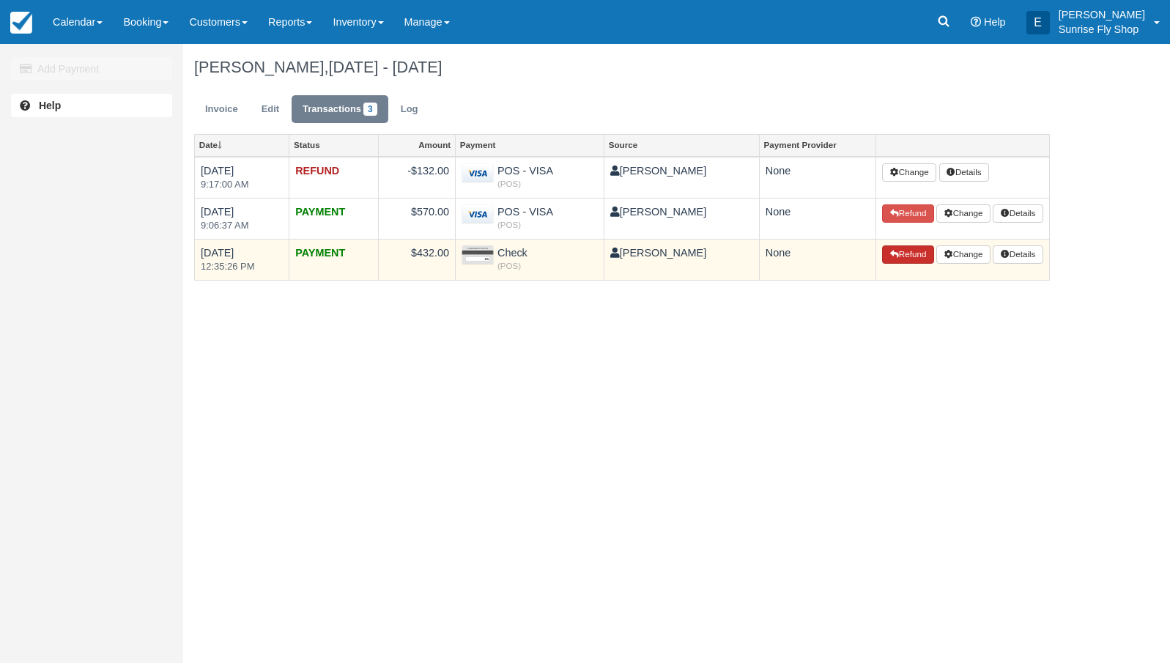
click at [890, 250] on icon "button" at bounding box center [894, 254] width 9 height 9
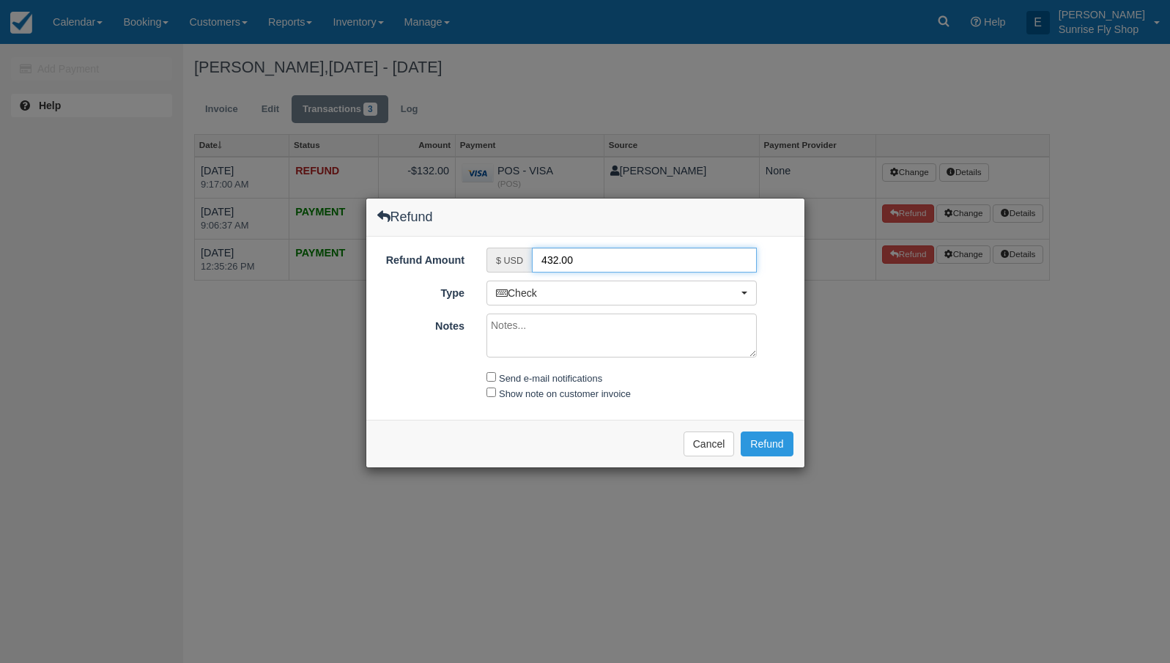
click at [602, 257] on input "432.00" at bounding box center [644, 260] width 225 height 25
type input "6"
click at [767, 435] on button "Refund" at bounding box center [767, 444] width 52 height 25
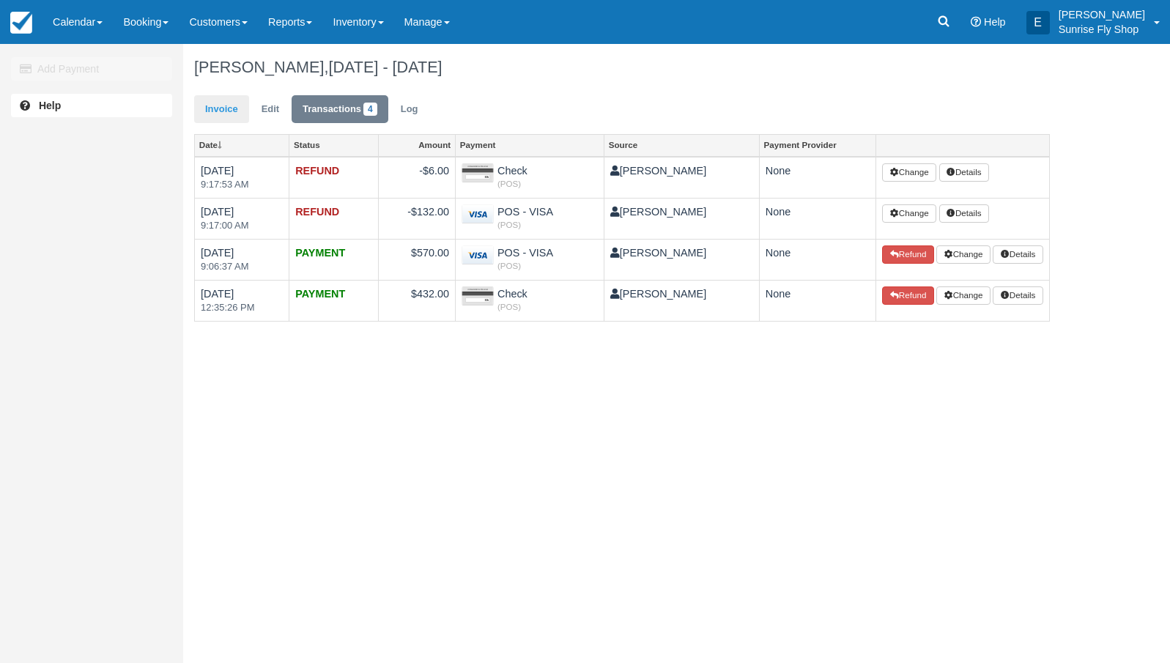
click at [215, 109] on link "Invoice" at bounding box center [221, 109] width 55 height 29
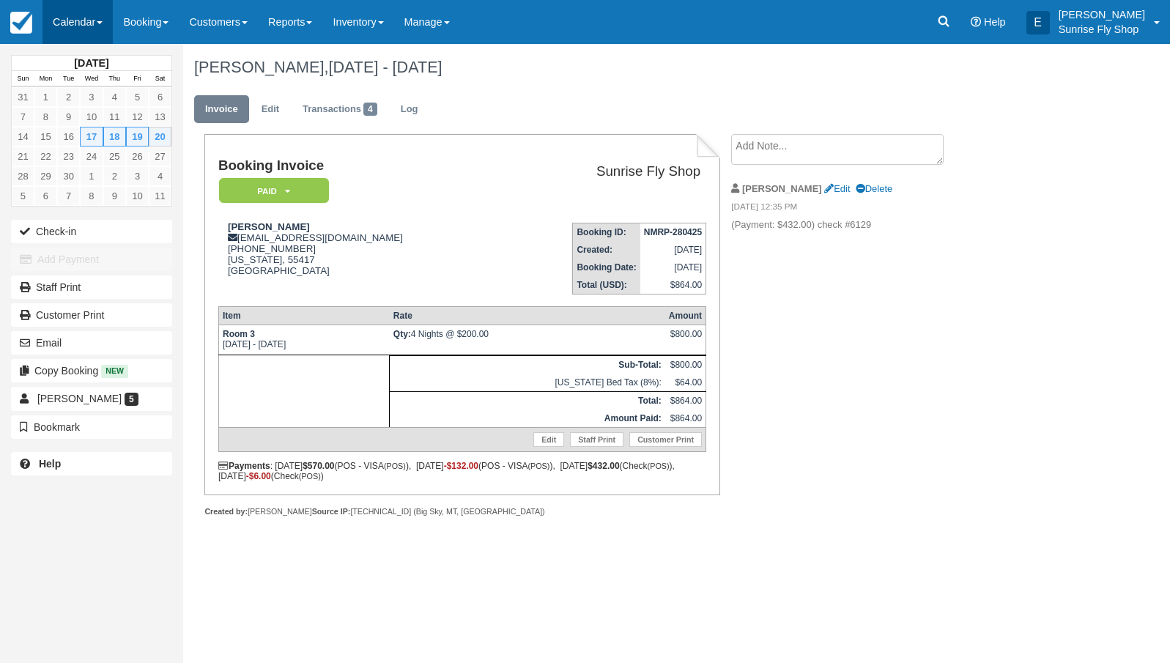
click at [62, 10] on link "Calendar" at bounding box center [78, 22] width 70 height 44
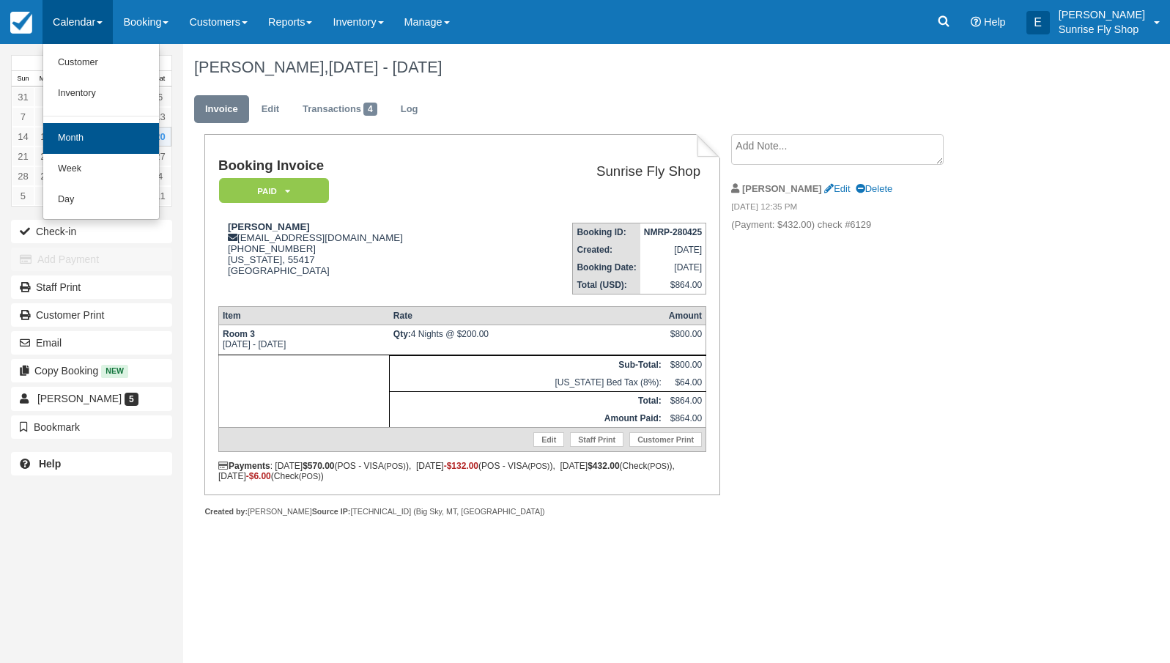
click at [85, 142] on link "Month" at bounding box center [101, 138] width 116 height 31
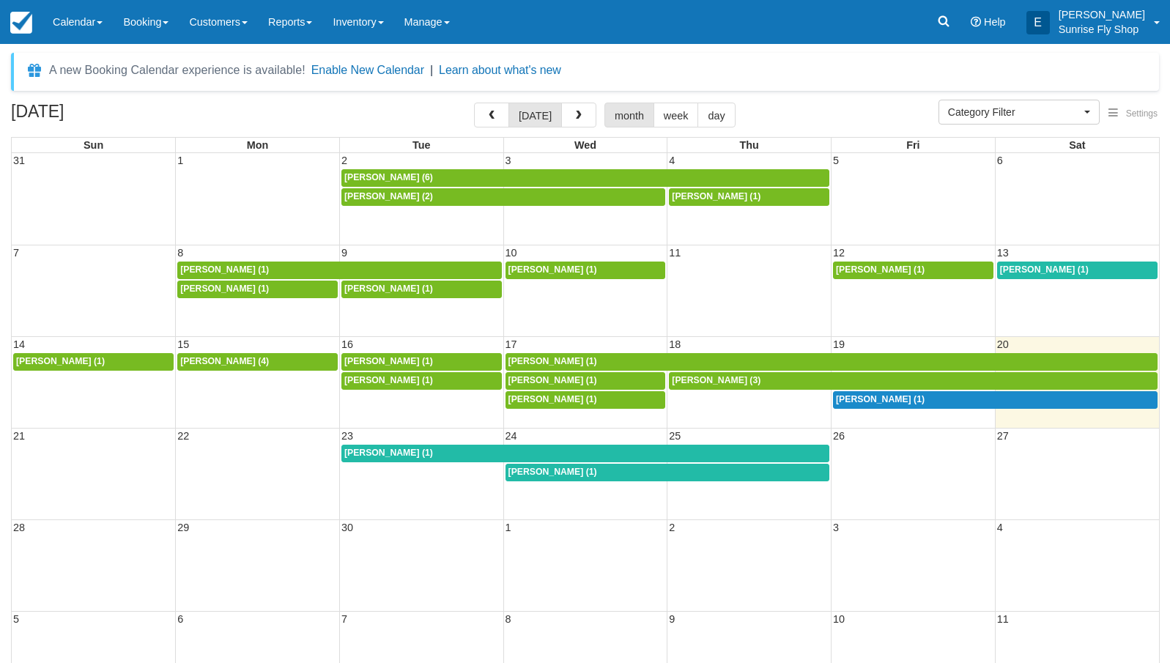
select select
click at [81, 21] on link "Calendar" at bounding box center [78, 22] width 70 height 44
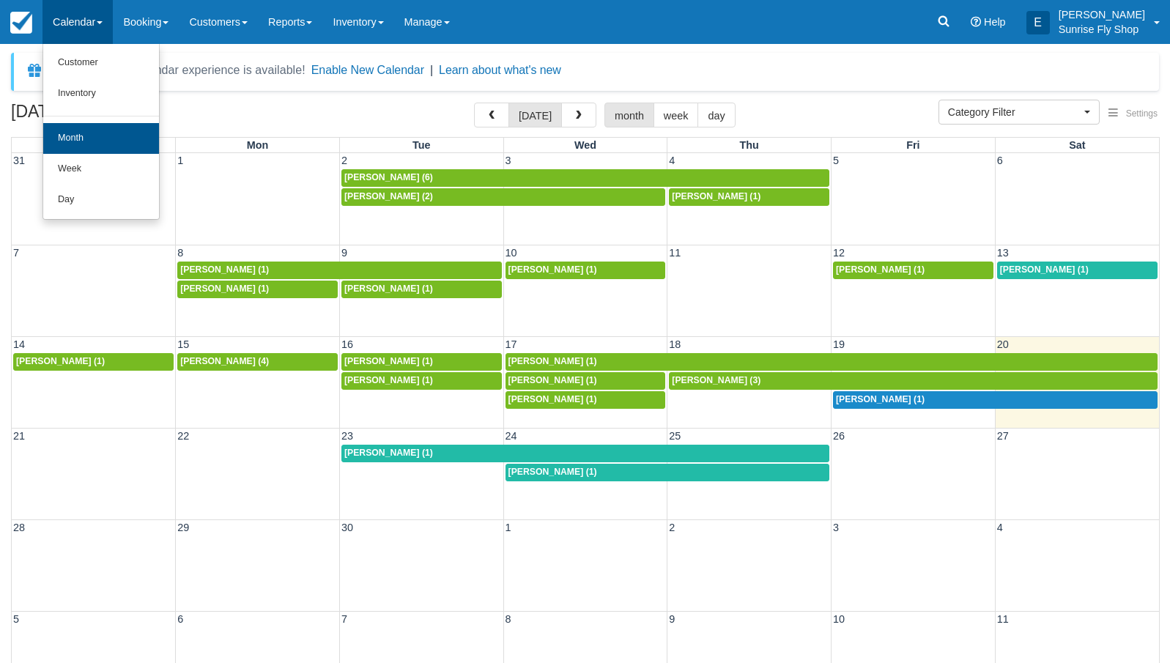
click at [68, 136] on link "Month" at bounding box center [101, 138] width 116 height 31
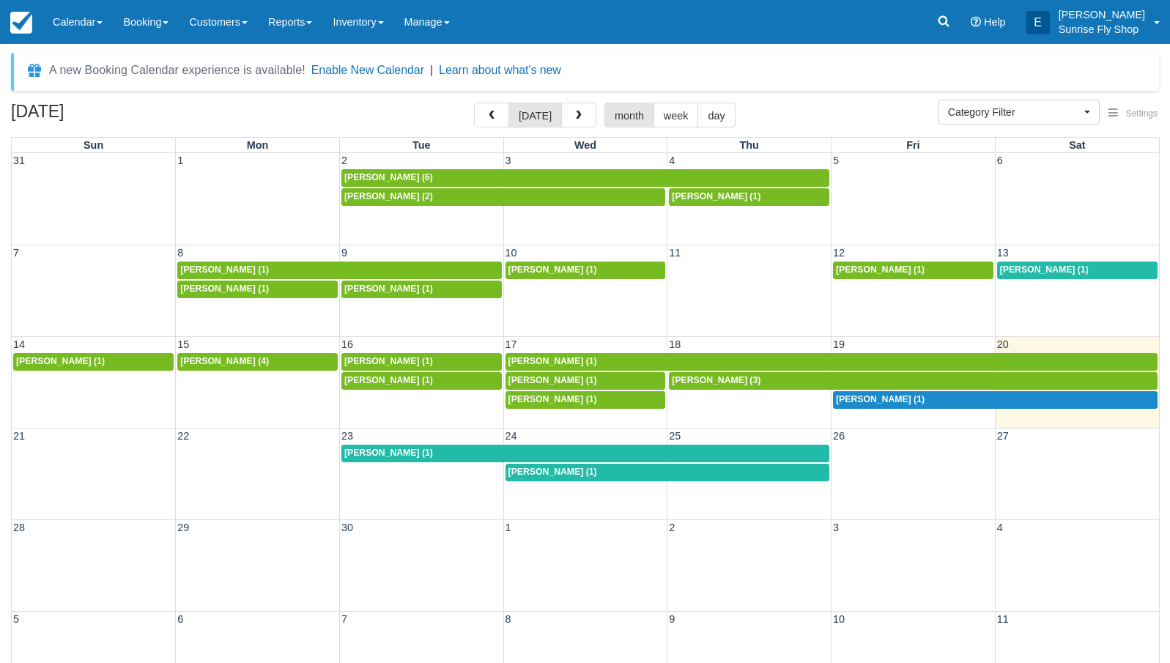
select select
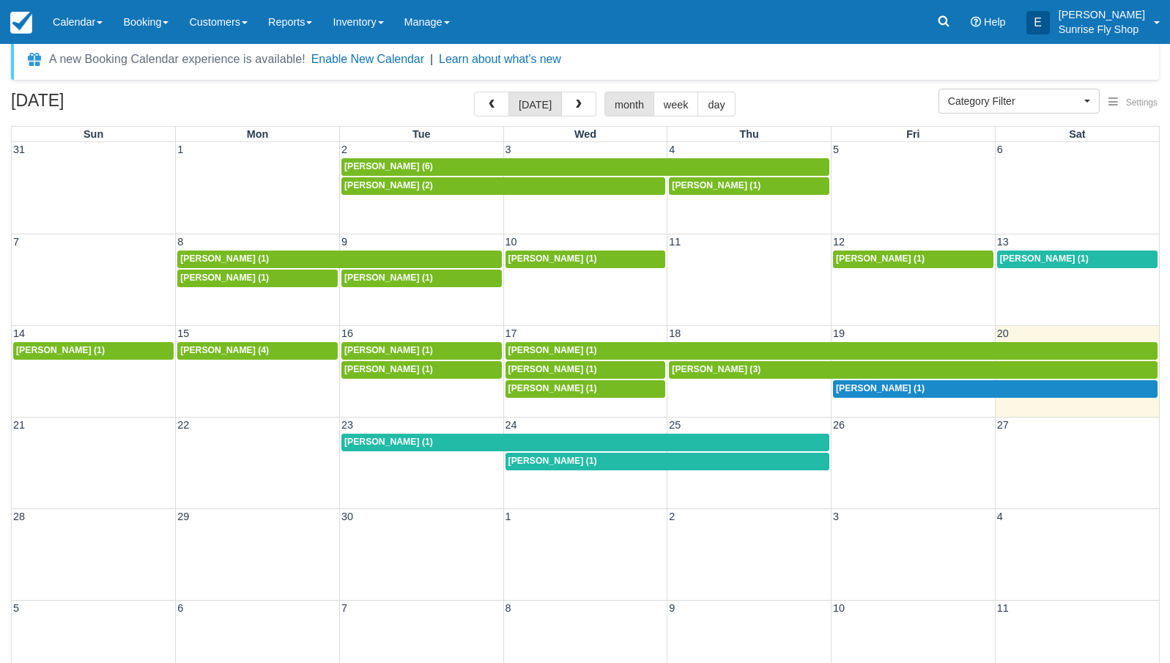
scroll to position [11, 0]
click at [875, 394] on link "[PERSON_NAME] (1)" at bounding box center [995, 389] width 325 height 18
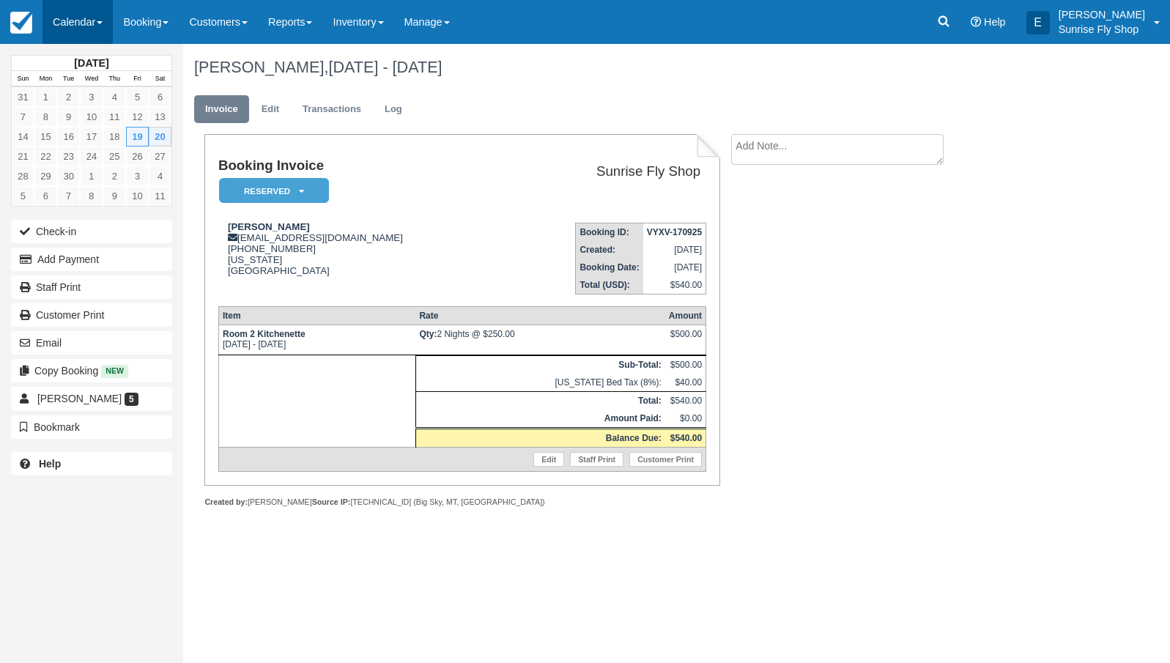
click at [81, 18] on link "Calendar" at bounding box center [78, 22] width 70 height 44
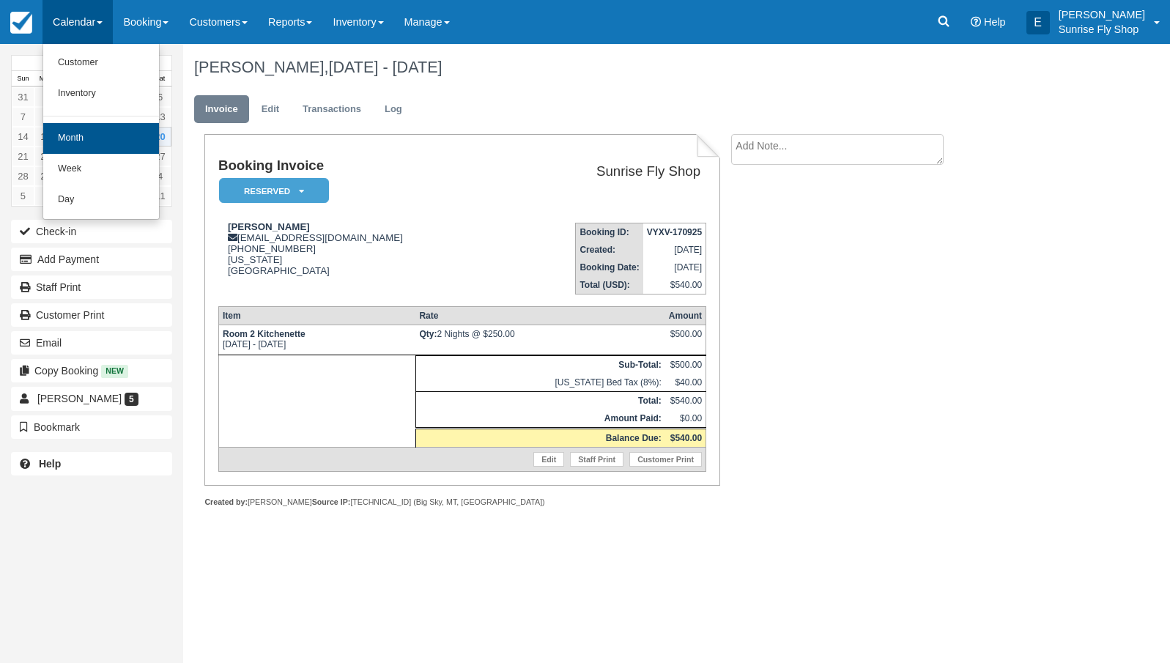
click at [85, 134] on link "Month" at bounding box center [101, 138] width 116 height 31
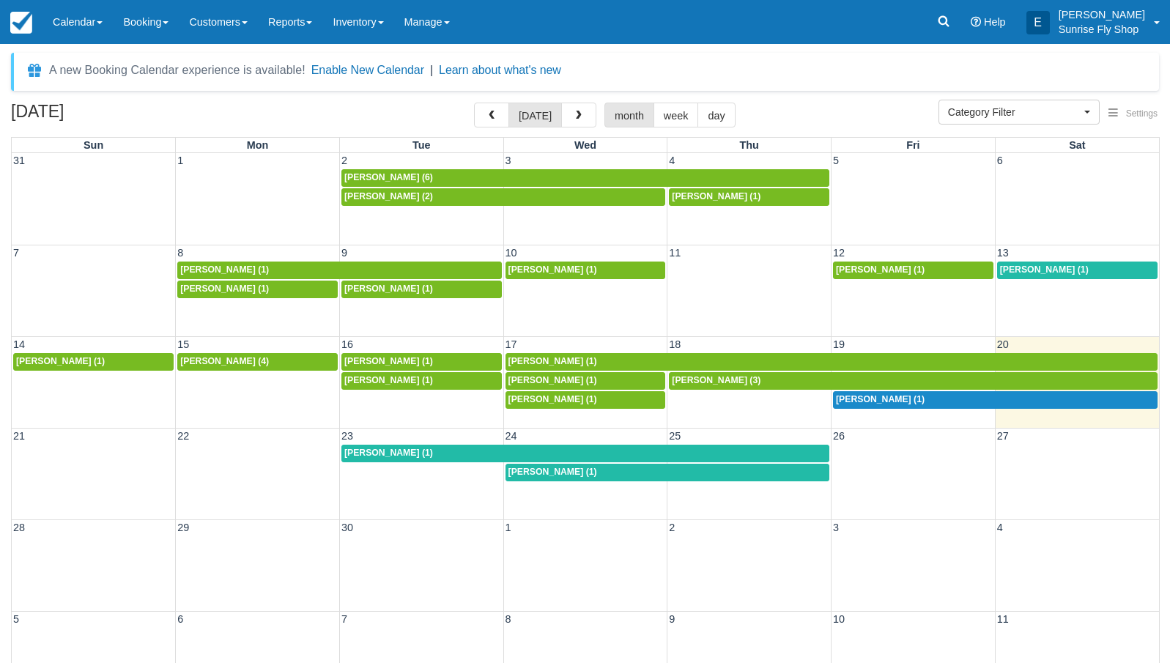
select select
click at [568, 122] on button "button" at bounding box center [578, 115] width 35 height 25
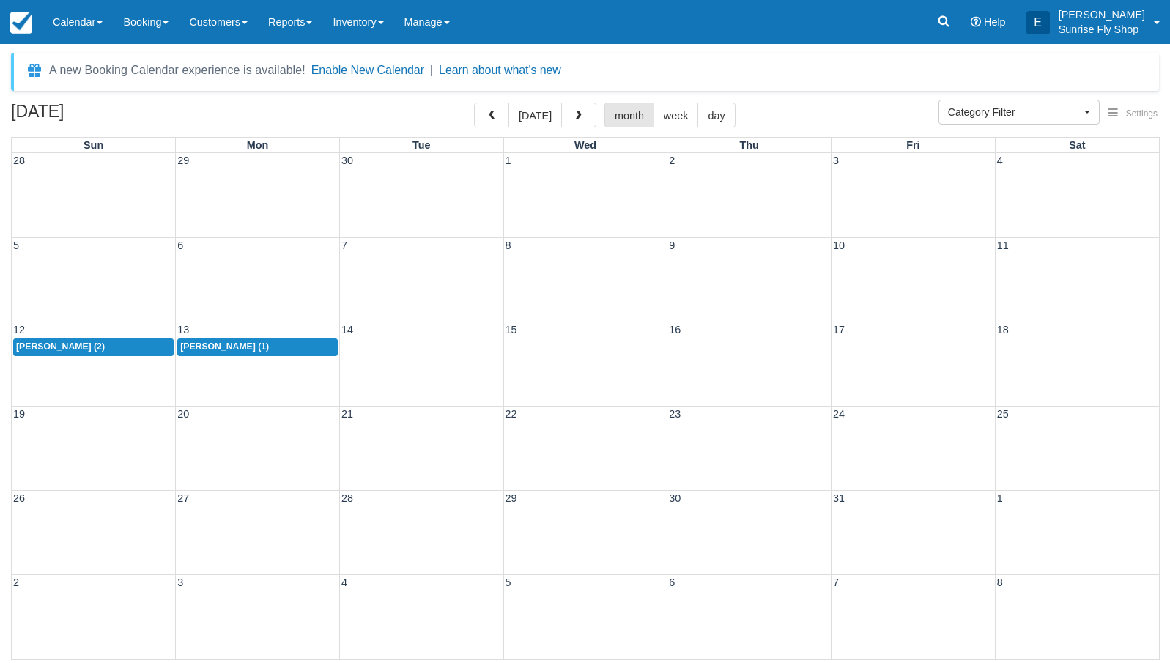
click at [224, 344] on span "Jeff Butler (1)" at bounding box center [224, 346] width 89 height 10
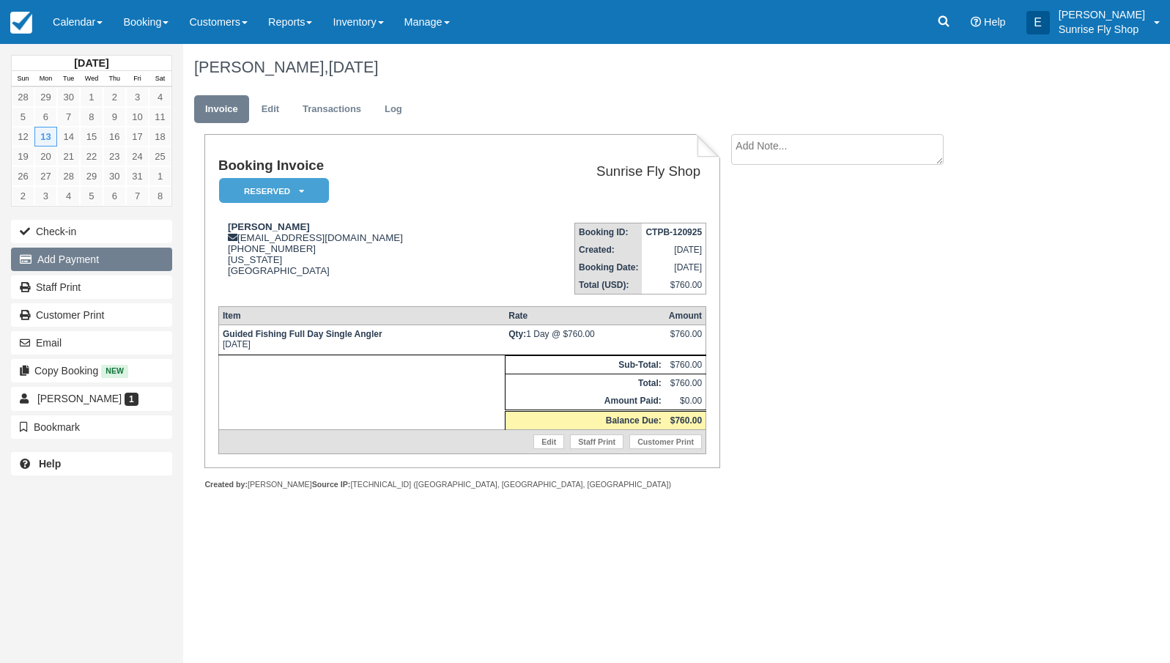
click at [95, 262] on button "Add Payment" at bounding box center [91, 259] width 161 height 23
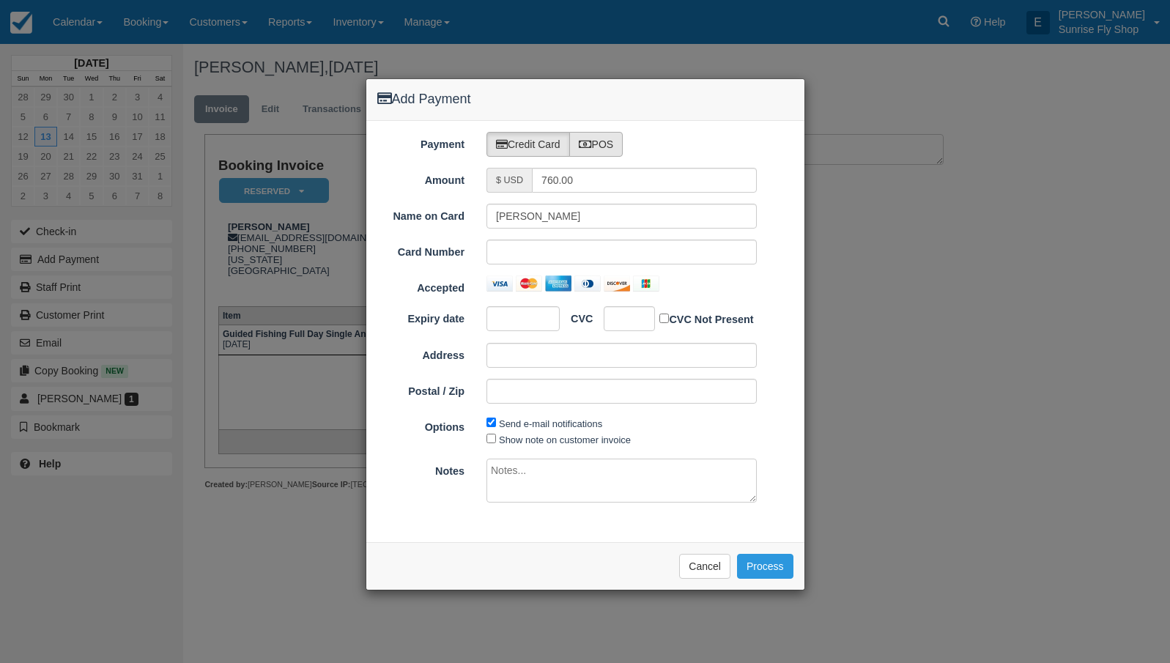
click at [599, 147] on label "POS" at bounding box center [596, 144] width 54 height 25
radio input "true"
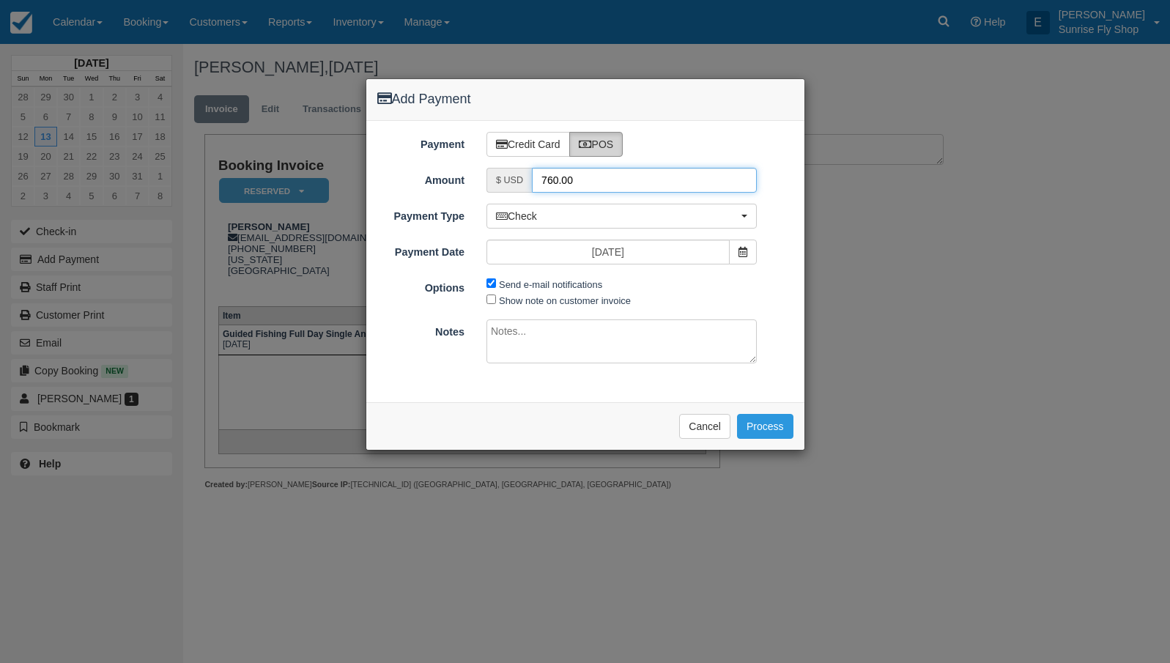
click at [577, 186] on input "760.00" at bounding box center [644, 180] width 225 height 25
type input "380"
click at [528, 355] on textarea at bounding box center [622, 342] width 270 height 44
type textarea "check # 5009"
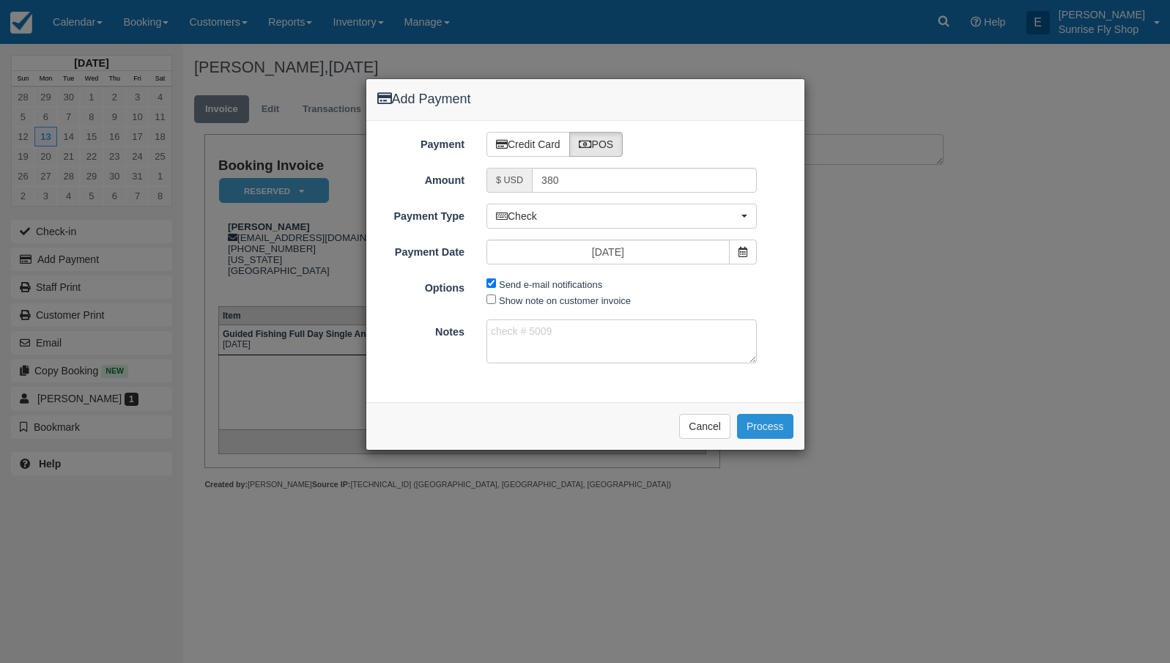
click at [757, 429] on button "Process" at bounding box center [765, 426] width 56 height 25
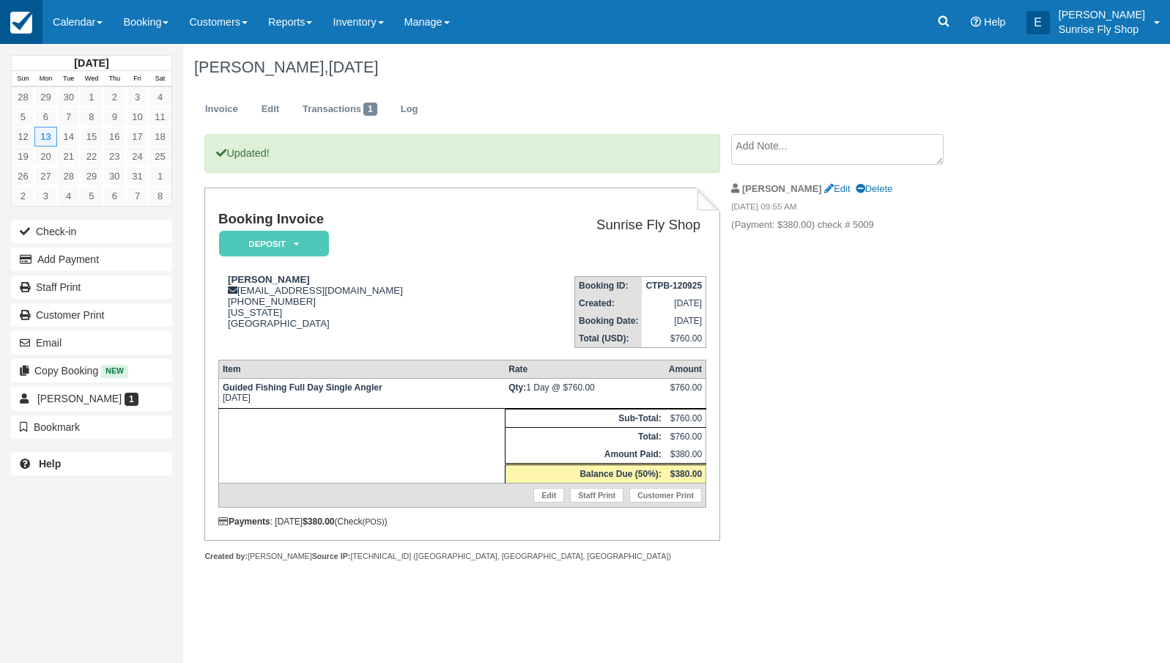
click at [24, 19] on img at bounding box center [21, 23] width 22 height 22
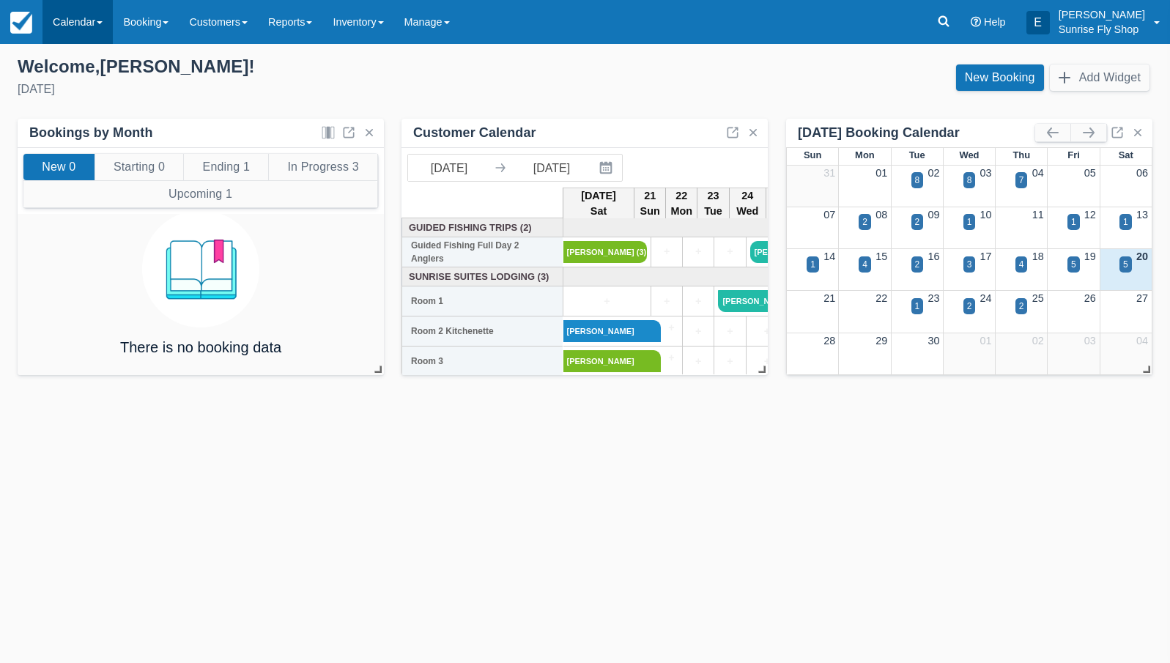
click at [84, 21] on link "Calendar" at bounding box center [78, 22] width 70 height 44
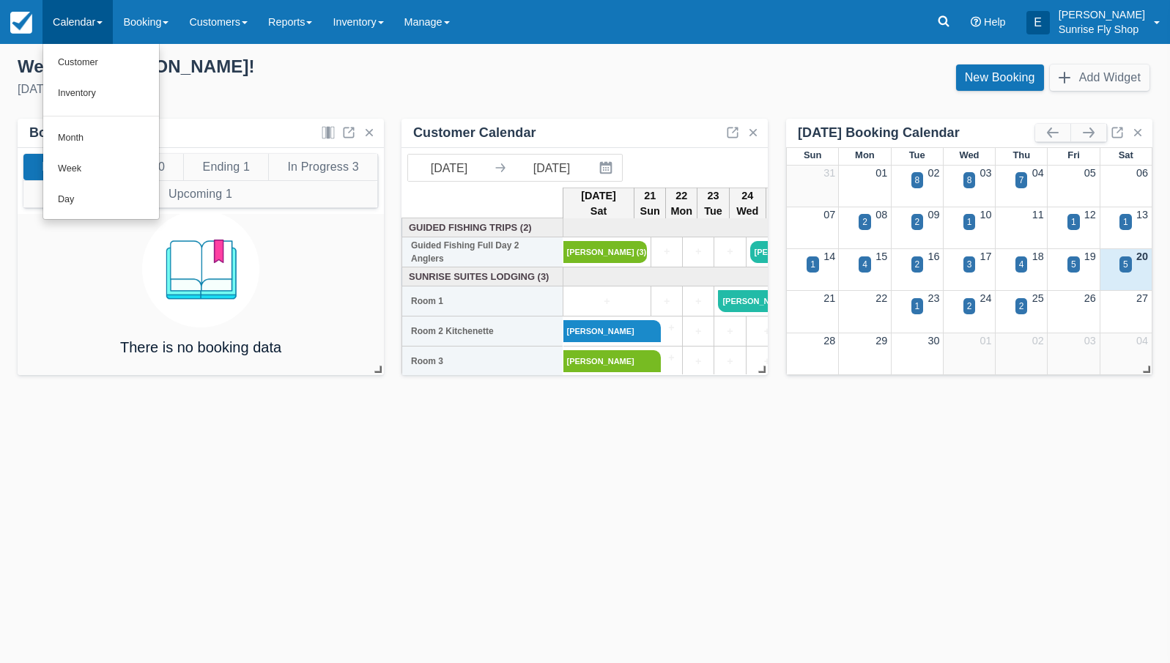
click at [92, 130] on link "Month" at bounding box center [101, 138] width 116 height 31
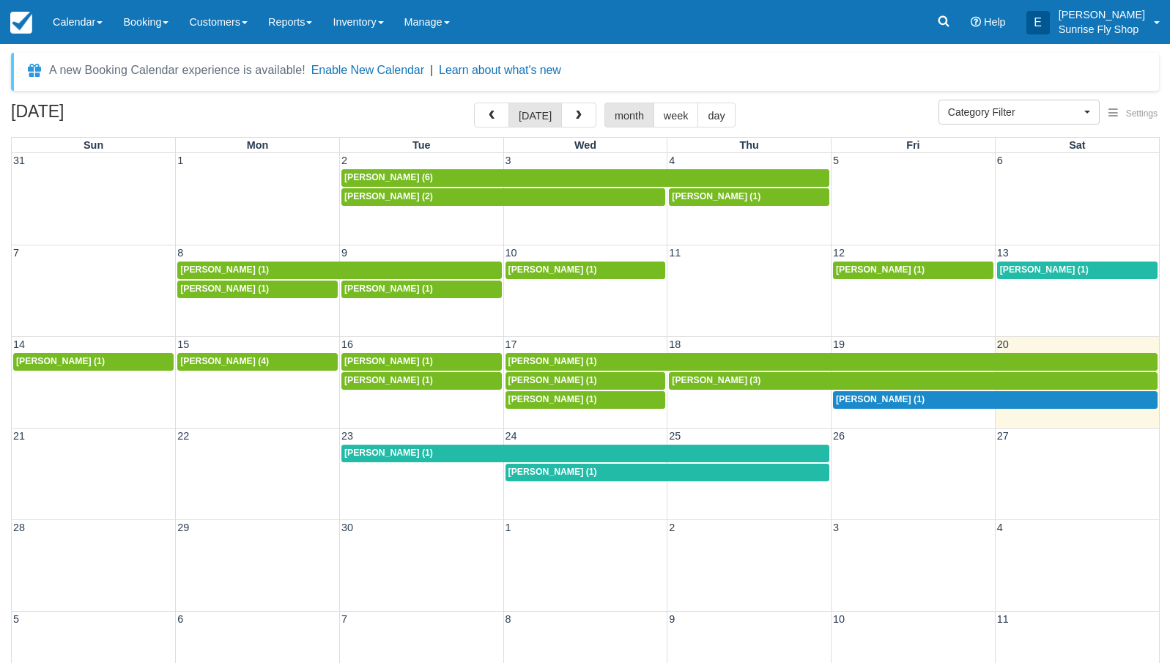
select select
